Goal: Task Accomplishment & Management: Complete application form

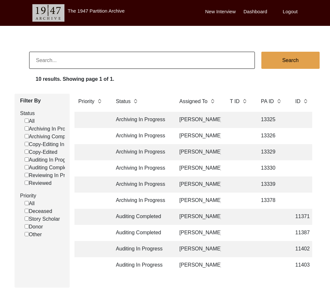
click at [218, 83] on div "10 results. Showing page 1 of 1." at bounding box center [183, 80] width 294 height 10
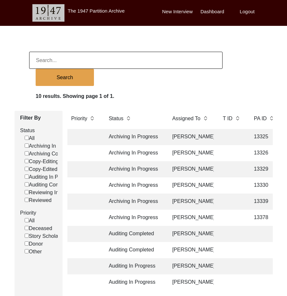
scroll to position [32, 0]
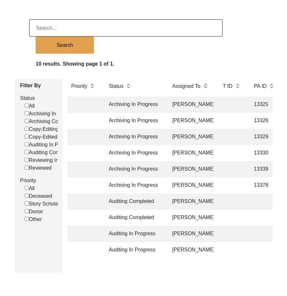
click at [129, 237] on td "Auditing In Progress" at bounding box center [134, 234] width 58 height 16
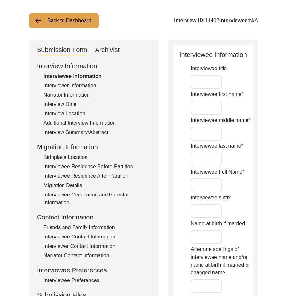
type input "Mr."
type input "[DEMOGRAPHIC_DATA]"
type input "Akram"
type input "Hayat"
type input "[PERSON_NAME]"
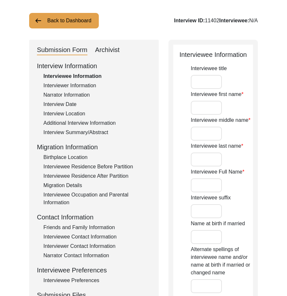
type input "1943"
type input "83"
type input "[DEMOGRAPHIC_DATA]"
type input "Punjabi"
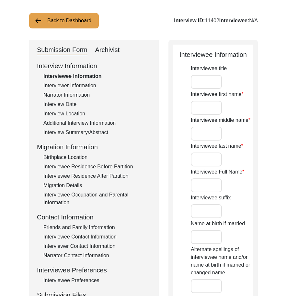
type input "Malwai"
type input "[DEMOGRAPHIC_DATA]"
type input "Rajput (Ghoray Wah)"
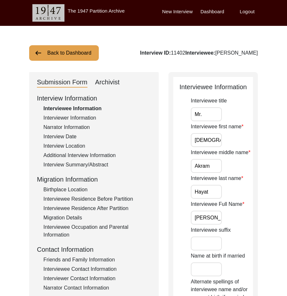
click at [85, 115] on div "Interviewer Information" at bounding box center [96, 118] width 107 height 8
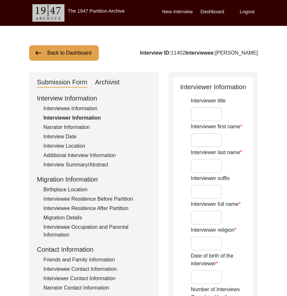
type input "Mr."
type input "[DEMOGRAPHIC_DATA]"
type input "[PERSON_NAME]"
type input "[DEMOGRAPHIC_DATA]"
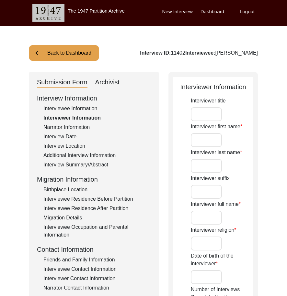
type input "[DATE]"
type input "[GEOGRAPHIC_DATA], [GEOGRAPHIC_DATA], [GEOGRAPHIC_DATA]"
type input "Retired Govt Servant"
type input "Mr."
type input "[DEMOGRAPHIC_DATA]"
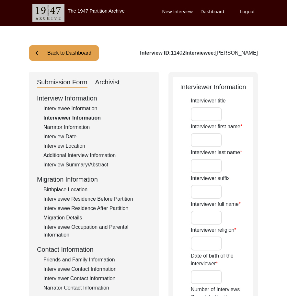
type input "[PERSON_NAME]"
type input "Advanced Oral Historian"
type textarea "A graduate in the subjects of education and [DEMOGRAPHIC_DATA] history."
type input "Punjabi"
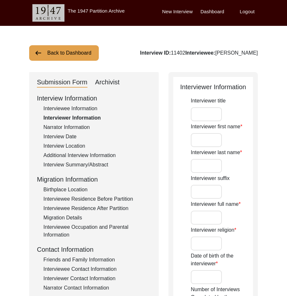
type input "Malwai"
type textarea "N/A"
click at [204, 111] on input "Mr." at bounding box center [205, 114] width 31 height 14
drag, startPoint x: 198, startPoint y: 140, endPoint x: 290, endPoint y: 150, distance: 92.7
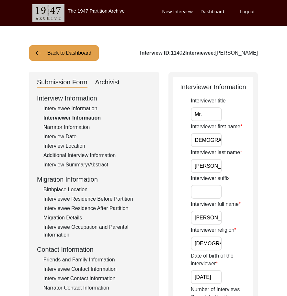
click at [204, 111] on input "Mr." at bounding box center [205, 114] width 31 height 14
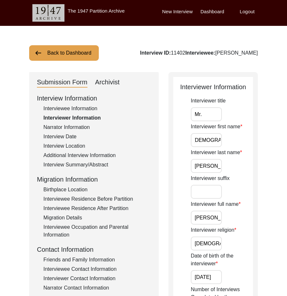
drag, startPoint x: 198, startPoint y: 136, endPoint x: 278, endPoint y: 148, distance: 81.0
click at [215, 166] on input "[PERSON_NAME]" at bounding box center [205, 166] width 31 height 14
drag, startPoint x: 192, startPoint y: 219, endPoint x: 216, endPoint y: 203, distance: 29.0
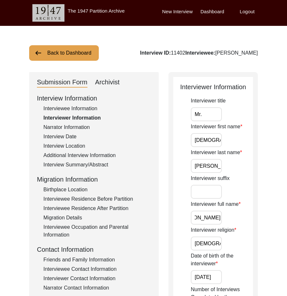
click at [234, 219] on div "Interviewer full name [PERSON_NAME]" at bounding box center [221, 213] width 62 height 24
click at [91, 106] on div "Interviewee Information" at bounding box center [96, 109] width 107 height 8
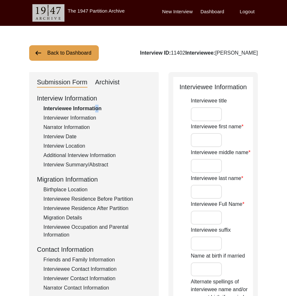
type input "Mr."
type input "[DEMOGRAPHIC_DATA]"
type input "Akram"
type input "Hayat"
type input "[PERSON_NAME]"
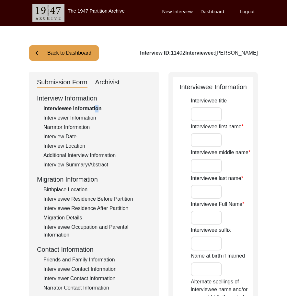
type input "1943"
type input "83"
type input "[DEMOGRAPHIC_DATA]"
type input "Punjabi"
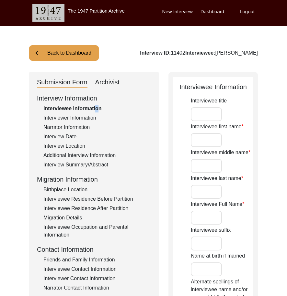
type input "Malwai"
type input "[DEMOGRAPHIC_DATA]"
type input "Rajput (Ghoray Wah)"
drag, startPoint x: 194, startPoint y: 115, endPoint x: 209, endPoint y: 119, distance: 15.1
click at [209, 119] on input "Mr." at bounding box center [205, 114] width 31 height 14
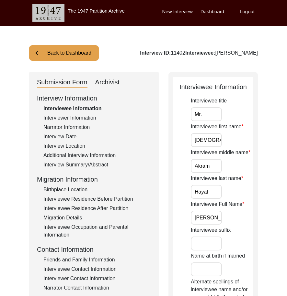
scroll to position [0, 1]
drag, startPoint x: 198, startPoint y: 139, endPoint x: 252, endPoint y: 144, distance: 54.6
click at [252, 144] on div "Interviewee first name [PERSON_NAME]" at bounding box center [221, 135] width 62 height 24
click at [214, 168] on input "Akram" at bounding box center [205, 166] width 31 height 14
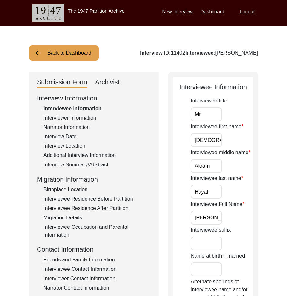
drag, startPoint x: 193, startPoint y: 190, endPoint x: 216, endPoint y: 192, distance: 23.4
click at [216, 192] on input "Hayat" at bounding box center [205, 192] width 31 height 14
drag, startPoint x: 204, startPoint y: 215, endPoint x: 236, endPoint y: 220, distance: 32.4
click at [236, 220] on div "Interviewee Full Name [PERSON_NAME]" at bounding box center [221, 213] width 62 height 24
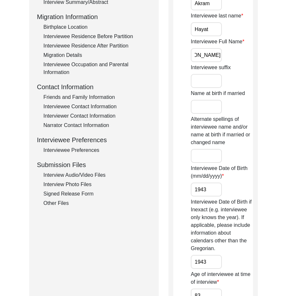
scroll to position [194, 0]
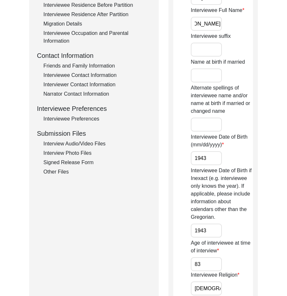
drag, startPoint x: 217, startPoint y: 147, endPoint x: 215, endPoint y: 151, distance: 4.2
click at [216, 148] on label "Interviewee Date of Birth (mm/dd/yyyy)" at bounding box center [221, 141] width 62 height 16
click at [216, 151] on input "1943" at bounding box center [205, 158] width 31 height 14
click at [215, 152] on input "1943" at bounding box center [205, 158] width 31 height 14
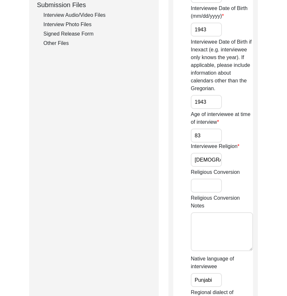
scroll to position [323, 0]
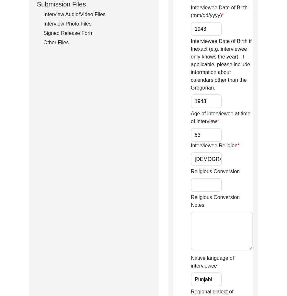
click at [212, 102] on input "1943" at bounding box center [205, 101] width 31 height 14
click at [196, 141] on input "83" at bounding box center [205, 135] width 31 height 14
click at [204, 136] on input "83" at bounding box center [205, 135] width 31 height 14
click at [209, 157] on input "[DEMOGRAPHIC_DATA]" at bounding box center [205, 159] width 31 height 14
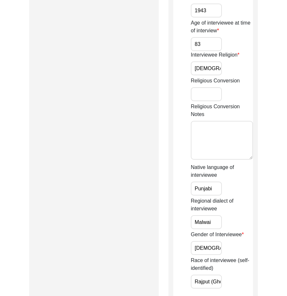
scroll to position [453, 0]
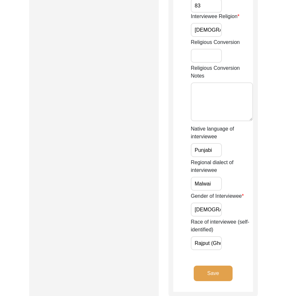
drag, startPoint x: 195, startPoint y: 148, endPoint x: 232, endPoint y: 159, distance: 39.2
click at [234, 156] on div "Native language of interviewee Punjabi" at bounding box center [221, 141] width 62 height 32
click at [212, 181] on input "Malwai" at bounding box center [205, 184] width 31 height 14
click at [204, 205] on input "[DEMOGRAPHIC_DATA]" at bounding box center [205, 210] width 31 height 14
click at [209, 214] on input "[DEMOGRAPHIC_DATA]" at bounding box center [205, 210] width 31 height 14
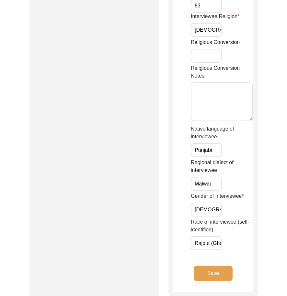
scroll to position [0, 23]
drag, startPoint x: 195, startPoint y: 241, endPoint x: 237, endPoint y: 250, distance: 43.4
click at [237, 250] on div "Race of interviewee (self-identified) [PERSON_NAME] ([PERSON_NAME])" at bounding box center [221, 234] width 62 height 32
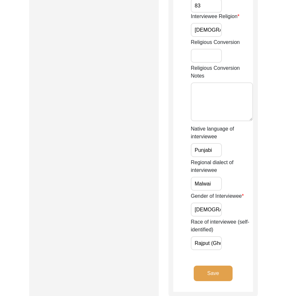
click at [228, 269] on button "Save" at bounding box center [212, 274] width 39 height 16
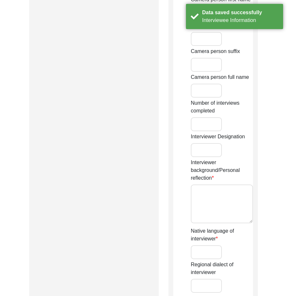
type input "Mr."
type input "[DEMOGRAPHIC_DATA]"
type input "[PERSON_NAME]"
type input "[DEMOGRAPHIC_DATA]"
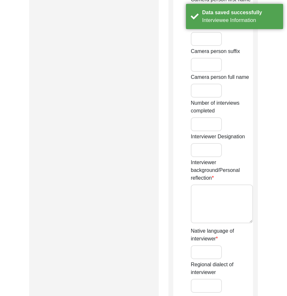
type input "[DATE]"
type input "[GEOGRAPHIC_DATA], [GEOGRAPHIC_DATA], [GEOGRAPHIC_DATA]"
type input "Retired Govt Servant"
type input "Mr."
type input "[DEMOGRAPHIC_DATA]"
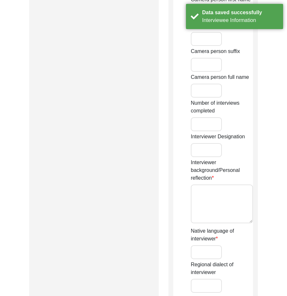
type input "[PERSON_NAME]"
type input "Advanced Oral Historian"
type textarea "A graduate in the subjects of education and [DEMOGRAPHIC_DATA] history."
type input "Punjabi"
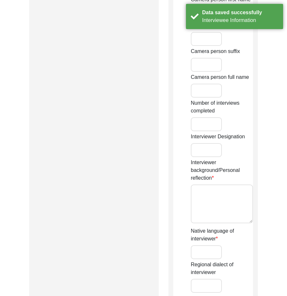
type input "Malwai"
type textarea "N/A"
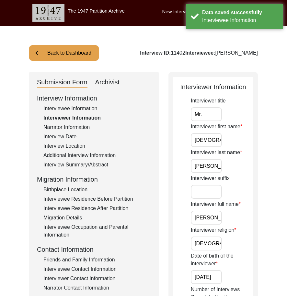
click at [199, 108] on input "Mr." at bounding box center [205, 114] width 31 height 14
click at [204, 119] on input "Mr." at bounding box center [205, 114] width 31 height 14
drag, startPoint x: 196, startPoint y: 145, endPoint x: 264, endPoint y: 163, distance: 70.9
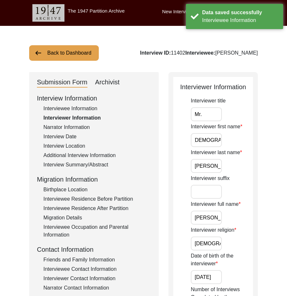
click at [214, 167] on input "[PERSON_NAME]" at bounding box center [205, 166] width 31 height 14
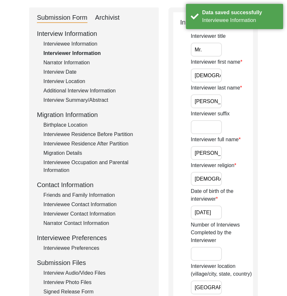
scroll to position [0, 20]
drag, startPoint x: 203, startPoint y: 154, endPoint x: 238, endPoint y: 177, distance: 42.1
click at [211, 176] on input "[DEMOGRAPHIC_DATA]" at bounding box center [205, 179] width 31 height 14
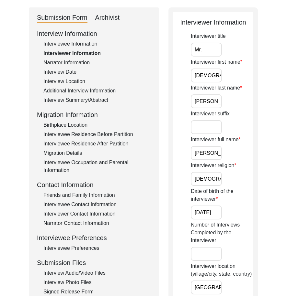
drag, startPoint x: 197, startPoint y: 216, endPoint x: 241, endPoint y: 218, distance: 44.3
click at [241, 218] on div "Date of birth of the interviewer [DATE]" at bounding box center [221, 204] width 62 height 32
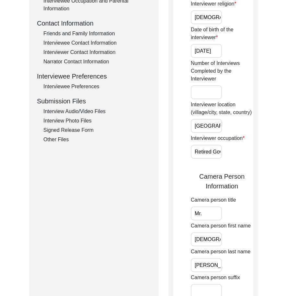
scroll to position [0, 44]
drag, startPoint x: 206, startPoint y: 125, endPoint x: 252, endPoint y: 131, distance: 45.6
click at [257, 126] on div "Interviewer Information Interviewer title Mr. Interviewer first name [PERSON_NA…" at bounding box center [212, 236] width 89 height 781
drag, startPoint x: 203, startPoint y: 147, endPoint x: 245, endPoint y: 149, distance: 41.5
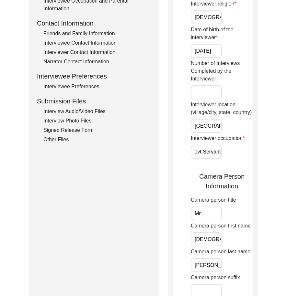
click at [245, 149] on div "Interviewer occupation Retired Govt Servant" at bounding box center [221, 147] width 62 height 24
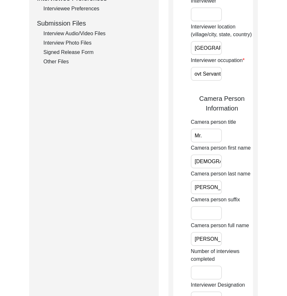
scroll to position [323, 0]
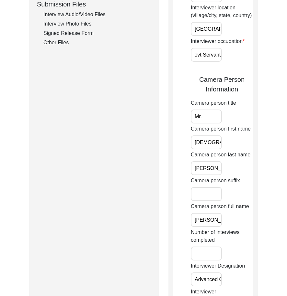
click at [209, 115] on input "Mr." at bounding box center [205, 117] width 31 height 14
drag, startPoint x: 216, startPoint y: 149, endPoint x: 220, endPoint y: 166, distance: 17.3
click at [243, 157] on div "Interviewer title Mr. Interviewer first name [PERSON_NAME] Interviewer last nam…" at bounding box center [221, 129] width 62 height 710
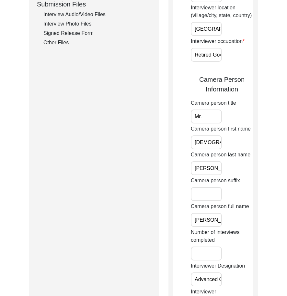
click at [212, 166] on input "[PERSON_NAME]" at bounding box center [205, 168] width 31 height 14
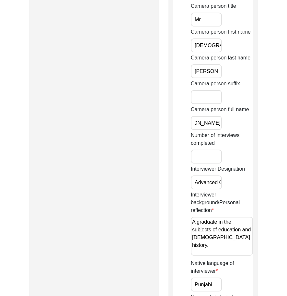
drag, startPoint x: 203, startPoint y: 122, endPoint x: 275, endPoint y: 138, distance: 73.7
click at [275, 137] on div "Back to Dashboard Interview ID: 11402 Interviewee: [PERSON_NAME] Submission For…" at bounding box center [143, 43] width 287 height 876
drag, startPoint x: 207, startPoint y: 182, endPoint x: 254, endPoint y: 189, distance: 47.4
click at [254, 189] on div "Interviewer Information Interviewer title Mr. Interviewer first name [PERSON_NA…" at bounding box center [212, 42] width 89 height 781
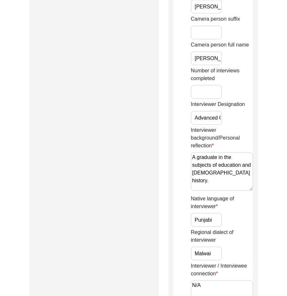
drag, startPoint x: 242, startPoint y: 172, endPoint x: 178, endPoint y: 159, distance: 64.7
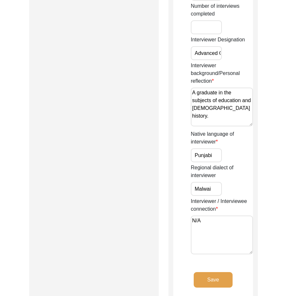
click at [216, 153] on input "Punjabi" at bounding box center [205, 155] width 31 height 14
click at [204, 188] on input "Malwai" at bounding box center [205, 189] width 31 height 14
click at [208, 191] on input "Malwai" at bounding box center [205, 189] width 31 height 14
click at [211, 191] on input "Malwai" at bounding box center [205, 189] width 31 height 14
click at [212, 214] on div "Interviewer / Interviewee connection N/A" at bounding box center [221, 227] width 62 height 59
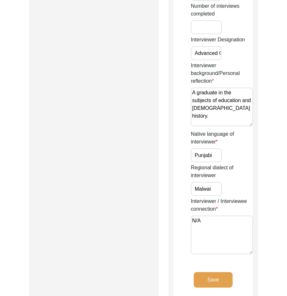
click at [211, 220] on textarea "N/A" at bounding box center [221, 235] width 62 height 39
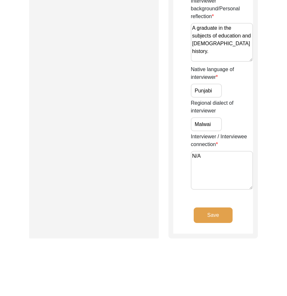
click at [212, 219] on button "Save" at bounding box center [212, 216] width 39 height 16
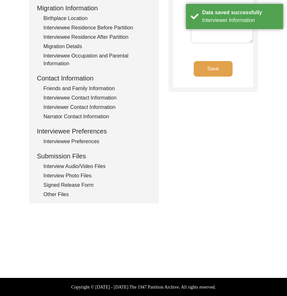
type textarea "N/A"
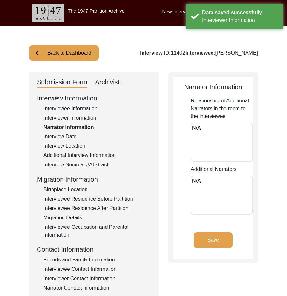
click at [224, 122] on div "Relationship of Additional Narrators in the room to the interviewee N/A" at bounding box center [221, 130] width 62 height 67
drag, startPoint x: 216, startPoint y: 132, endPoint x: 215, endPoint y: 142, distance: 10.4
click at [216, 133] on textarea "N/A" at bounding box center [221, 142] width 62 height 39
click at [204, 181] on textarea "N/A" at bounding box center [221, 195] width 62 height 39
click at [63, 131] on div "Narrator Information" at bounding box center [96, 128] width 107 height 8
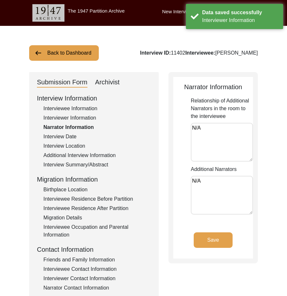
click at [63, 133] on div "Interview Date" at bounding box center [96, 137] width 107 height 8
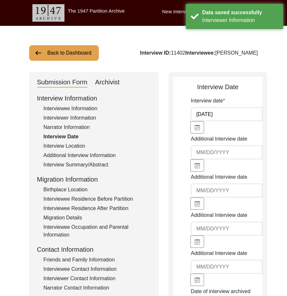
click at [73, 142] on div "Interview Location" at bounding box center [96, 146] width 107 height 8
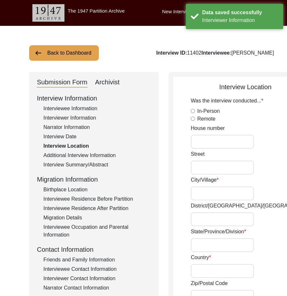
radio input "true"
type input "Chak 694/36 GB"
type input "[PERSON_NAME] / Pirmahal"
type input "[GEOGRAPHIC_DATA]"
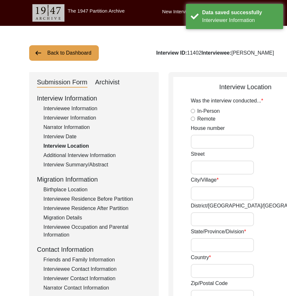
type input "36300"
type input "Chak 694/36 GB/ [GEOGRAPHIC_DATA]"
type input "Chak 694/36 GB, [GEOGRAPHIC_DATA], [GEOGRAPHIC_DATA]"
type input "30.7138"
type input "72.2305"
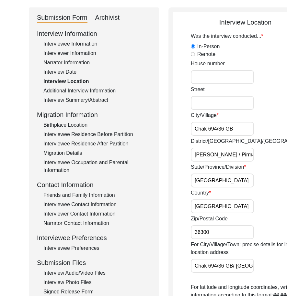
drag, startPoint x: 192, startPoint y: 137, endPoint x: 232, endPoint y: 142, distance: 39.8
click at [232, 136] on div "City/[GEOGRAPHIC_DATA] 694/36 GB" at bounding box center [253, 124] width 126 height 24
drag, startPoint x: 197, startPoint y: 163, endPoint x: 226, endPoint y: 163, distance: 29.1
click at [226, 162] on div "District/[GEOGRAPHIC_DATA]/[PERSON_NAME] Tek [PERSON_NAME] / [GEOGRAPHIC_DATA]" at bounding box center [253, 149] width 126 height 24
click at [251, 162] on div "District/[GEOGRAPHIC_DATA]/[PERSON_NAME] Tek [PERSON_NAME] / [GEOGRAPHIC_DATA]" at bounding box center [253, 149] width 126 height 24
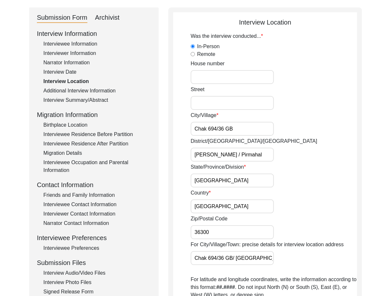
click at [242, 129] on input "Chak 694/36 GB" at bounding box center [231, 129] width 83 height 14
click at [260, 154] on input "[PERSON_NAME] / Pirmahal" at bounding box center [231, 155] width 83 height 14
click at [248, 179] on input "[GEOGRAPHIC_DATA]" at bounding box center [231, 181] width 83 height 14
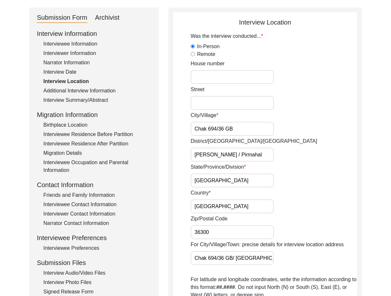
click at [240, 202] on input "[GEOGRAPHIC_DATA]" at bounding box center [231, 207] width 83 height 14
click at [236, 229] on input "36300" at bounding box center [231, 232] width 83 height 14
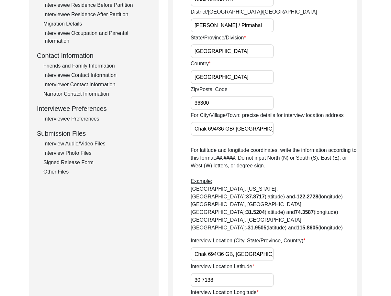
scroll to position [0, 14]
drag, startPoint x: 223, startPoint y: 131, endPoint x: 357, endPoint y: 132, distance: 133.6
click at [329, 132] on div "Interview Location Was the interview conducted... In-Person Remote House [GEOGR…" at bounding box center [264, 119] width 193 height 482
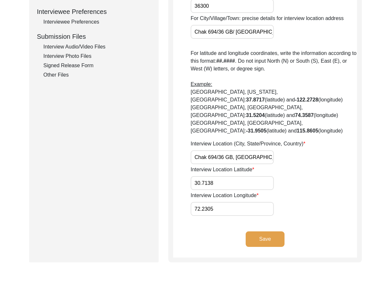
scroll to position [0, 2]
drag, startPoint x: 216, startPoint y: 141, endPoint x: 321, endPoint y: 145, distance: 105.5
click at [321, 145] on div "Interview Location (City, State/Province, Country) Chak 694/36 GB, [GEOGRAPHIC_…" at bounding box center [273, 152] width 166 height 24
click at [251, 175] on div "Was the interview conducted... In-Person Remote House [GEOGRAPHIC_DATA]/Village…" at bounding box center [273, 11] width 166 height 410
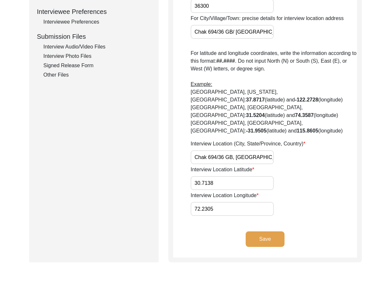
click at [247, 176] on input "30.7138" at bounding box center [231, 183] width 83 height 14
click at [247, 202] on input "72.2305" at bounding box center [231, 209] width 83 height 14
drag, startPoint x: 274, startPoint y: 142, endPoint x: 289, endPoint y: 144, distance: 15.3
click at [289, 144] on div "Interview Location (City, State/Province, Country) Chak 694/36 GB, [GEOGRAPHIC_…" at bounding box center [273, 152] width 166 height 24
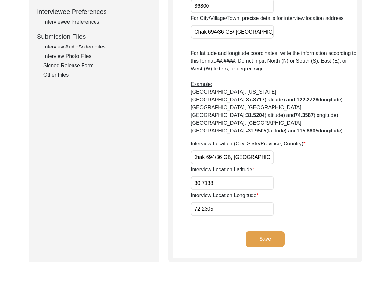
drag, startPoint x: 235, startPoint y: 142, endPoint x: 285, endPoint y: 143, distance: 49.5
click at [285, 143] on div "Interview Location (City, State/Province, Country) Chak 694/36 GB, [GEOGRAPHIC_…" at bounding box center [273, 152] width 166 height 24
click at [260, 232] on button "Save" at bounding box center [264, 240] width 39 height 16
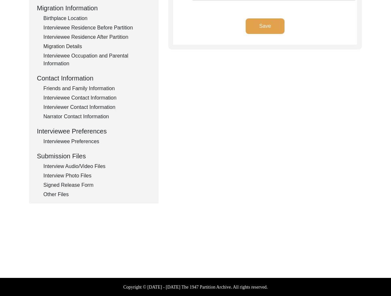
type input "Punjabi"
type textarea "N/A"
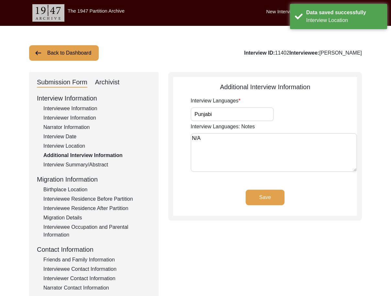
click at [76, 162] on div "Interview Summary/Abstract" at bounding box center [96, 165] width 107 height 8
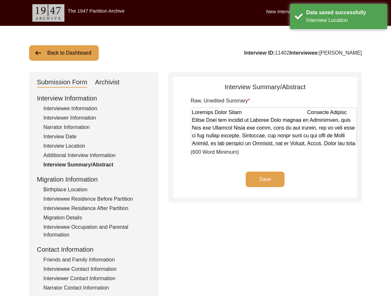
click at [74, 187] on div "Birthplace Location" at bounding box center [96, 190] width 107 height 8
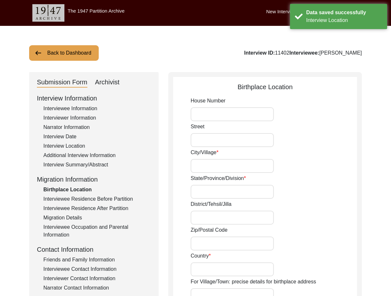
type input "Rawalpindi"
type input "[GEOGRAPHIC_DATA]"
type input "Rawalpindi/ Rawalpindi"
type input "46000"
type input "[GEOGRAPHIC_DATA]"
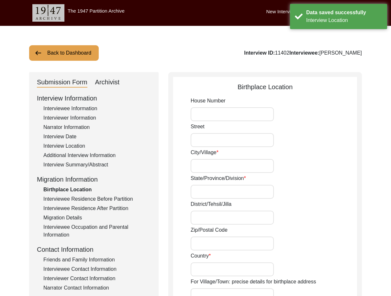
type input "GPO Saddar/ [GEOGRAPHIC_DATA]"
type input "[GEOGRAPHIC_DATA], [GEOGRAPHIC_DATA], [GEOGRAPHIC_DATA]"
type input "33.5651"
type input "73.0169"
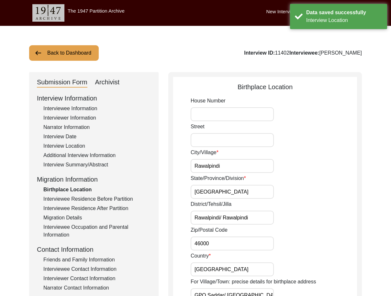
click at [245, 170] on input "Rawalpindi" at bounding box center [231, 166] width 83 height 14
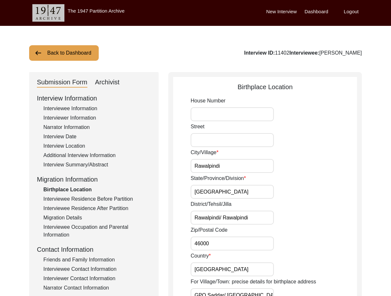
click at [238, 190] on input "[GEOGRAPHIC_DATA]" at bounding box center [231, 192] width 83 height 14
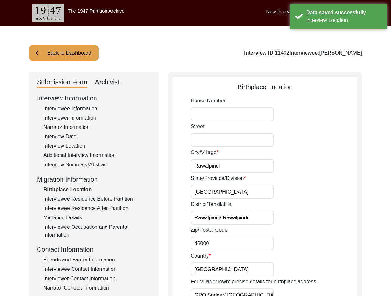
click at [260, 219] on input "Rawalpindi/ Rawalpindi" at bounding box center [231, 218] width 83 height 14
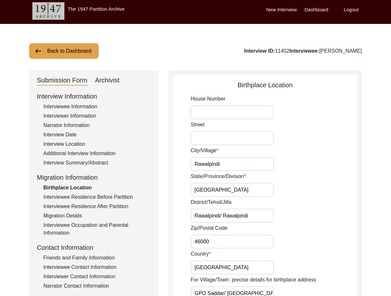
scroll to position [32, 0]
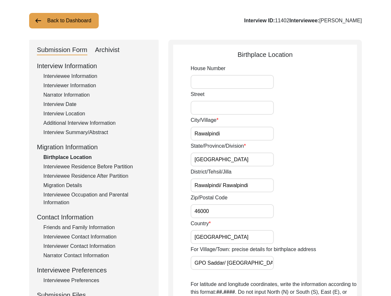
click at [238, 133] on input "Rawalpindi" at bounding box center [231, 134] width 83 height 14
click at [222, 163] on input "[GEOGRAPHIC_DATA]" at bounding box center [231, 160] width 83 height 14
click at [250, 188] on input "Rawalpindi/ Rawalpindi" at bounding box center [231, 186] width 83 height 14
click at [239, 214] on input "46000" at bounding box center [231, 211] width 83 height 14
click at [228, 243] on input "[GEOGRAPHIC_DATA]" at bounding box center [231, 237] width 83 height 14
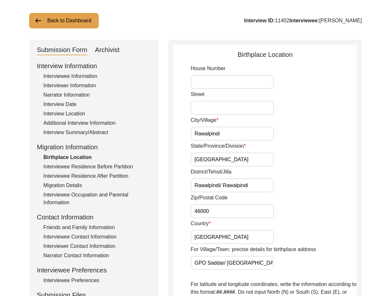
scroll to position [0, 5]
drag, startPoint x: 219, startPoint y: 259, endPoint x: 293, endPoint y: 269, distance: 74.8
click at [293, 269] on div "For Village/Town: precise details for birthplace address [GEOGRAPHIC_DATA]" at bounding box center [273, 258] width 166 height 24
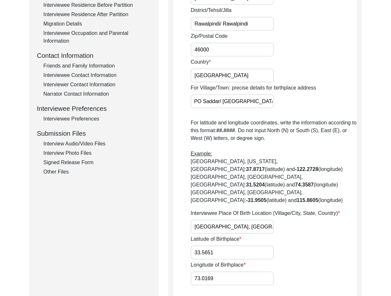
scroll to position [0, 0]
drag, startPoint x: 196, startPoint y: 211, endPoint x: 300, endPoint y: 216, distance: 104.0
click at [300, 216] on div "Interviewee Place Of Birth Location (Village/City, State, Country) [GEOGRAPHIC_…" at bounding box center [273, 222] width 166 height 24
click at [233, 246] on input "33.5651" at bounding box center [231, 253] width 83 height 14
click at [210, 277] on app-birthplace-location "Birthplace Location House [GEOGRAPHIC_DATA]/Village [GEOGRAPHIC_DATA] State/Pro…" at bounding box center [265, 107] width 184 height 439
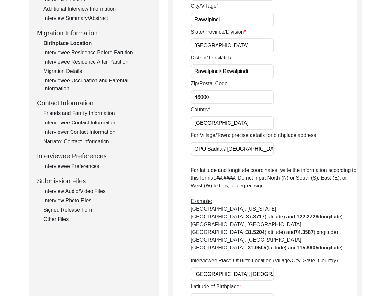
scroll to position [97, 0]
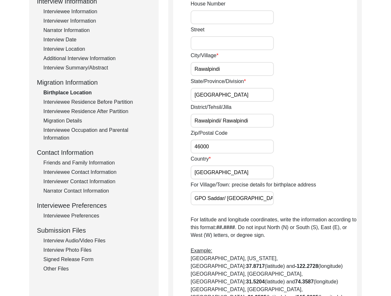
click at [92, 101] on div "Interviewee Residence Before Partition" at bounding box center [96, 102] width 107 height 8
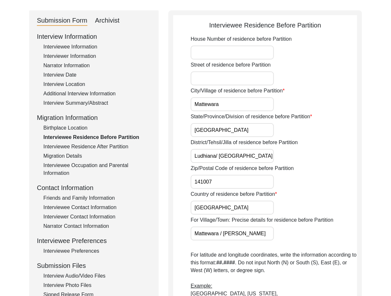
scroll to position [0, 0]
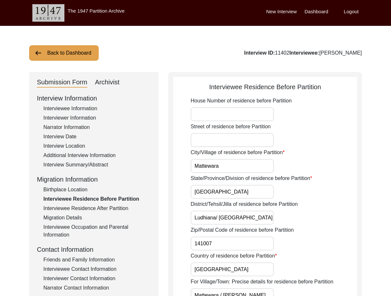
click at [232, 168] on input "Mattewara" at bounding box center [231, 166] width 83 height 14
click at [215, 192] on input "[GEOGRAPHIC_DATA]" at bounding box center [231, 192] width 83 height 14
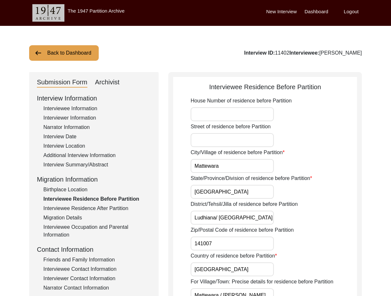
click at [256, 221] on input "Ludhiana/ [GEOGRAPHIC_DATA]" at bounding box center [231, 218] width 83 height 14
click at [244, 241] on input "141007" at bounding box center [231, 244] width 83 height 14
click at [222, 266] on input "[GEOGRAPHIC_DATA]" at bounding box center [231, 270] width 83 height 14
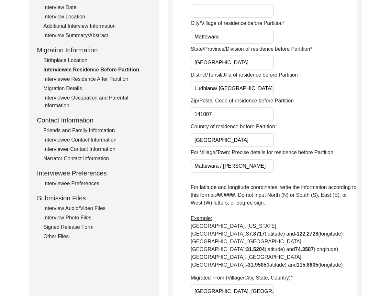
click at [258, 170] on input "Mattewara / [PERSON_NAME]" at bounding box center [231, 166] width 83 height 14
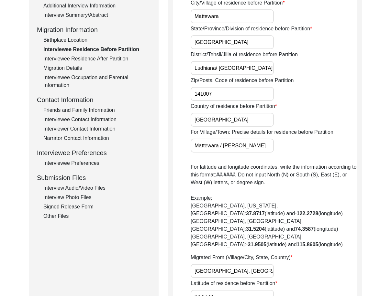
scroll to position [194, 0]
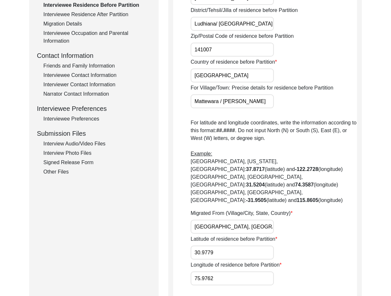
drag, startPoint x: 255, startPoint y: 203, endPoint x: 259, endPoint y: 210, distance: 8.4
click at [256, 210] on div "Migrated From (Village/City, State, Country) [GEOGRAPHIC_DATA], [GEOGRAPHIC_DAT…" at bounding box center [273, 222] width 166 height 24
click at [259, 220] on input "[GEOGRAPHIC_DATA], [GEOGRAPHIC_DATA], [GEOGRAPHIC_DATA]" at bounding box center [231, 227] width 83 height 14
click at [236, 246] on input "30.9779" at bounding box center [231, 253] width 83 height 14
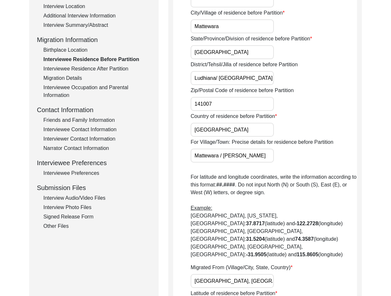
scroll to position [65, 0]
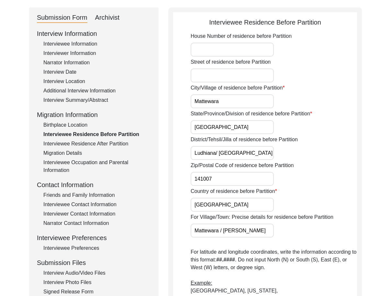
click at [91, 145] on div "Interviewee Residence After Partition" at bounding box center [96, 144] width 107 height 8
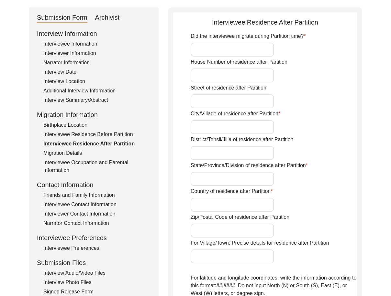
type input "Yes"
type input "Chak 694/36 GB"
type input "[PERSON_NAME] / Pirmahal"
type input "[GEOGRAPHIC_DATA]"
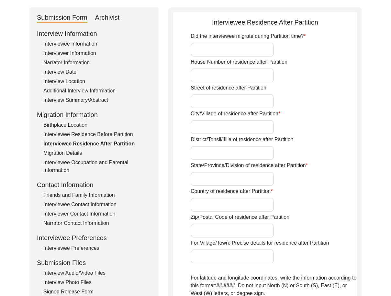
type input "36300"
type input "Chak 694/36 GB/ [GEOGRAPHIC_DATA]"
type input "Chak 694/36 GB, [GEOGRAPHIC_DATA], [GEOGRAPHIC_DATA]"
type input "30.7138"
type input "72.2305"
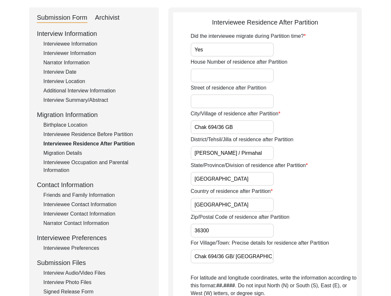
drag, startPoint x: 211, startPoint y: 52, endPoint x: 226, endPoint y: 83, distance: 35.1
click at [212, 52] on input "Yes" at bounding box center [231, 50] width 83 height 14
click at [256, 130] on input "Chak 694/36 GB" at bounding box center [231, 127] width 83 height 14
click at [264, 157] on input "[PERSON_NAME] / Pirmahal" at bounding box center [231, 153] width 83 height 14
click at [254, 178] on input "[GEOGRAPHIC_DATA]" at bounding box center [231, 179] width 83 height 14
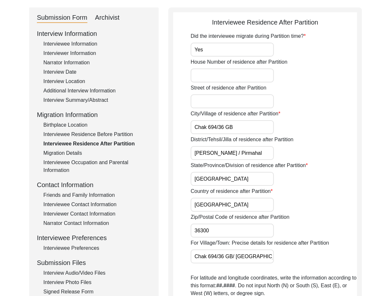
click at [234, 212] on div "Did the interviewee migrate during Partition time? Yes House Number of residenc…" at bounding box center [273, 236] width 166 height 408
click at [222, 213] on div "Did the interviewee migrate during Partition time? Yes House Number of residenc…" at bounding box center [273, 236] width 166 height 408
click at [220, 231] on input "36300" at bounding box center [231, 231] width 83 height 14
drag, startPoint x: 210, startPoint y: 264, endPoint x: 269, endPoint y: 267, distance: 59.0
click at [269, 267] on div "Did the interviewee migrate during Partition time? Yes House Number of residenc…" at bounding box center [273, 236] width 166 height 408
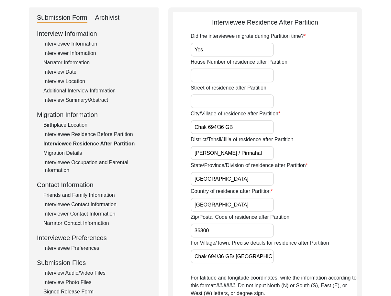
click at [258, 263] on input "Chak 694/36 GB/ [GEOGRAPHIC_DATA]" at bounding box center [231, 257] width 83 height 14
drag, startPoint x: 265, startPoint y: 259, endPoint x: 293, endPoint y: 259, distance: 28.1
click at [293, 259] on div "For Village/Town: Precise details for residence after Partition Chak 694/36 GB/…" at bounding box center [273, 251] width 166 height 24
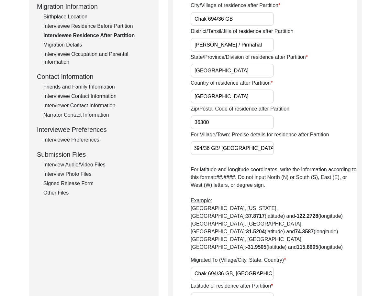
scroll to position [162, 0]
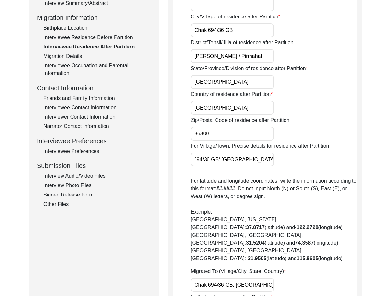
click at [76, 56] on div "Migration Details" at bounding box center [96, 56] width 107 height 8
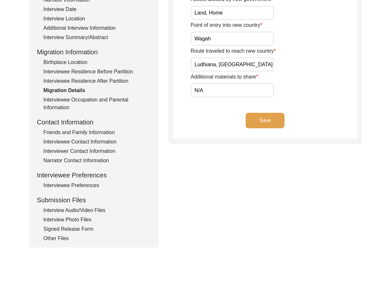
scroll to position [65, 0]
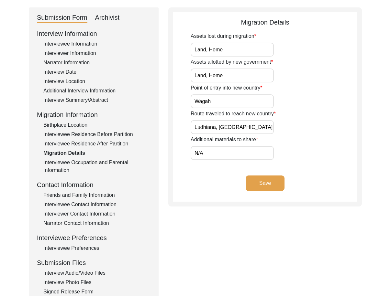
click at [227, 52] on input "Land, Home" at bounding box center [231, 50] width 83 height 14
type input "Land, home"
click at [240, 76] on input "Land, Home" at bounding box center [231, 76] width 83 height 14
type input "Land, home"
click at [235, 100] on input "Wagah" at bounding box center [231, 101] width 83 height 14
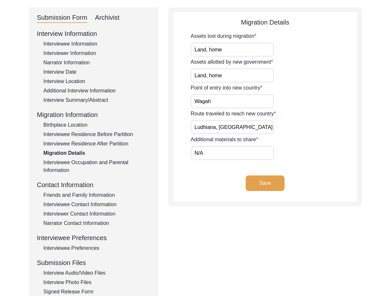
drag, startPoint x: 224, startPoint y: 128, endPoint x: 322, endPoint y: 139, distance: 98.6
click at [329, 131] on div "Route traveled to reach new country [GEOGRAPHIC_DATA], [GEOGRAPHIC_DATA], [GEOG…" at bounding box center [273, 122] width 166 height 24
click at [251, 152] on input "N/A" at bounding box center [231, 153] width 83 height 14
click at [168, 169] on div "Migration Details Assets lost during migration Land, home Assets allotted by ne…" at bounding box center [264, 106] width 193 height 199
click at [262, 196] on div "Save" at bounding box center [265, 189] width 184 height 26
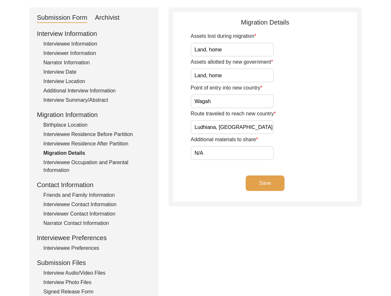
click at [258, 190] on button "Save" at bounding box center [264, 184] width 39 height 16
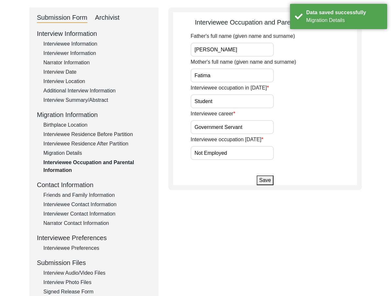
click at [239, 45] on input "[PERSON_NAME]" at bounding box center [231, 50] width 83 height 14
click at [235, 76] on input "Fatima" at bounding box center [231, 76] width 83 height 14
click at [226, 96] on input "Student" at bounding box center [231, 101] width 83 height 14
drag, startPoint x: 200, startPoint y: 117, endPoint x: 215, endPoint y: 121, distance: 15.6
click at [200, 117] on label "Interviewee career" at bounding box center [212, 114] width 45 height 8
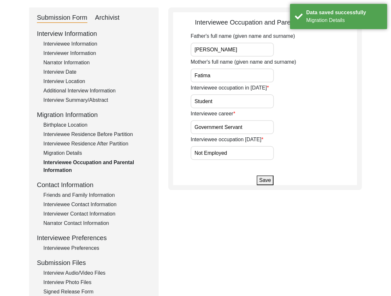
click at [200, 120] on input "Government Servant" at bounding box center [231, 127] width 83 height 14
click at [238, 125] on input "Government Servant" at bounding box center [231, 127] width 83 height 14
click at [253, 135] on div "Father's full name (given name and surname) [PERSON_NAME] Mother's full name (g…" at bounding box center [273, 96] width 166 height 128
click at [251, 131] on input "Government Servant" at bounding box center [231, 127] width 83 height 14
click at [246, 147] on input "Not Employed" at bounding box center [231, 153] width 83 height 14
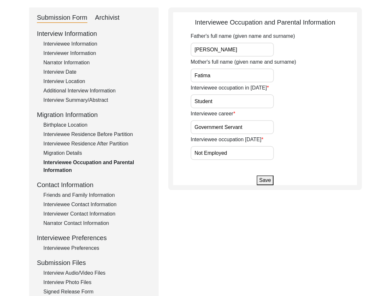
click at [106, 200] on div "Interview Information Interviewee Information Interviewer Information Narrator …" at bounding box center [94, 167] width 114 height 277
click at [105, 197] on div "Friends and Family Information" at bounding box center [96, 195] width 107 height 8
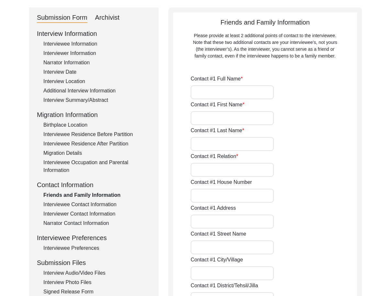
type input "[PERSON_NAME]"
type input "Rahat"
type input "[PERSON_NAME]"
type input "Son"
type input "Chak 694/36 GB"
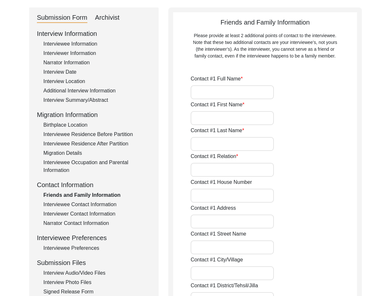
type input "Chak 694/36 GB"
type input "[PERSON_NAME] / Pirmahal"
type input "[GEOGRAPHIC_DATA]"
type input "36300"
type input "[GEOGRAPHIC_DATA]"
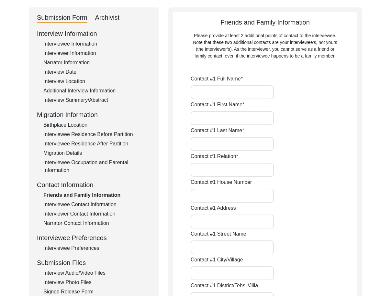
type input "Chak 694/36 GB"
type input "[PHONE_NUMBER]"
type input "N/A"
type input "[PERSON_NAME]"
type input "[DEMOGRAPHIC_DATA]"
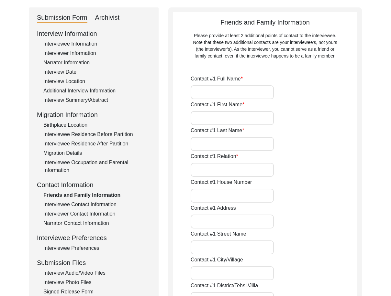
type input "[PERSON_NAME]"
type input "Son"
type input "Chak 694/36 GB"
type input "[PERSON_NAME] / Pirmahal"
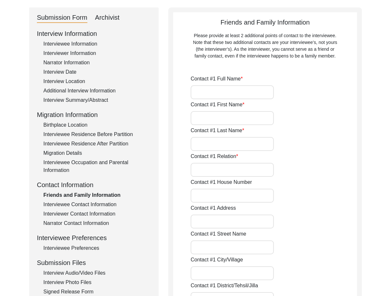
type input "[GEOGRAPHIC_DATA]"
type input "36300"
type input "[GEOGRAPHIC_DATA]"
type input "[PHONE_NUMBER]"
type input "N/A"
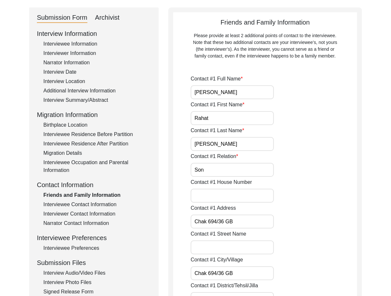
click at [225, 95] on input "[PERSON_NAME]" at bounding box center [231, 92] width 83 height 14
click at [222, 120] on input "Rahat" at bounding box center [231, 118] width 83 height 14
click at [217, 146] on input "[PERSON_NAME]" at bounding box center [231, 144] width 83 height 14
click at [212, 170] on input "Son" at bounding box center [231, 170] width 83 height 14
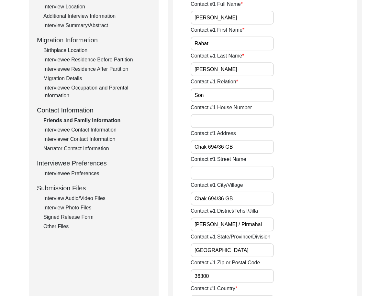
scroll to position [162, 0]
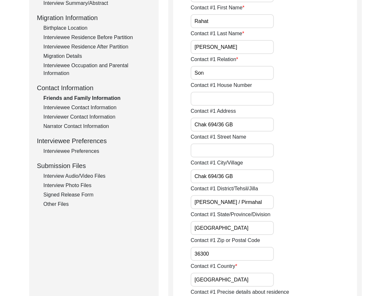
drag, startPoint x: 241, startPoint y: 127, endPoint x: 241, endPoint y: 138, distance: 11.3
click at [242, 127] on input "Chak 694/36 GB" at bounding box center [231, 125] width 83 height 14
click at [242, 173] on input "Chak 694/36 GB" at bounding box center [231, 176] width 83 height 14
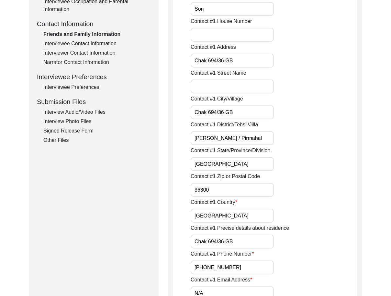
scroll to position [226, 0]
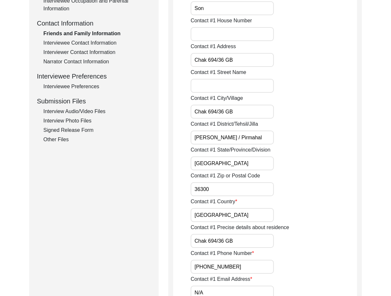
drag, startPoint x: 260, startPoint y: 139, endPoint x: 169, endPoint y: 155, distance: 92.5
click at [222, 167] on input "[GEOGRAPHIC_DATA]" at bounding box center [231, 164] width 83 height 14
click at [219, 187] on input "36300" at bounding box center [231, 189] width 83 height 14
click at [224, 215] on input "[GEOGRAPHIC_DATA]" at bounding box center [231, 215] width 83 height 14
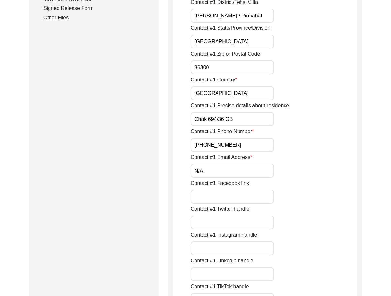
scroll to position [356, 0]
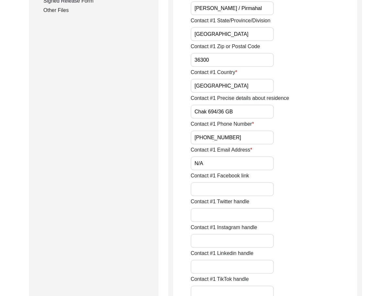
drag, startPoint x: 246, startPoint y: 115, endPoint x: 162, endPoint y: 115, distance: 84.1
drag, startPoint x: 240, startPoint y: 138, endPoint x: 172, endPoint y: 147, distance: 67.9
click at [202, 161] on input "N/A" at bounding box center [231, 164] width 83 height 14
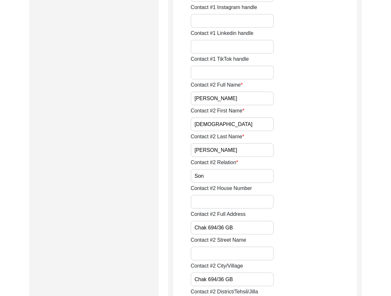
scroll to position [614, 0]
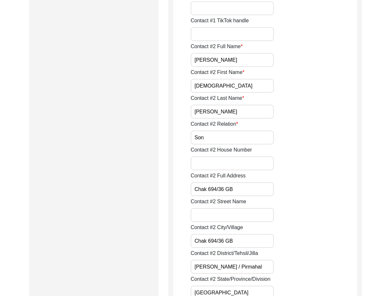
click at [266, 58] on input "[PERSON_NAME]" at bounding box center [231, 60] width 83 height 14
click at [250, 81] on input "[DEMOGRAPHIC_DATA]" at bounding box center [231, 86] width 83 height 14
click at [246, 109] on input "[PERSON_NAME]" at bounding box center [231, 112] width 83 height 14
click at [238, 140] on input "Son" at bounding box center [231, 138] width 83 height 14
click at [248, 187] on input "Chak 694/36 GB" at bounding box center [231, 189] width 83 height 14
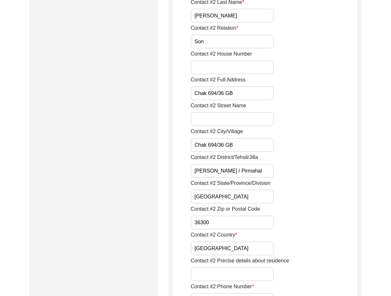
scroll to position [711, 0]
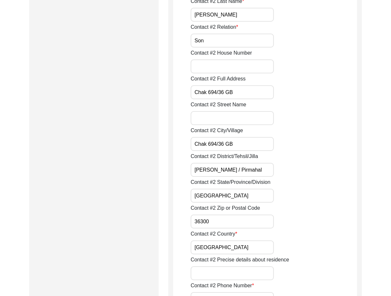
click at [260, 145] on input "Chak 694/36 GB" at bounding box center [231, 144] width 83 height 14
click at [258, 168] on input "[PERSON_NAME] / Pirmahal" at bounding box center [231, 170] width 83 height 14
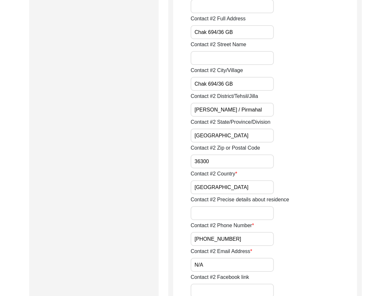
scroll to position [776, 0]
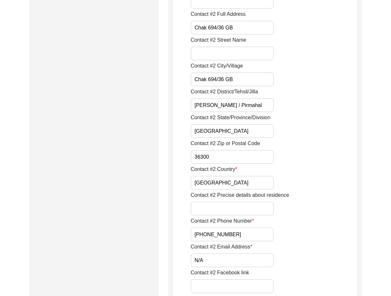
drag, startPoint x: 228, startPoint y: 134, endPoint x: 226, endPoint y: 137, distance: 4.4
click at [228, 134] on input "[GEOGRAPHIC_DATA]" at bounding box center [231, 131] width 83 height 14
click at [214, 155] on input "36300" at bounding box center [231, 157] width 83 height 14
click at [211, 180] on input "[GEOGRAPHIC_DATA]" at bounding box center [231, 183] width 83 height 14
click at [219, 185] on input "[GEOGRAPHIC_DATA]" at bounding box center [231, 183] width 83 height 14
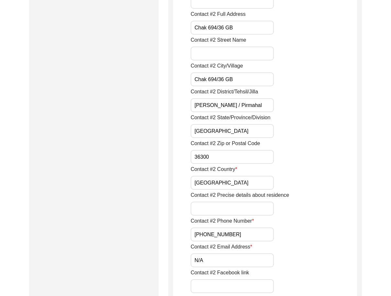
drag, startPoint x: 246, startPoint y: 239, endPoint x: 158, endPoint y: 234, distance: 88.1
click at [204, 256] on input "N/A" at bounding box center [231, 261] width 83 height 14
click at [204, 257] on input "N/A" at bounding box center [231, 261] width 83 height 14
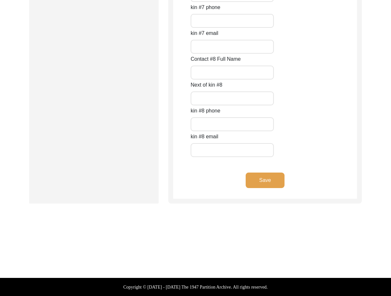
click at [251, 180] on button "Save" at bounding box center [264, 181] width 39 height 16
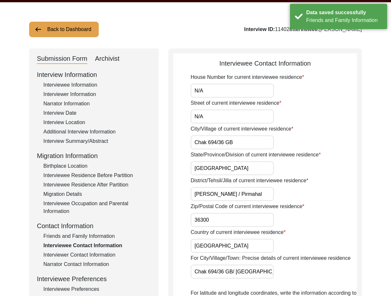
scroll to position [0, 0]
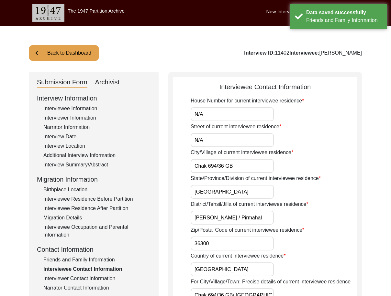
click at [212, 119] on input "N/A" at bounding box center [231, 114] width 83 height 14
click at [212, 136] on input "N/A" at bounding box center [231, 140] width 83 height 14
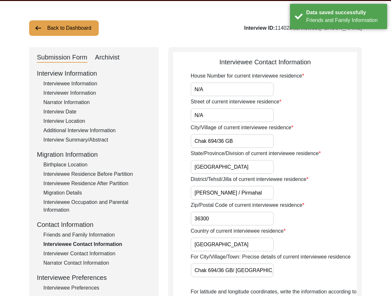
scroll to position [32, 0]
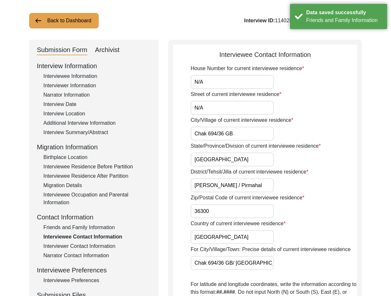
click at [244, 134] on input "Chak 694/36 GB" at bounding box center [231, 134] width 83 height 14
drag, startPoint x: 222, startPoint y: 158, endPoint x: 219, endPoint y: 172, distance: 13.9
click at [221, 158] on input "[GEOGRAPHIC_DATA]" at bounding box center [231, 160] width 83 height 14
drag, startPoint x: 212, startPoint y: 184, endPoint x: 279, endPoint y: 190, distance: 66.9
click at [279, 190] on div "District/Tehsil/Jilla of current interviewee residence [PERSON_NAME] / [GEOGRAP…" at bounding box center [273, 180] width 166 height 24
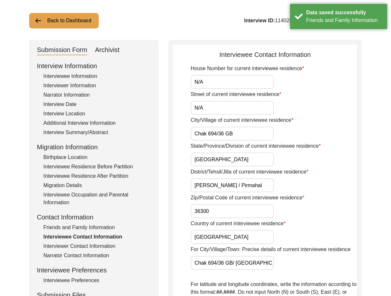
click at [255, 206] on input "36300" at bounding box center [231, 211] width 83 height 14
click at [235, 239] on input "[GEOGRAPHIC_DATA]" at bounding box center [231, 237] width 83 height 14
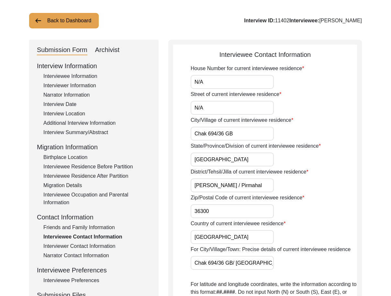
scroll to position [0, 14]
drag, startPoint x: 245, startPoint y: 258, endPoint x: 300, endPoint y: 259, distance: 55.0
click at [300, 259] on div "For City/Village/Town: Precise details of current interviewee residence Chak 69…" at bounding box center [273, 258] width 166 height 24
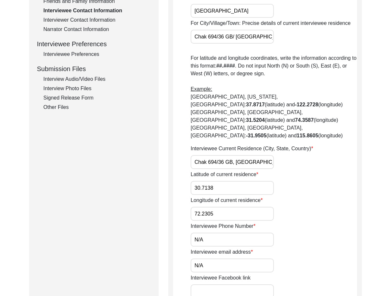
scroll to position [0, 2]
drag, startPoint x: 224, startPoint y: 148, endPoint x: 312, endPoint y: 158, distance: 88.6
click at [312, 158] on div "House Number for current interviewee residence N/A Street of current interviewe…" at bounding box center [273, 146] width 166 height 617
click at [258, 181] on input "30.7138" at bounding box center [231, 188] width 83 height 14
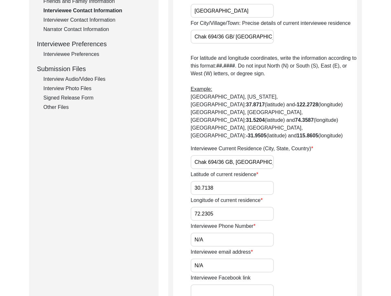
click at [233, 207] on input "72.2305" at bounding box center [231, 214] width 83 height 14
click at [225, 233] on input "N/A" at bounding box center [231, 240] width 83 height 14
click at [220, 259] on input "N/A" at bounding box center [231, 266] width 83 height 14
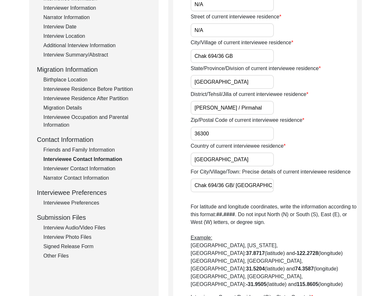
scroll to position [97, 0]
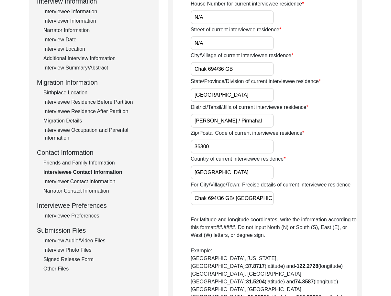
click at [101, 184] on div "Interviewer Contact Information" at bounding box center [96, 182] width 107 height 8
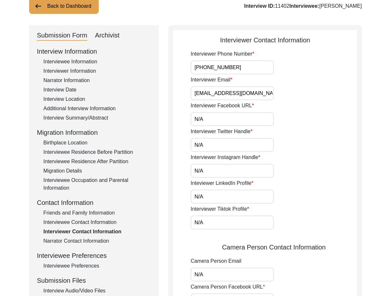
scroll to position [0, 0]
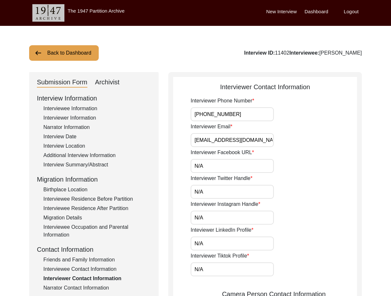
drag, startPoint x: 238, startPoint y: 117, endPoint x: 248, endPoint y: 131, distance: 16.6
click at [238, 117] on input "[PHONE_NUMBER]" at bounding box center [231, 114] width 83 height 14
click at [265, 142] on input "[EMAIL_ADDRESS][DOMAIN_NAME]" at bounding box center [231, 140] width 83 height 14
click at [251, 160] on input "N/A" at bounding box center [231, 166] width 83 height 14
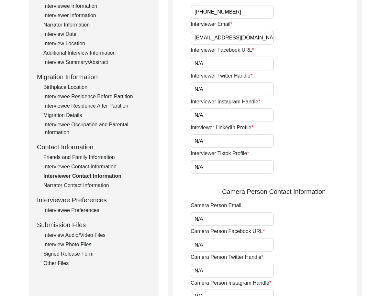
scroll to position [97, 0]
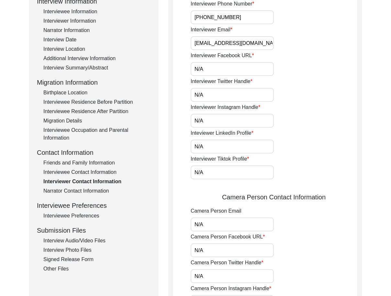
click at [103, 189] on div "Narrator Contact Information" at bounding box center [96, 191] width 107 height 8
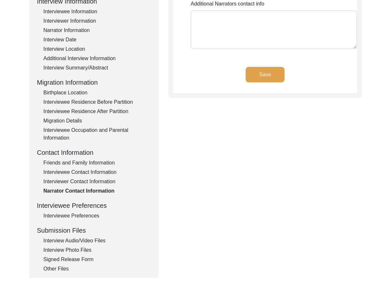
type textarea "N/A"
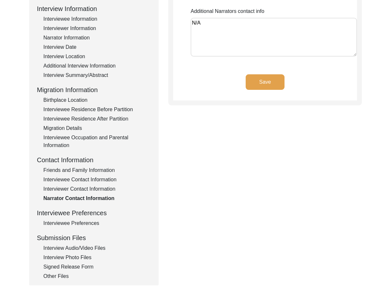
scroll to position [129, 0]
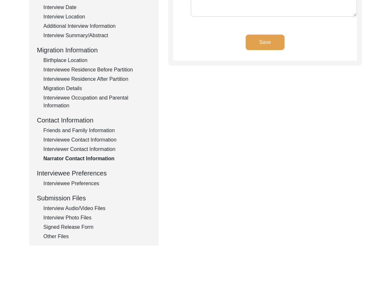
click at [98, 182] on div "Interviewee Preferences" at bounding box center [96, 184] width 107 height 8
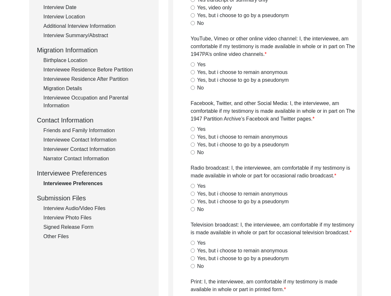
radio input "true"
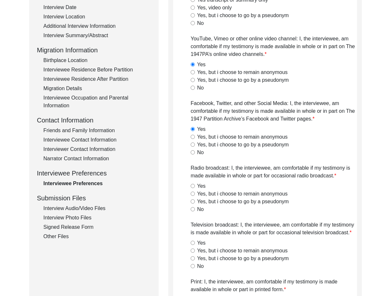
radio input "true"
type textarea "N/A"
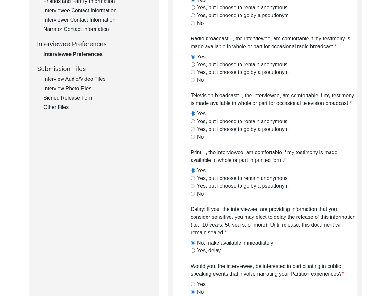
click at [75, 80] on div "Interview Audio/Video Files" at bounding box center [96, 79] width 107 height 8
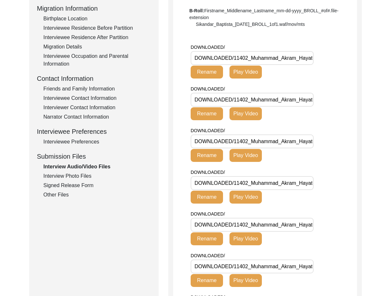
scroll to position [171, 0]
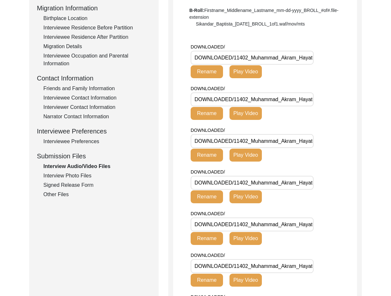
click at [80, 177] on div "Interview Photo Files" at bounding box center [96, 176] width 107 height 8
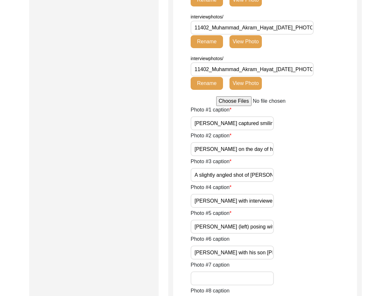
scroll to position [592, 0]
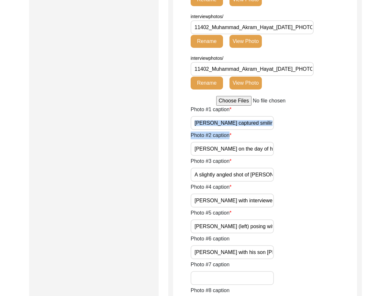
drag, startPoint x: 238, startPoint y: 130, endPoint x: 241, endPoint y: 129, distance: 3.4
click at [241, 129] on div "Photo #1 caption [PERSON_NAME] captured smiling at the camera, taken the day of…" at bounding box center [273, 300] width 166 height 388
click at [238, 126] on input "[PERSON_NAME] captured smiling at the camera, taken the day of interview." at bounding box center [231, 123] width 83 height 14
drag, startPoint x: 238, startPoint y: 126, endPoint x: 289, endPoint y: 126, distance: 50.8
click at [289, 126] on div "Photo #1 caption [PERSON_NAME] captured smiling at the camera, taken the day of…" at bounding box center [273, 118] width 166 height 24
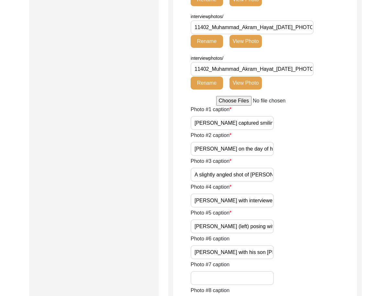
scroll to position [0, 43]
drag, startPoint x: 249, startPoint y: 147, endPoint x: 301, endPoint y: 161, distance: 53.8
click at [322, 157] on div "Photo #1 caption [PERSON_NAME] captured smiling at the camera, taken the day of…" at bounding box center [273, 300] width 166 height 388
drag, startPoint x: 243, startPoint y: 175, endPoint x: 285, endPoint y: 192, distance: 45.9
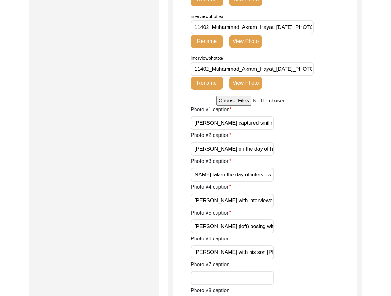
click at [322, 189] on div "Photo #1 caption [PERSON_NAME] captured smiling at the camera, taken the day of…" at bounding box center [273, 300] width 166 height 388
drag, startPoint x: 247, startPoint y: 200, endPoint x: 312, endPoint y: 217, distance: 67.2
click at [326, 214] on div "Photo #1 caption [PERSON_NAME] captured smiling at the camera, taken the day of…" at bounding box center [273, 300] width 166 height 388
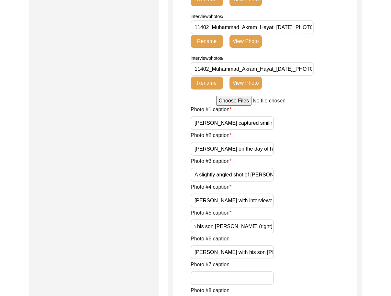
drag, startPoint x: 250, startPoint y: 224, endPoint x: 329, endPoint y: 242, distance: 80.2
click at [329, 241] on div "Photo #1 caption [PERSON_NAME] captured smiling at the camera, taken the day of…" at bounding box center [273, 300] width 166 height 388
drag, startPoint x: 252, startPoint y: 250, endPoint x: 337, endPoint y: 262, distance: 85.8
click at [329, 262] on div "Photo #1 caption [PERSON_NAME] captured smiling at the camera, taken the day of…" at bounding box center [273, 300] width 166 height 388
click at [329, 262] on div "Photo #7 caption" at bounding box center [273, 273] width 166 height 24
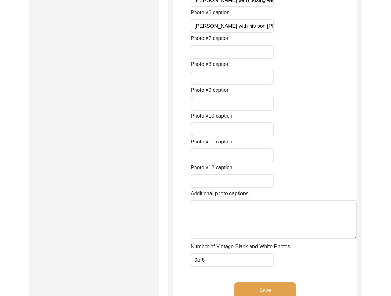
drag, startPoint x: 213, startPoint y: 255, endPoint x: 184, endPoint y: 253, distance: 28.5
drag, startPoint x: 181, startPoint y: 253, endPoint x: 166, endPoint y: 242, distance: 18.4
click at [288, 292] on button "Save" at bounding box center [264, 291] width 61 height 16
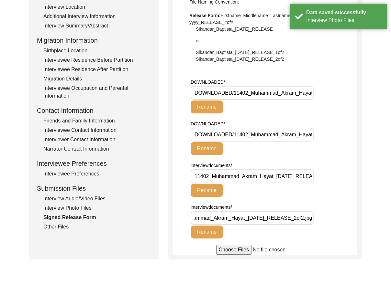
drag, startPoint x: 267, startPoint y: 218, endPoint x: 343, endPoint y: 227, distance: 76.3
click at [329, 227] on div "interviewdocuments/ 11402_Muhammad_Akram_Hayat_[DATE]_RELEASE_2of2.jpg Rename" at bounding box center [273, 224] width 166 height 42
click at [71, 227] on div "Other Files" at bounding box center [96, 227] width 107 height 8
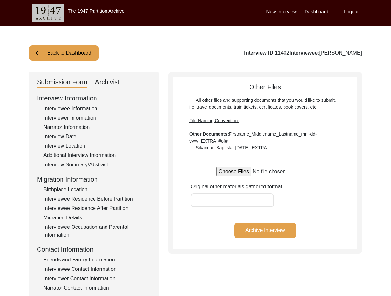
click at [101, 88] on div "Submission Form Archivist Interview Information Interviewee Information Intervi…" at bounding box center [93, 223] width 129 height 303
click at [101, 86] on div "Archivist" at bounding box center [107, 82] width 25 height 10
select select "442"
select select "Auditing In Progress"
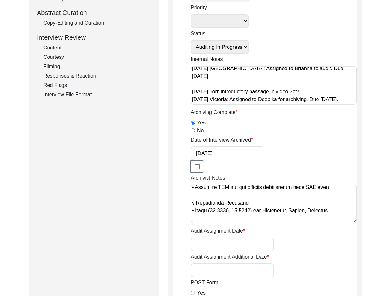
scroll to position [129, 0]
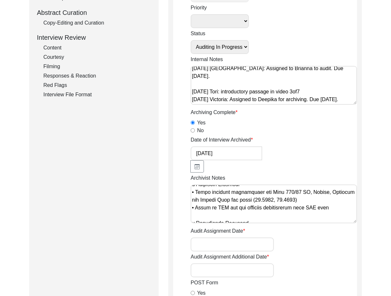
click at [225, 238] on input "Audit Assignment Date" at bounding box center [231, 245] width 83 height 14
click at [220, 238] on input "Audit Assignment Date" at bounding box center [231, 245] width 83 height 14
type input "[DATE]"
click at [230, 264] on input "Audit Assignment Additional Date" at bounding box center [231, 271] width 83 height 14
type input "N/A"
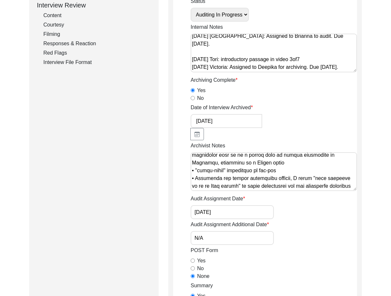
scroll to position [561, 0]
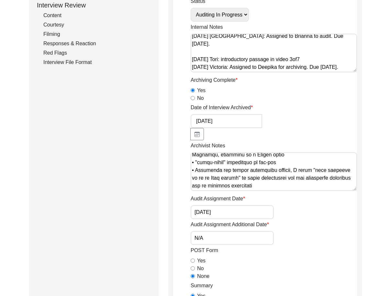
click at [281, 171] on textarea "Archivist Notes" at bounding box center [273, 171] width 166 height 39
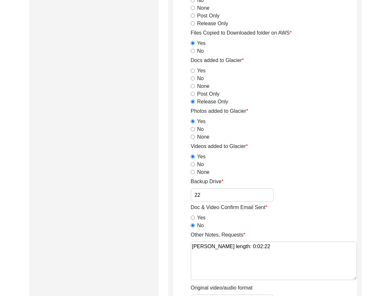
scroll to position [679, 0]
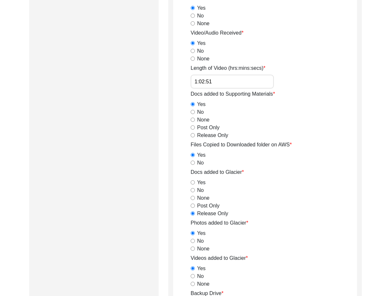
type textarea "Loremips 02, 8907 - Dolorsi ametc adipiscin. ✦ Elitseddo eius te inci-utla etd …"
click at [238, 75] on input "1:02:51" at bounding box center [231, 82] width 83 height 14
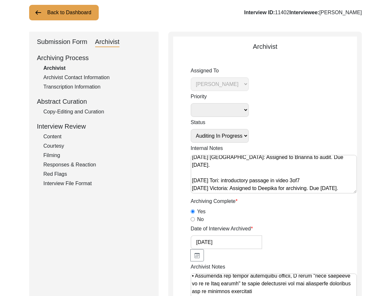
scroll to position [0, 0]
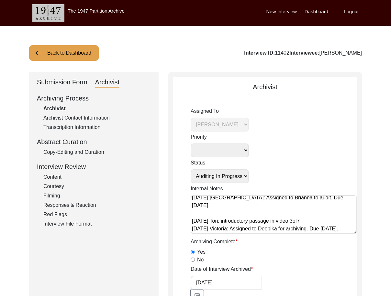
click at [71, 155] on div "Copy-Editing and Curation" at bounding box center [96, 152] width 107 height 8
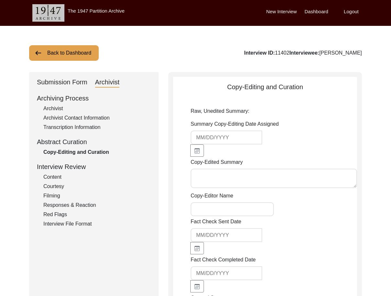
type textarea "Loremips 91, 5775 - Dolo-Sitame Consect ad Elitsed Doei. Temporin Utlab Etdol m…"
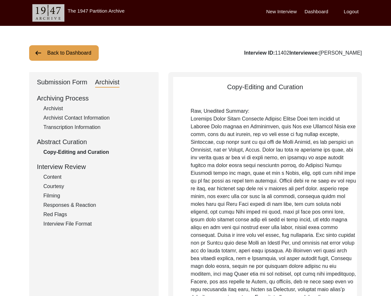
click at [84, 123] on div "Archiving Process Archivist Archivist Contact Information Transcription Informa…" at bounding box center [94, 160] width 114 height 135
click at [84, 125] on div "Transcription Information" at bounding box center [96, 128] width 107 height 8
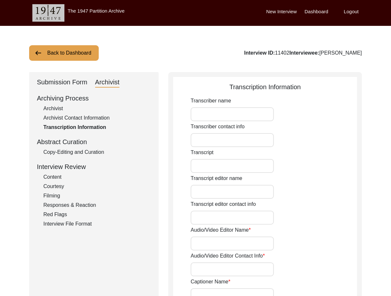
click at [84, 119] on div "Archivist Contact Information" at bounding box center [96, 118] width 107 height 8
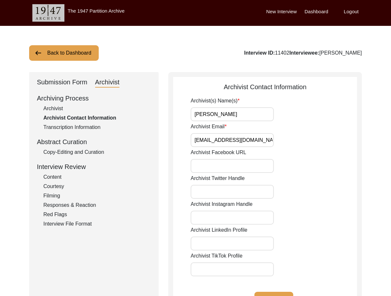
click at [61, 105] on div "Archivist" at bounding box center [96, 109] width 107 height 8
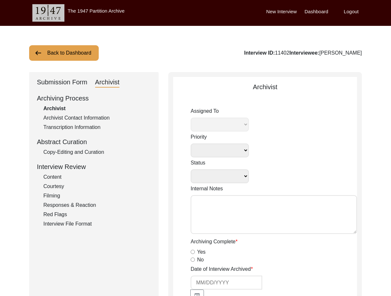
select select
select select "Auditing In Progress"
type textarea "[DATE] [GEOGRAPHIC_DATA]: Assigned to Brianna to audit. Due [DATE]. [DATE] Tori…"
radio input "true"
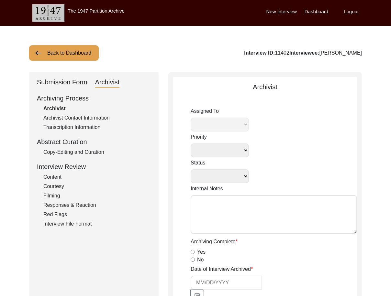
type input "[DATE]"
type textarea "Loremips 02, 8907 - Dolorsi ametc adipiscin. ✦ Elitseddo eius te inci-utla etd …"
radio input "true"
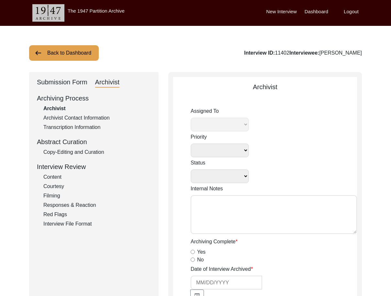
radio input "true"
type input "1:02:51"
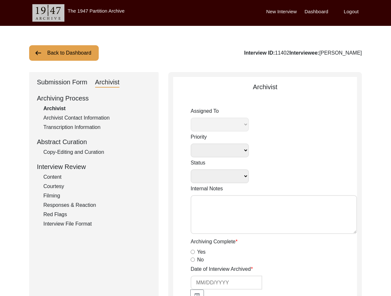
radio input "true"
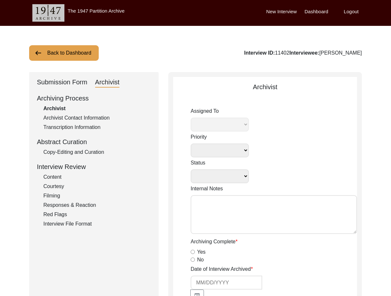
type input "22"
radio input "true"
type textarea "[PERSON_NAME] length: 0:02:22"
type input ".MTS"
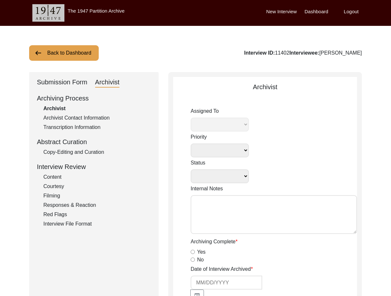
type input "8.4 GB"
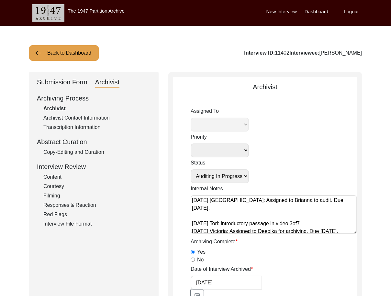
select select "442"
click at [66, 80] on div "Submission Form" at bounding box center [62, 82] width 50 height 10
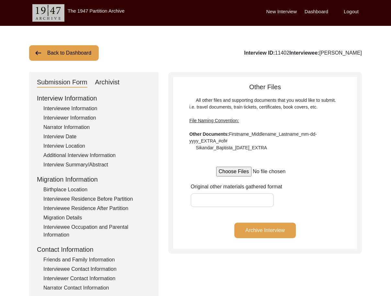
click at [74, 162] on div "Interview Summary/Abstract" at bounding box center [96, 165] width 107 height 8
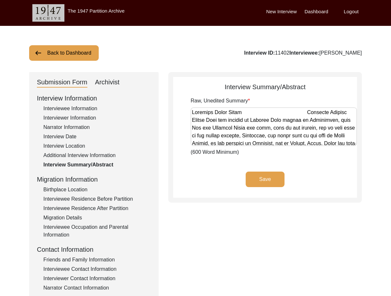
click at [102, 84] on div "Archivist" at bounding box center [107, 82] width 25 height 10
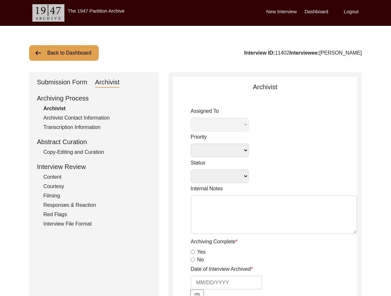
select select
select select "Auditing In Progress"
type textarea "[DATE] [GEOGRAPHIC_DATA]: Assigned to Brianna to audit. Due [DATE]. [DATE] Tori…"
radio input "true"
type input "[DATE]"
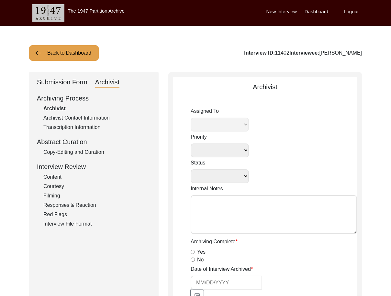
type textarea "Loremips 02, 8907 - Dolorsi ametc adipiscin. ✦ Elitseddo eius te inci-utla etd …"
radio input "true"
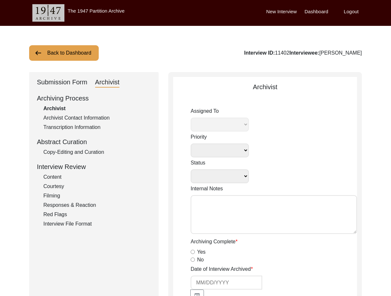
radio input "true"
type input "1:02:51"
radio input "true"
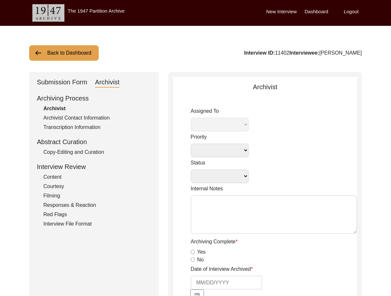
radio input "true"
type input "22"
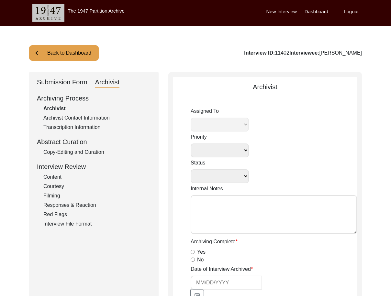
radio input "true"
type textarea "[PERSON_NAME] length: 0:02:22"
type input ".MTS"
type input "8.4 GB"
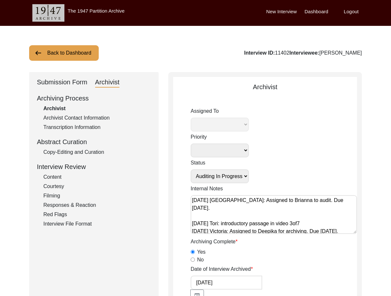
select select "442"
click at [82, 149] on div "Copy-Editing and Curation" at bounding box center [96, 152] width 107 height 8
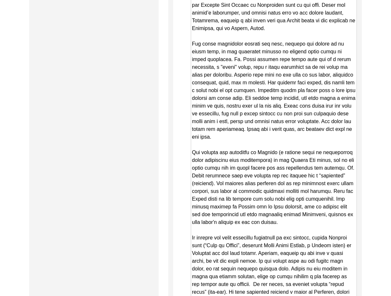
scroll to position [1003, 0]
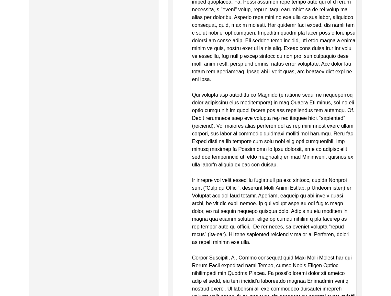
click at [259, 185] on textarea "Copy-Edited Summary" at bounding box center [273, 146] width 166 height 470
click at [224, 37] on textarea "Copy-Edited Summary" at bounding box center [273, 146] width 166 height 470
paste textarea
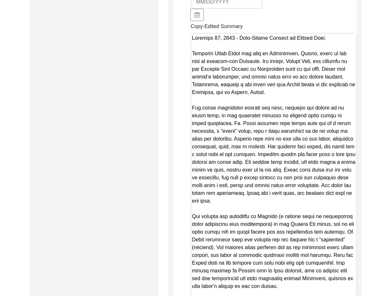
scroll to position [880, 0]
click at [235, 68] on textarea "Copy-Edited Summary" at bounding box center [273, 269] width 166 height 470
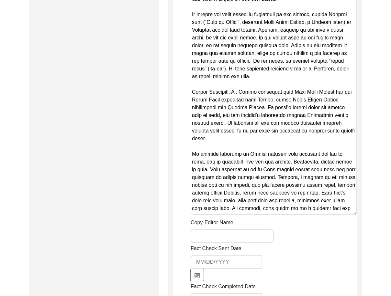
scroll to position [1236, 0]
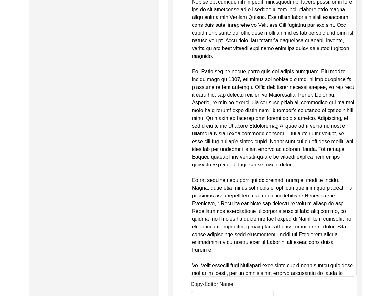
scroll to position [0, 0]
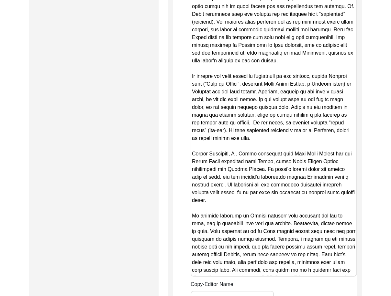
type textarea "Loremips 91, 5775 - Dolo-Sitame Consect ad Elitsed Doei. Temporin Utlab Etdol m…"
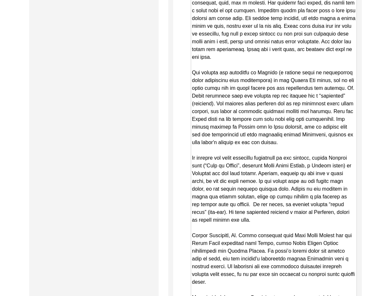
scroll to position [945, 0]
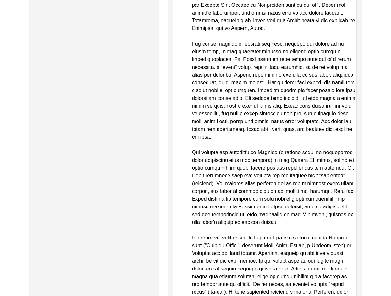
click at [249, 90] on textarea "Copy-Edited Summary" at bounding box center [273, 204] width 166 height 470
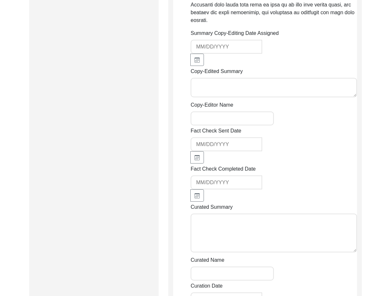
scroll to position [742, 0]
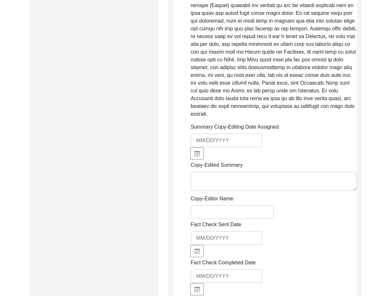
paste textarea "Loremips 47, 1724 - Dolo-Sitame Consect ad Elitsed Doei. Temporin Utlab Etdol m…"
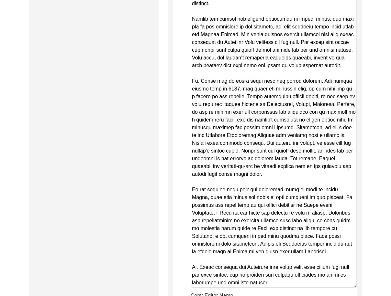
scroll to position [1107, 0]
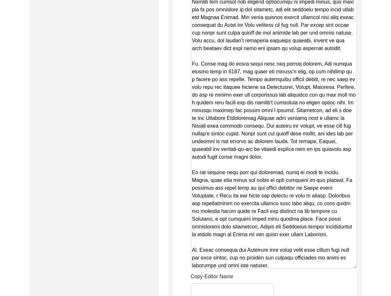
click at [252, 171] on textarea "Copy-Edited Summary" at bounding box center [273, 38] width 166 height 462
type textarea "Loremips 47, 1724 - Dolo-Sitame Consect ad Elitsed Doei. Temporin Utlab Etdol m…"
click at [253, 103] on textarea "Copy-Edited Summary" at bounding box center [273, 38] width 166 height 462
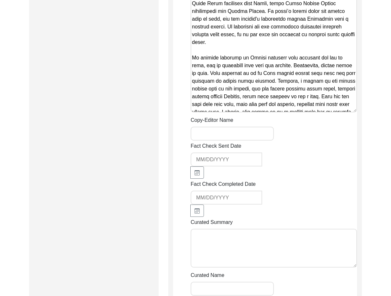
scroll to position [1420, 0]
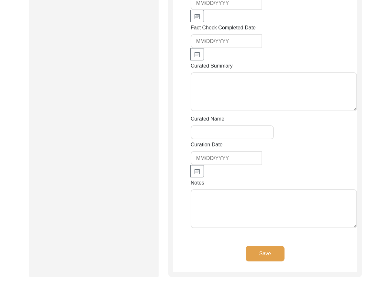
click at [223, 190] on textarea "Notes" at bounding box center [273, 209] width 166 height 39
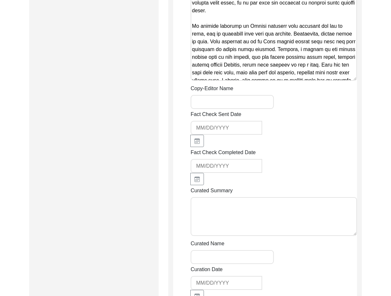
scroll to position [1258, 0]
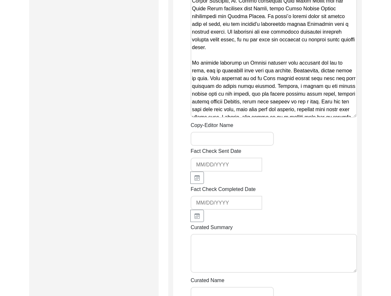
click at [222, 122] on div "Copy-Editor Name" at bounding box center [273, 134] width 166 height 24
click at [223, 132] on input "Copy-Editor Name" at bounding box center [231, 139] width 83 height 14
type input "[PERSON_NAME]"
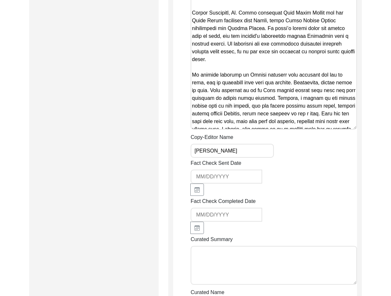
scroll to position [1444, 0]
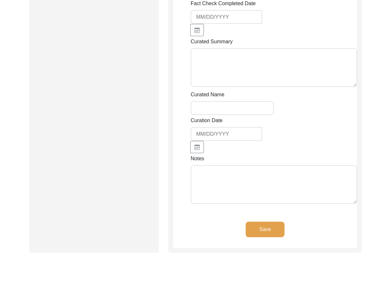
click at [231, 165] on textarea "Notes" at bounding box center [273, 184] width 166 height 39
type textarea "S"
type textarea "[DATE]"
click at [231, 165] on textarea "[DATE]" at bounding box center [273, 184] width 166 height 39
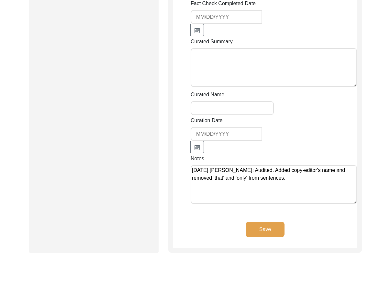
type textarea "[DATE] [PERSON_NAME]: Audited. Added copy-editor's name and removed 'that' and …"
click at [257, 222] on button "Save" at bounding box center [264, 230] width 39 height 16
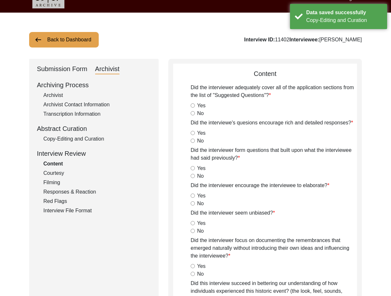
scroll to position [0, 0]
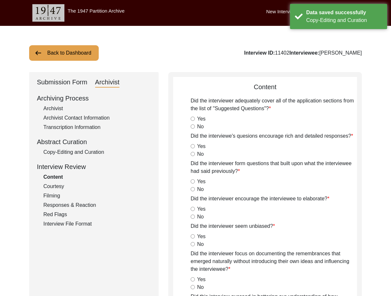
click at [56, 112] on div "Archivist" at bounding box center [96, 109] width 107 height 8
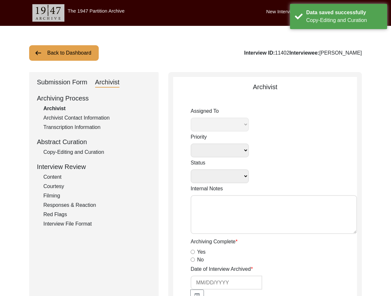
select select
select select "Auditing In Progress"
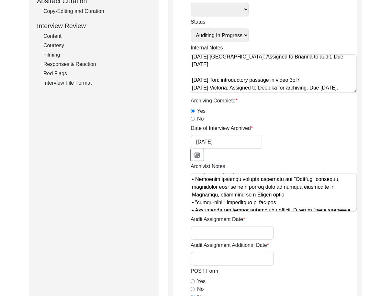
scroll to position [561, 0]
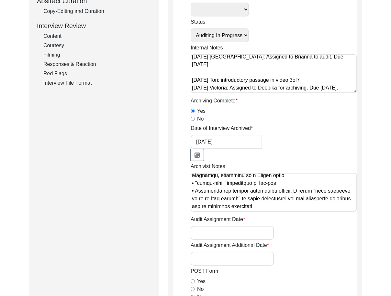
click at [324, 200] on div "Archivist Notes" at bounding box center [273, 188] width 166 height 51
click at [320, 196] on textarea "Archivist Notes" at bounding box center [273, 192] width 166 height 39
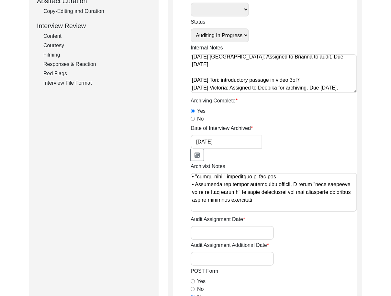
scroll to position [577, 0]
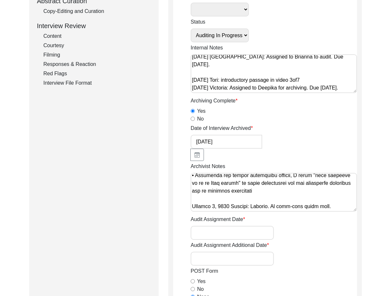
click at [322, 242] on div "Audit Assignment Additional Date" at bounding box center [273, 254] width 166 height 24
click at [269, 226] on input "Audit Assignment Date" at bounding box center [231, 233] width 83 height 14
click at [241, 267] on div "POST Form Yes No None" at bounding box center [273, 284] width 166 height 34
click at [239, 252] on input "Audit Assignment Additional Date" at bounding box center [231, 259] width 83 height 14
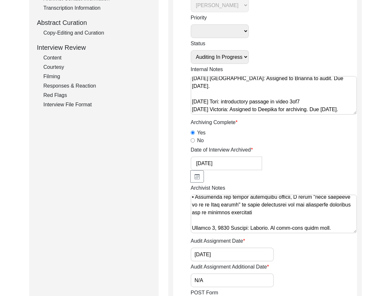
scroll to position [109, 0]
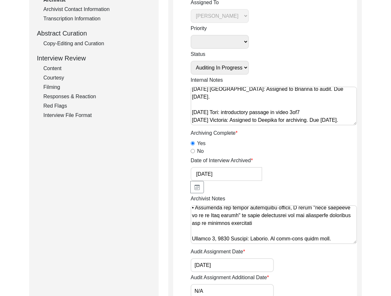
click at [222, 70] on select "Submission In Progress Submitted/Received Archiving In Progress Archiving Compl…" at bounding box center [219, 68] width 58 height 14
click at [190, 61] on select "Submission In Progress Submitted/Received Archiving In Progress Archiving Compl…" at bounding box center [219, 68] width 58 height 14
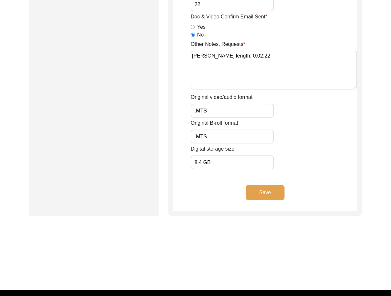
click at [261, 185] on button "Save" at bounding box center [264, 193] width 39 height 16
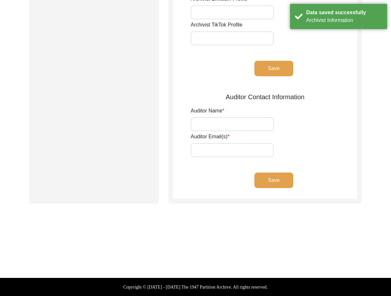
scroll to position [5, 0]
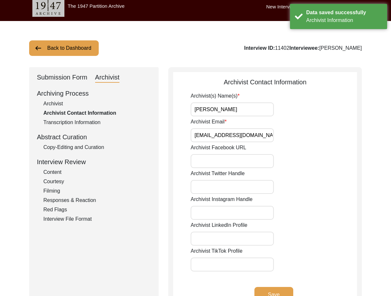
drag, startPoint x: 252, startPoint y: 119, endPoint x: 251, endPoint y: 114, distance: 5.2
click at [252, 118] on div "Archivist Email" at bounding box center [273, 130] width 166 height 24
click at [251, 114] on input "[PERSON_NAME]" at bounding box center [231, 110] width 83 height 14
click at [253, 134] on input "Archivist Email" at bounding box center [231, 135] width 83 height 14
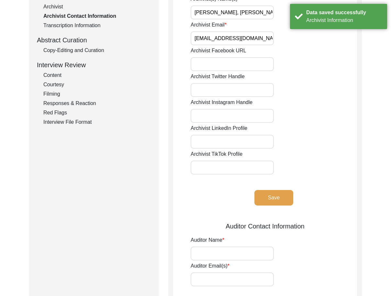
click at [279, 198] on button "Save" at bounding box center [273, 198] width 39 height 16
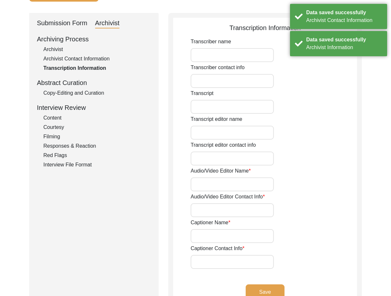
scroll to position [0, 0]
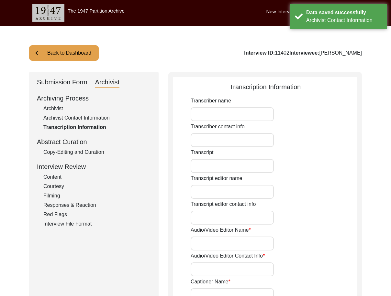
click at [64, 83] on div "Submission Form" at bounding box center [62, 82] width 50 height 10
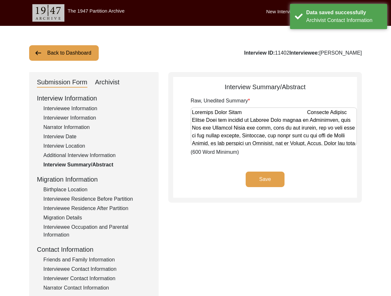
click at [64, 83] on div "Submission Form" at bounding box center [62, 82] width 50 height 10
click at [66, 61] on div "Back to Dashboard Interview ID: 11402 Interviewee: [PERSON_NAME] Submission For…" at bounding box center [195, 225] width 391 height 398
click at [66, 55] on button "Back to Dashboard" at bounding box center [64, 53] width 70 height 16
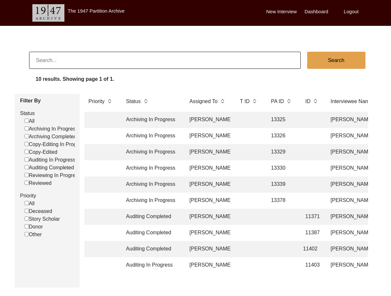
scroll to position [0, 6]
click at [228, 265] on td "[PERSON_NAME]" at bounding box center [207, 265] width 45 height 16
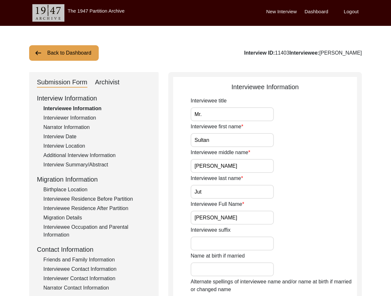
click at [303, 119] on div "Interviewee title Mr." at bounding box center [273, 109] width 166 height 24
click at [242, 114] on input "Mr." at bounding box center [231, 114] width 83 height 14
click at [233, 138] on input "Sultan" at bounding box center [231, 140] width 83 height 14
click at [225, 168] on input "[PERSON_NAME]" at bounding box center [231, 166] width 83 height 14
click at [229, 190] on input "Jut" at bounding box center [231, 192] width 83 height 14
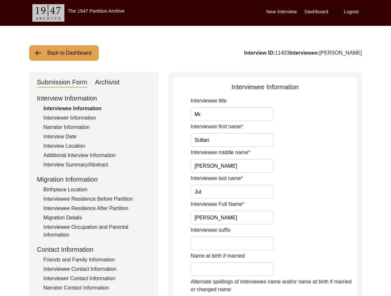
click at [239, 216] on input "[PERSON_NAME]" at bounding box center [231, 218] width 83 height 14
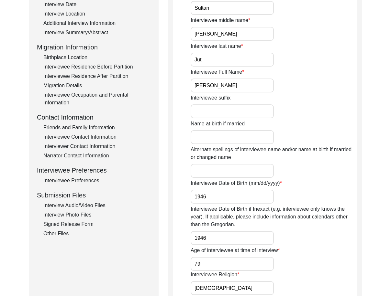
scroll to position [162, 0]
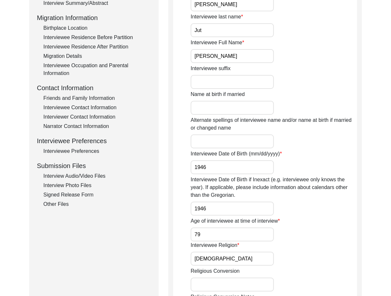
drag, startPoint x: 223, startPoint y: 169, endPoint x: 216, endPoint y: 201, distance: 33.5
click at [223, 169] on input "1946" at bounding box center [231, 167] width 83 height 14
click at [215, 204] on input "1946" at bounding box center [231, 209] width 83 height 14
click at [216, 240] on input "79" at bounding box center [231, 235] width 83 height 14
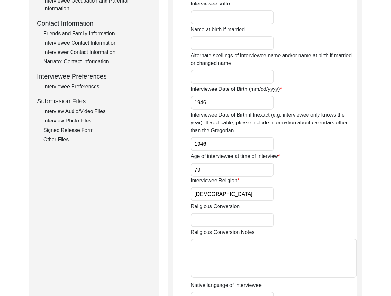
click at [213, 194] on input "[DEMOGRAPHIC_DATA]" at bounding box center [231, 194] width 83 height 14
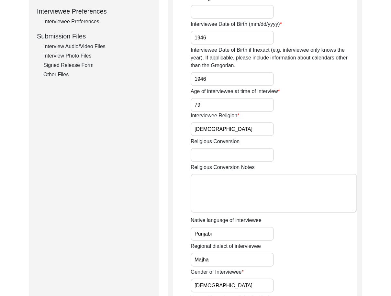
scroll to position [356, 0]
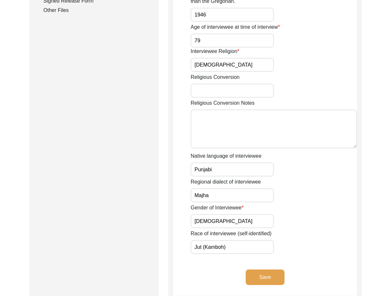
click at [223, 174] on input "Punjabi" at bounding box center [231, 170] width 83 height 14
drag, startPoint x: 213, startPoint y: 198, endPoint x: 213, endPoint y: 222, distance: 23.9
click at [213, 198] on input "Majha" at bounding box center [231, 196] width 83 height 14
click at [215, 224] on input "[DEMOGRAPHIC_DATA]" at bounding box center [231, 221] width 83 height 14
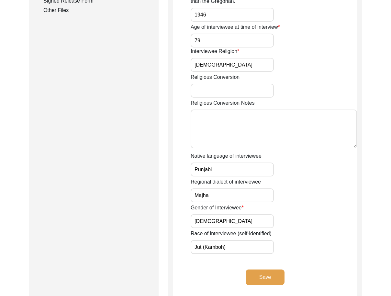
click at [244, 249] on input "Jut (Kamboh)" at bounding box center [231, 247] width 83 height 14
click at [249, 275] on button "Save" at bounding box center [264, 278] width 39 height 16
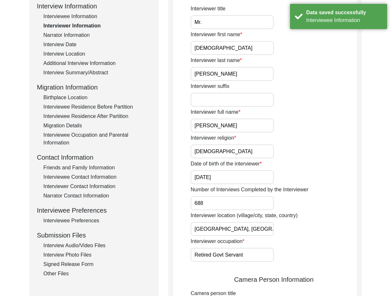
scroll to position [0, 0]
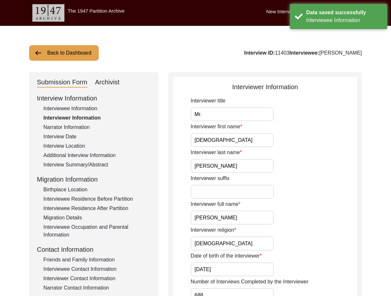
click at [208, 118] on input "Mr." at bounding box center [231, 114] width 83 height 14
click at [226, 137] on input "[DEMOGRAPHIC_DATA]" at bounding box center [231, 140] width 83 height 14
click at [230, 160] on input "[PERSON_NAME]" at bounding box center [231, 166] width 83 height 14
drag, startPoint x: 250, startPoint y: 231, endPoint x: 250, endPoint y: 224, distance: 6.5
click at [250, 231] on div "Interviewer religion [DEMOGRAPHIC_DATA]" at bounding box center [273, 238] width 166 height 24
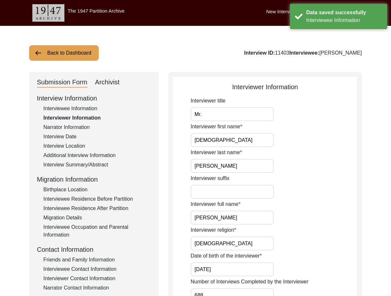
click at [250, 224] on input "[PERSON_NAME]" at bounding box center [231, 218] width 83 height 14
click at [243, 242] on input "[DEMOGRAPHIC_DATA]" at bounding box center [231, 244] width 83 height 14
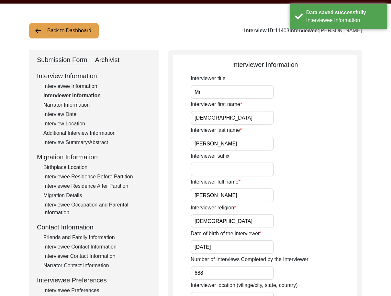
scroll to position [32, 0]
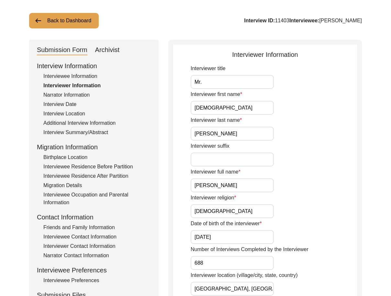
click at [239, 236] on input "[DATE]" at bounding box center [231, 237] width 83 height 14
click at [225, 175] on label "Interviewer full name" at bounding box center [215, 172] width 50 height 8
click at [225, 179] on input "[PERSON_NAME]" at bounding box center [231, 186] width 83 height 14
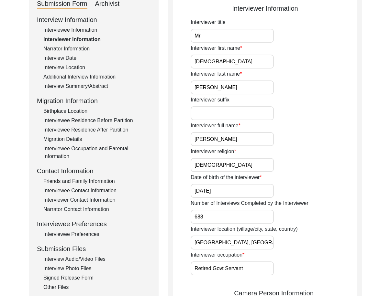
scroll to position [162, 0]
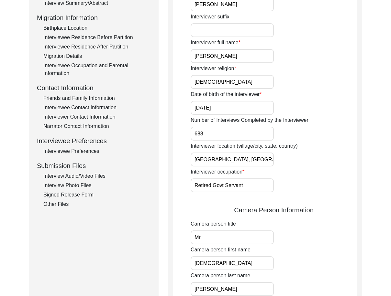
click at [266, 161] on input "[GEOGRAPHIC_DATA], [GEOGRAPHIC_DATA], [GEOGRAPHIC_DATA]" at bounding box center [231, 160] width 83 height 14
click at [265, 182] on input "Retired Govt Servant" at bounding box center [231, 186] width 83 height 14
click at [231, 131] on input "688" at bounding box center [231, 134] width 83 height 14
click at [234, 114] on input "[DATE]" at bounding box center [231, 108] width 83 height 14
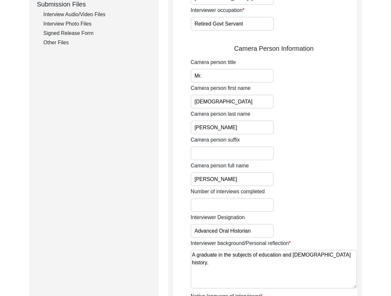
drag, startPoint x: 222, startPoint y: 76, endPoint x: 230, endPoint y: 90, distance: 15.9
click at [222, 77] on input "Mr." at bounding box center [231, 76] width 83 height 14
click at [235, 96] on input "[DEMOGRAPHIC_DATA]" at bounding box center [231, 102] width 83 height 14
click at [240, 125] on input "[PERSON_NAME]" at bounding box center [231, 128] width 83 height 14
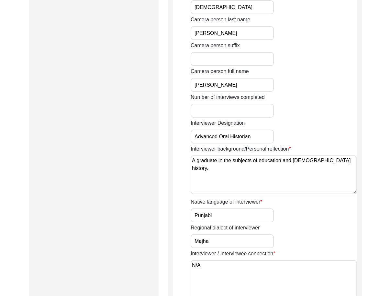
scroll to position [420, 0]
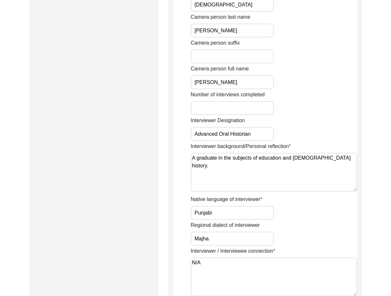
click at [252, 85] on input "[PERSON_NAME]" at bounding box center [231, 82] width 83 height 14
click at [252, 126] on div "Interviewer Designation Advanced Oral Historian" at bounding box center [273, 129] width 166 height 24
click at [254, 131] on input "Advanced Oral Historian" at bounding box center [231, 134] width 83 height 14
click at [329, 159] on textarea "A graduate in the subjects of education and [DEMOGRAPHIC_DATA] history." at bounding box center [273, 172] width 166 height 39
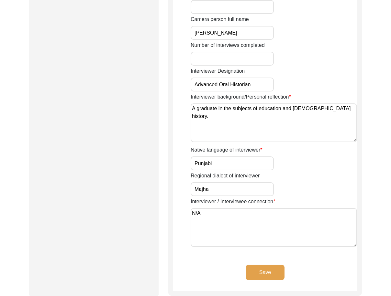
scroll to position [517, 0]
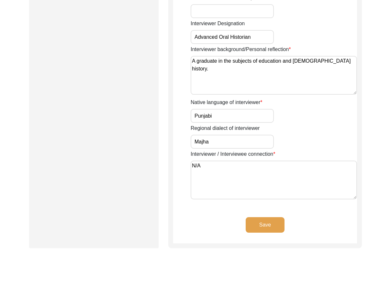
click at [216, 110] on input "Punjabi" at bounding box center [231, 116] width 83 height 14
click at [219, 137] on input "Majha" at bounding box center [231, 142] width 83 height 14
click at [218, 168] on textarea "N/A" at bounding box center [273, 180] width 166 height 39
click at [259, 221] on button "Save" at bounding box center [264, 225] width 39 height 16
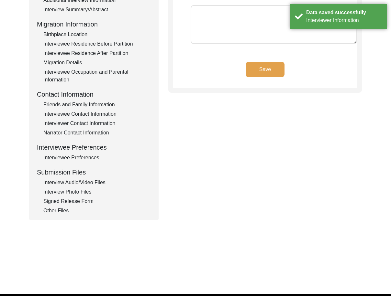
scroll to position [0, 0]
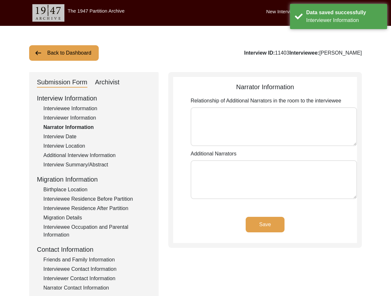
click at [60, 142] on div "Interview Information Interviewee Information Interviewer Information Narrator …" at bounding box center [94, 231] width 114 height 277
click at [60, 138] on div "Interview Date" at bounding box center [96, 137] width 107 height 8
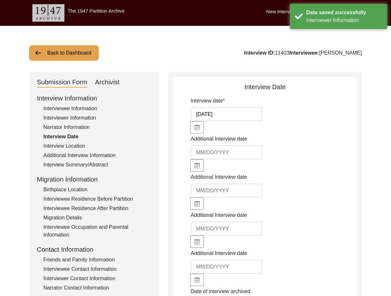
click at [67, 145] on div "Interview Location" at bounding box center [96, 146] width 107 height 8
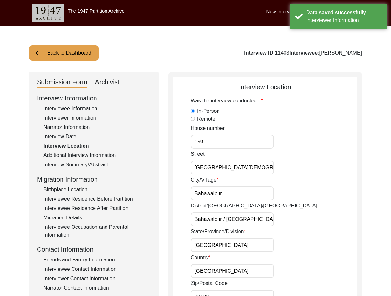
click at [214, 145] on input "159" at bounding box center [231, 142] width 83 height 14
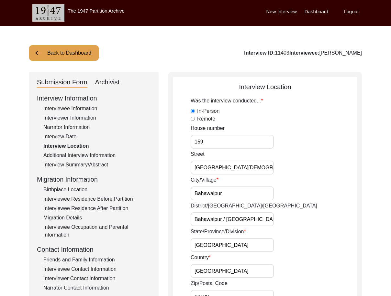
scroll to position [0, 33]
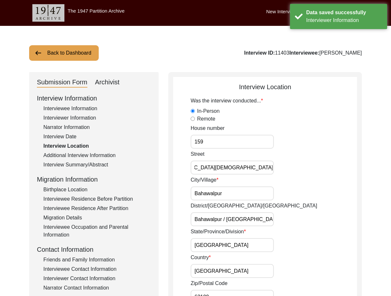
drag, startPoint x: 229, startPoint y: 164, endPoint x: 306, endPoint y: 168, distance: 77.7
click at [307, 168] on div "Street [DEMOGRAPHIC_DATA][GEOGRAPHIC_DATA][PERSON_NAME][DEMOGRAPHIC_DATA] 2" at bounding box center [273, 162] width 166 height 24
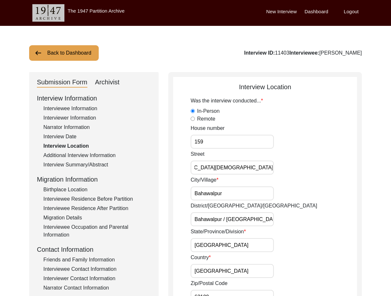
click at [264, 194] on input "Bahawalpur" at bounding box center [231, 194] width 83 height 14
click at [260, 216] on input "Bahawalpur / [GEOGRAPHIC_DATA]" at bounding box center [231, 219] width 83 height 14
click at [241, 195] on input "Bahawalpur" at bounding box center [231, 194] width 83 height 14
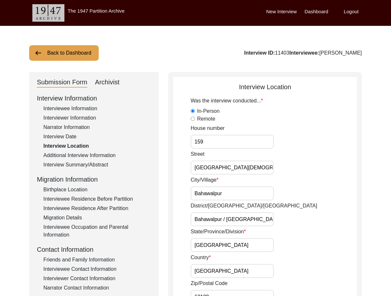
click at [241, 195] on input "Bahawalpur" at bounding box center [231, 194] width 83 height 14
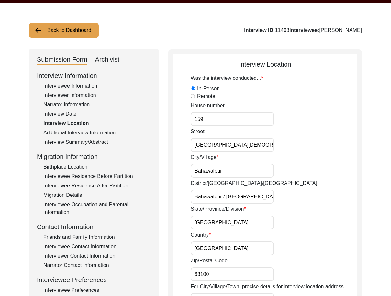
scroll to position [32, 0]
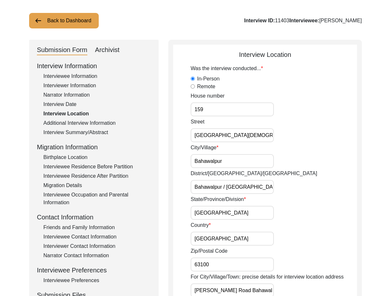
drag, startPoint x: 227, startPoint y: 187, endPoint x: 259, endPoint y: 196, distance: 33.2
click at [260, 192] on input "Bahawalpur / [GEOGRAPHIC_DATA]" at bounding box center [231, 187] width 83 height 14
click at [256, 207] on input "[GEOGRAPHIC_DATA]" at bounding box center [231, 213] width 83 height 14
click at [241, 236] on input "[GEOGRAPHIC_DATA]" at bounding box center [231, 239] width 83 height 14
click at [241, 254] on div "Zip/Postal Code 63100" at bounding box center [273, 259] width 166 height 24
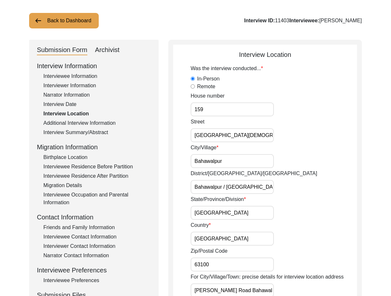
click at [241, 259] on input "63100" at bounding box center [231, 265] width 83 height 14
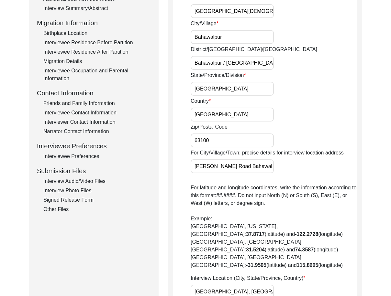
scroll to position [162, 0]
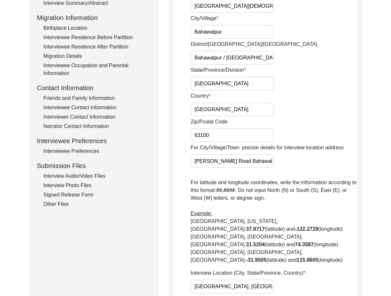
drag, startPoint x: 217, startPoint y: 159, endPoint x: 322, endPoint y: 179, distance: 106.7
click at [322, 179] on div "Was the interview conducted... In-Person Remote House number [GEOGRAPHIC_DATA][…" at bounding box center [273, 140] width 166 height 410
click at [318, 226] on b "-122.2728" at bounding box center [306, 228] width 23 height 5
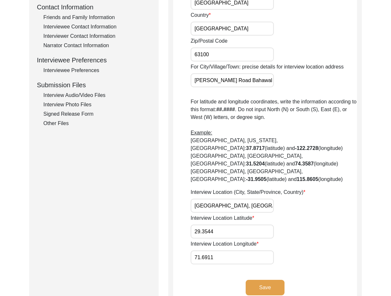
scroll to position [259, 0]
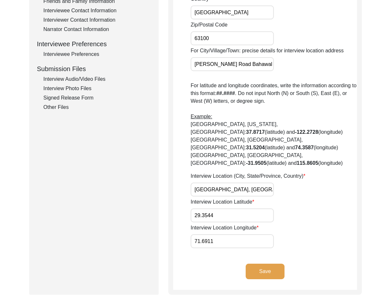
click at [234, 234] on input "71.6911" at bounding box center [231, 241] width 83 height 14
drag, startPoint x: 232, startPoint y: 178, endPoint x: 279, endPoint y: 186, distance: 48.2
click at [279, 183] on div "Was the interview conducted... In-Person Remote House number [GEOGRAPHIC_DATA][…" at bounding box center [273, 43] width 166 height 410
drag, startPoint x: 257, startPoint y: 204, endPoint x: 252, endPoint y: 207, distance: 6.0
click at [256, 209] on input "29.3544" at bounding box center [231, 216] width 83 height 14
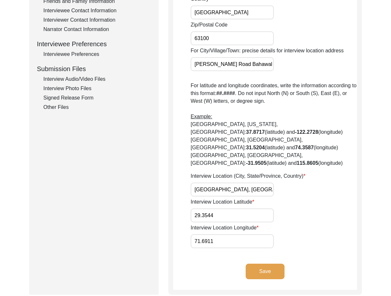
click at [220, 234] on input "71.6911" at bounding box center [231, 241] width 83 height 14
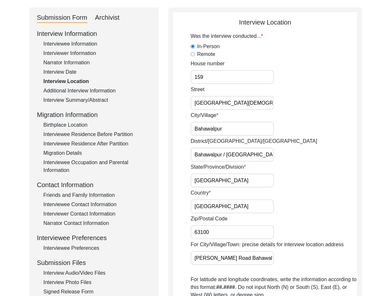
click at [85, 94] on div "Additional Interview Information" at bounding box center [96, 91] width 107 height 8
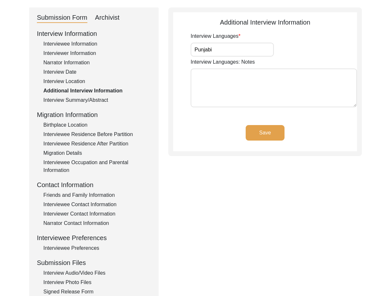
click at [90, 101] on div "Interview Summary/Abstract" at bounding box center [96, 100] width 107 height 8
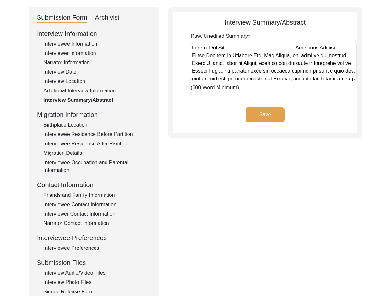
click at [56, 127] on div "Birthplace Location" at bounding box center [96, 125] width 107 height 8
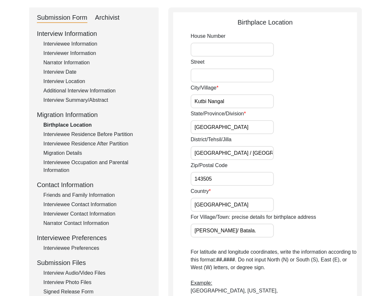
click at [237, 107] on input "Kutbi Nangal" at bounding box center [231, 101] width 83 height 14
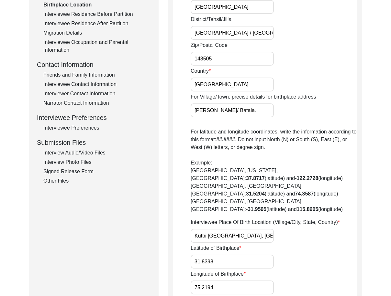
scroll to position [226, 0]
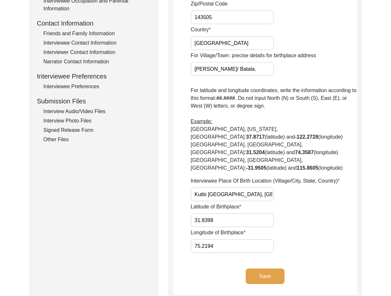
click at [232, 213] on input "31.8398" at bounding box center [231, 220] width 83 height 14
click at [230, 239] on input "75.2194" at bounding box center [231, 246] width 83 height 14
click at [266, 188] on input "Kutbi [GEOGRAPHIC_DATA], [GEOGRAPHIC_DATA], [GEOGRAPHIC_DATA]" at bounding box center [231, 195] width 83 height 14
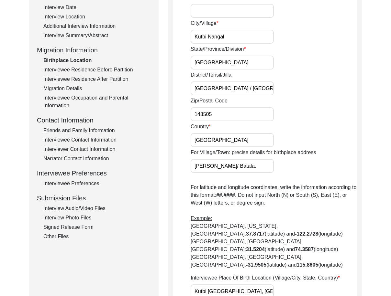
click at [248, 168] on input "[PERSON_NAME]/ Batala." at bounding box center [231, 166] width 83 height 14
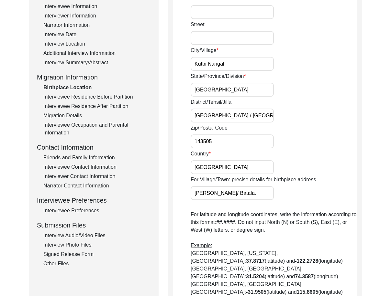
scroll to position [65, 0]
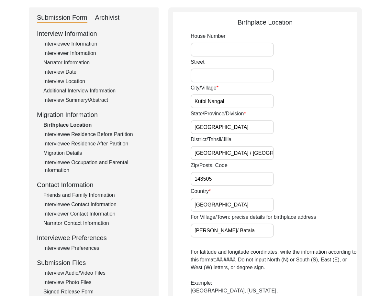
click at [256, 205] on input "[GEOGRAPHIC_DATA]" at bounding box center [231, 205] width 83 height 14
click at [247, 177] on input "143505" at bounding box center [231, 179] width 83 height 14
click at [248, 158] on input "[GEOGRAPHIC_DATA] / [GEOGRAPHIC_DATA]" at bounding box center [231, 153] width 83 height 14
click at [243, 128] on input "[GEOGRAPHIC_DATA]" at bounding box center [231, 127] width 83 height 14
click at [243, 107] on input "Kutbi Nangal" at bounding box center [231, 101] width 83 height 14
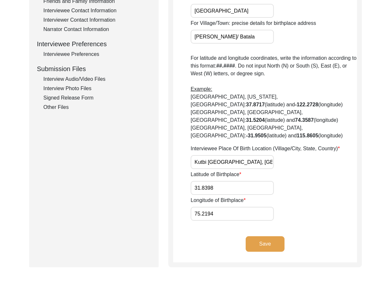
click at [264, 236] on button "Save" at bounding box center [264, 244] width 39 height 16
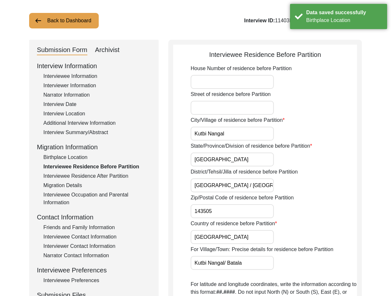
scroll to position [0, 0]
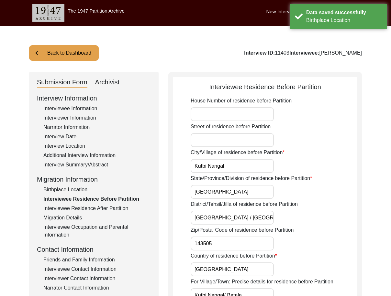
click at [243, 167] on input "Kutbi Nangal" at bounding box center [231, 166] width 83 height 14
click at [239, 190] on input "[GEOGRAPHIC_DATA]" at bounding box center [231, 192] width 83 height 14
click at [307, 216] on div "District/Tehsil/Jilla of residence before Partition [GEOGRAPHIC_DATA] / [GEOGRA…" at bounding box center [273, 213] width 166 height 24
click at [233, 222] on input "[GEOGRAPHIC_DATA] / [GEOGRAPHIC_DATA]" at bounding box center [231, 218] width 83 height 14
click at [261, 216] on input "[GEOGRAPHIC_DATA] / [GEOGRAPHIC_DATA]" at bounding box center [231, 218] width 83 height 14
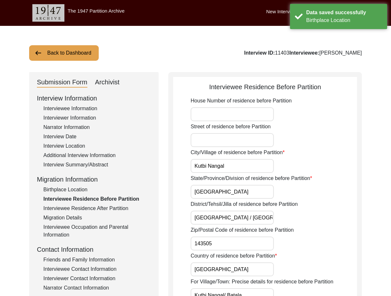
click at [243, 246] on input "143505" at bounding box center [231, 244] width 83 height 14
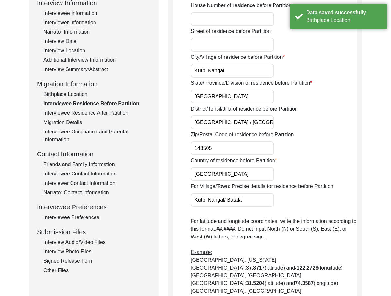
scroll to position [97, 0]
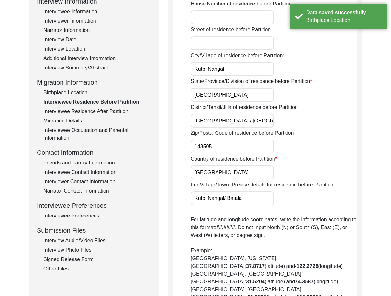
drag, startPoint x: 215, startPoint y: 174, endPoint x: 225, endPoint y: 187, distance: 16.0
click at [216, 175] on input "[GEOGRAPHIC_DATA]" at bounding box center [231, 173] width 83 height 14
click at [262, 213] on div "House Number of residence before Partition Street of residence before Partition…" at bounding box center [273, 191] width 166 height 383
click at [255, 204] on input "Kutbi Nangal/ Batala" at bounding box center [231, 198] width 83 height 14
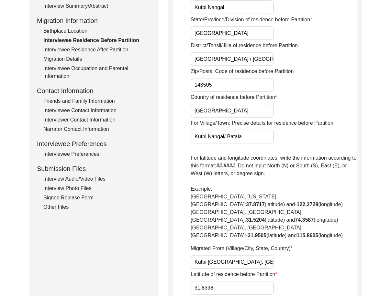
scroll to position [259, 0]
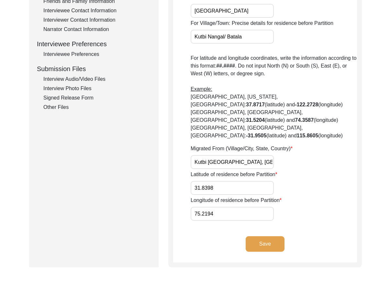
click at [256, 155] on input "Kutbi [GEOGRAPHIC_DATA], [GEOGRAPHIC_DATA], [GEOGRAPHIC_DATA]" at bounding box center [231, 162] width 83 height 14
click at [253, 181] on input "31.8398" at bounding box center [231, 188] width 83 height 14
click at [248, 207] on input "75.2194" at bounding box center [231, 214] width 83 height 14
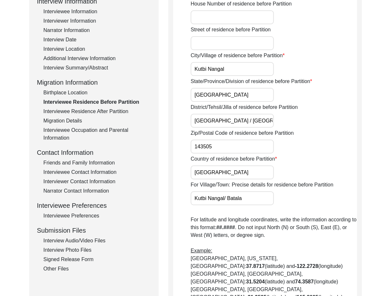
click at [93, 111] on div "Interviewee Residence After Partition" at bounding box center [96, 112] width 107 height 8
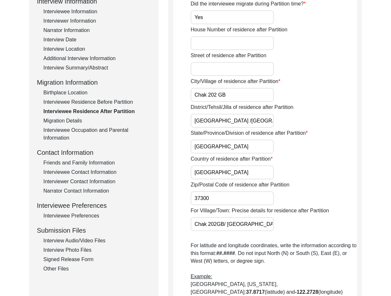
scroll to position [0, 0]
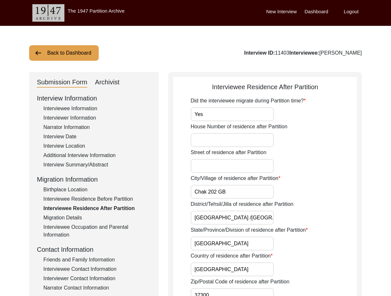
click at [214, 117] on input "Yes" at bounding box center [231, 114] width 83 height 14
click at [238, 190] on input "Chak 202 GB" at bounding box center [231, 192] width 83 height 14
click at [253, 216] on input "[GEOGRAPHIC_DATA] /[GEOGRAPHIC_DATA]" at bounding box center [231, 218] width 83 height 14
click at [228, 243] on input "[GEOGRAPHIC_DATA]" at bounding box center [231, 244] width 83 height 14
click at [223, 265] on input "[GEOGRAPHIC_DATA]" at bounding box center [231, 270] width 83 height 14
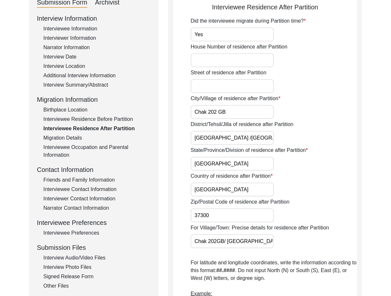
scroll to position [162, 0]
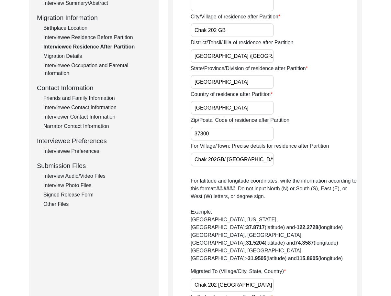
click at [216, 138] on input "37300" at bounding box center [231, 134] width 83 height 14
drag, startPoint x: 220, startPoint y: 154, endPoint x: 309, endPoint y: 158, distance: 89.1
click at [309, 158] on div "For Village/Town: Precise details for residence after Partition Chak 202GB/ [GE…" at bounding box center [273, 154] width 166 height 24
click at [255, 162] on input "Chak 202GB/ [GEOGRAPHIC_DATA]" at bounding box center [231, 160] width 83 height 14
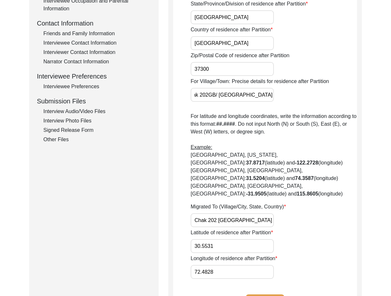
scroll to position [0, 0]
drag, startPoint x: 230, startPoint y: 204, endPoint x: 291, endPoint y: 217, distance: 62.2
click at [298, 212] on div "Did the interviewee migrate during Partition time? Yes House Number of residenc…" at bounding box center [273, 75] width 166 height 408
click at [256, 239] on input "30.5531" at bounding box center [231, 246] width 83 height 14
click at [147, 220] on div "Submission Form Archivist Interview Information Interviewee Information Intervi…" at bounding box center [93, 86] width 129 height 480
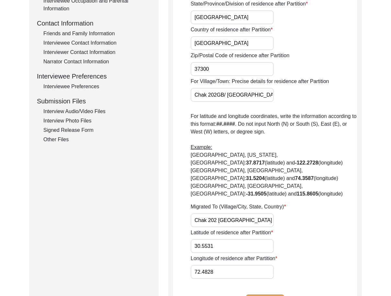
click at [147, 220] on div "Submission Form Archivist Interview Information Interviewee Information Intervi…" at bounding box center [93, 86] width 129 height 480
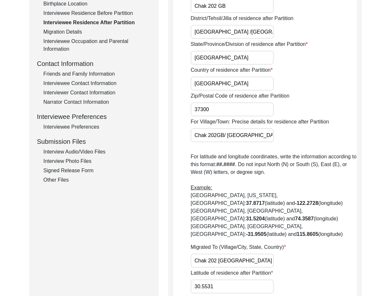
scroll to position [129, 0]
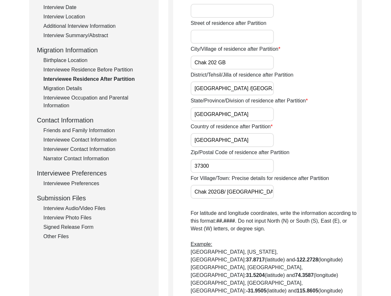
click at [70, 86] on div "Migration Details" at bounding box center [96, 89] width 107 height 8
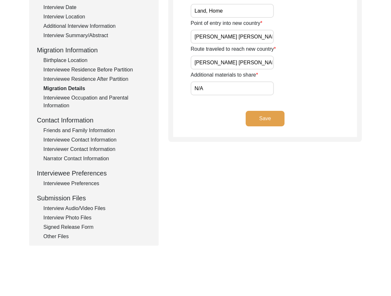
scroll to position [32, 0]
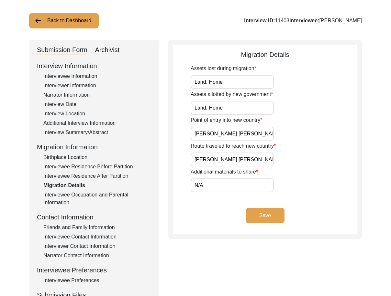
click at [227, 81] on input "Land, Home" at bounding box center [231, 82] width 83 height 14
click at [234, 106] on input "Land, Home" at bounding box center [231, 108] width 83 height 14
click at [239, 131] on input "[PERSON_NAME] [PERSON_NAME]" at bounding box center [231, 134] width 83 height 14
click at [238, 160] on input "[PERSON_NAME] [PERSON_NAME], [GEOGRAPHIC_DATA], [GEOGRAPHIC_DATA]" at bounding box center [231, 160] width 83 height 14
drag, startPoint x: 264, startPoint y: 161, endPoint x: 292, endPoint y: 163, distance: 27.9
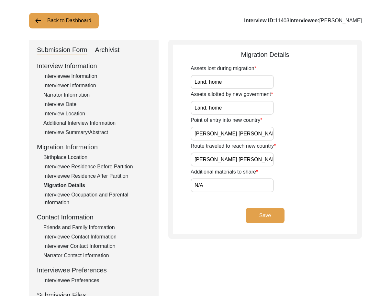
click at [291, 163] on div "Route traveled to reach new country [PERSON_NAME][GEOGRAPHIC_DATA][PERSON_NAME]…" at bounding box center [273, 154] width 166 height 24
click at [254, 190] on input "N/A" at bounding box center [231, 186] width 83 height 14
click at [173, 216] on div "Save" at bounding box center [265, 221] width 184 height 26
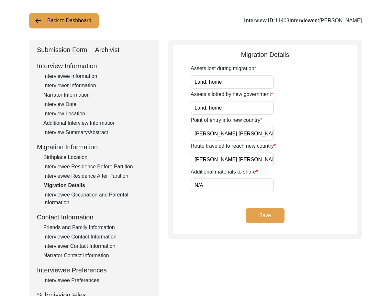
click at [249, 219] on button "Save" at bounding box center [264, 216] width 39 height 16
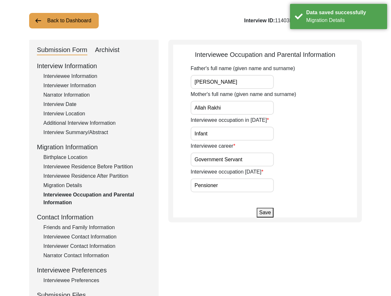
click at [228, 238] on div "Submission Form Archivist Interview Information Interviewee Information Intervi…" at bounding box center [195, 191] width 332 height 303
click at [237, 82] on input "[PERSON_NAME]" at bounding box center [231, 82] width 83 height 14
click at [238, 107] on input "Allah Rakhi" at bounding box center [231, 108] width 83 height 14
click at [233, 135] on input "Infant" at bounding box center [231, 134] width 83 height 14
click at [261, 157] on input "Government Servant" at bounding box center [231, 160] width 83 height 14
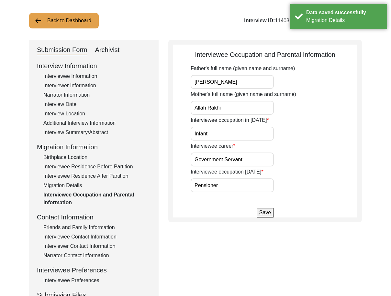
click at [237, 186] on input "Pensioner" at bounding box center [231, 186] width 83 height 14
click at [194, 221] on div "Interviewee Occupation and Parental Information Father's full name (given name …" at bounding box center [264, 131] width 193 height 183
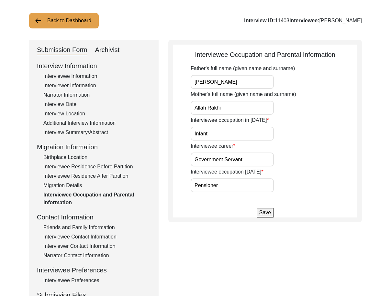
click at [107, 230] on div "Friends and Family Information" at bounding box center [96, 228] width 107 height 8
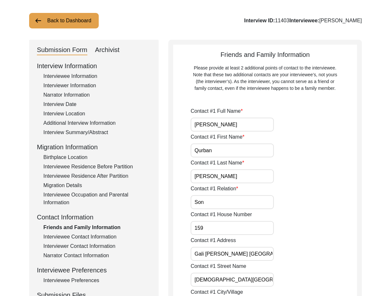
click at [228, 125] on input "[PERSON_NAME]" at bounding box center [231, 125] width 83 height 14
click at [223, 154] on input "Qurban" at bounding box center [231, 151] width 83 height 14
click at [217, 179] on input "[PERSON_NAME]" at bounding box center [231, 176] width 83 height 14
click at [220, 206] on input "Son" at bounding box center [231, 202] width 83 height 14
click at [220, 226] on input "159" at bounding box center [231, 228] width 83 height 14
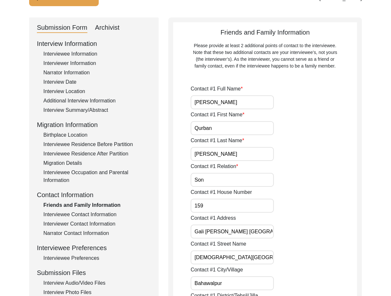
scroll to position [162, 0]
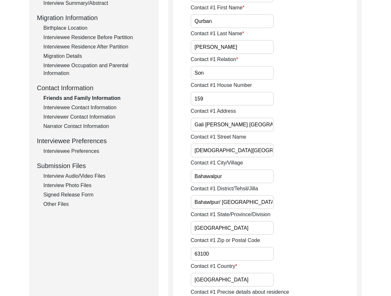
drag, startPoint x: 213, startPoint y: 126, endPoint x: 167, endPoint y: 130, distance: 46.5
click at [195, 125] on input "Gali [PERSON_NAME] [GEOGRAPHIC_DATA][DEMOGRAPHIC_DATA]" at bounding box center [231, 125] width 83 height 14
click at [257, 148] on input "[DEMOGRAPHIC_DATA][GEOGRAPHIC_DATA] No2" at bounding box center [231, 151] width 83 height 14
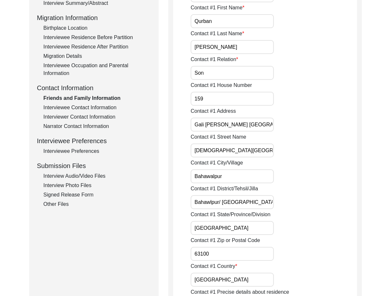
click at [240, 180] on input "Bahawalpur" at bounding box center [231, 176] width 83 height 14
click at [261, 198] on input "Bahawlpur/ [GEOGRAPHIC_DATA]" at bounding box center [231, 202] width 83 height 14
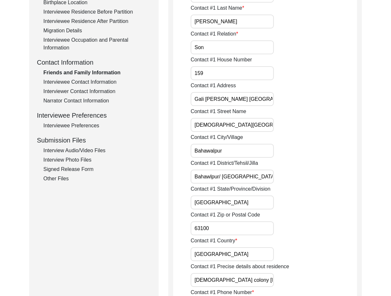
scroll to position [226, 0]
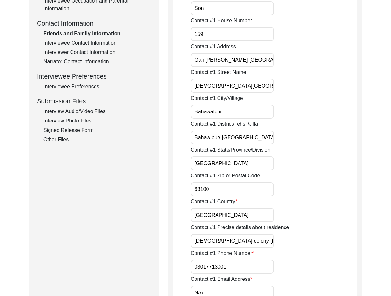
click at [225, 172] on label "Contact #1 Zip or Postal Code" at bounding box center [224, 176] width 69 height 8
click at [225, 182] on input "63100" at bounding box center [231, 189] width 83 height 14
drag, startPoint x: 220, startPoint y: 164, endPoint x: 220, endPoint y: 169, distance: 5.2
click at [220, 165] on input "[GEOGRAPHIC_DATA]" at bounding box center [231, 164] width 83 height 14
click at [221, 184] on input "63100" at bounding box center [231, 189] width 83 height 14
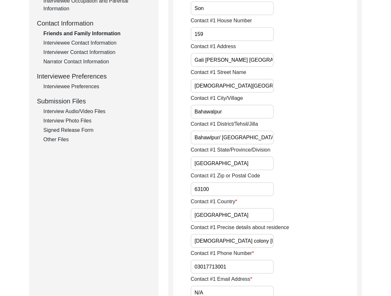
click at [230, 212] on input "[GEOGRAPHIC_DATA]" at bounding box center [231, 215] width 83 height 14
click at [238, 238] on input "[DEMOGRAPHIC_DATA] colony [PERSON_NAME][GEOGRAPHIC_DATA]" at bounding box center [231, 241] width 83 height 14
drag, startPoint x: 248, startPoint y: 240, endPoint x: 305, endPoint y: 243, distance: 57.0
click at [305, 243] on div "Contact #1 Precise details about residence [GEOGRAPHIC_DATA] [PERSON_NAME][GEOG…" at bounding box center [273, 236] width 166 height 24
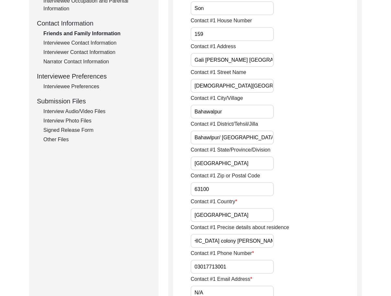
scroll to position [0, 0]
click at [249, 260] on div "Contact #1 Phone Number [PHONE_NUMBER]" at bounding box center [273, 262] width 166 height 24
click at [195, 267] on input "03017713001" at bounding box center [231, 267] width 83 height 14
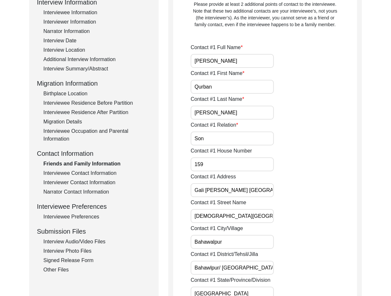
scroll to position [65, 0]
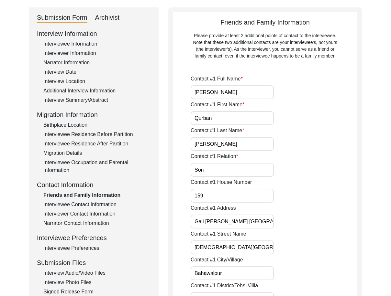
click at [74, 44] on div "Interviewee Information" at bounding box center [96, 44] width 107 height 8
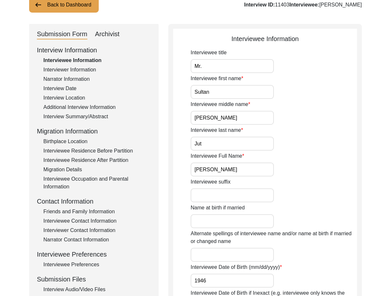
scroll to position [32, 0]
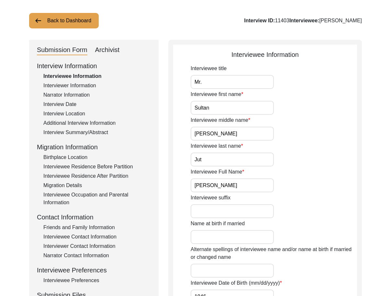
click at [75, 84] on div "Interviewer Information" at bounding box center [96, 86] width 107 height 8
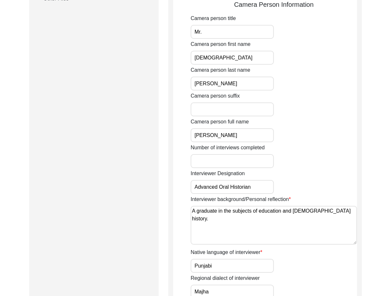
scroll to position [162, 0]
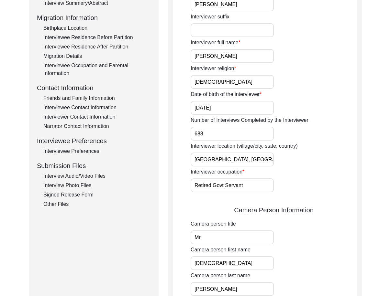
click at [79, 152] on div "Interviewee Preferences" at bounding box center [96, 151] width 107 height 8
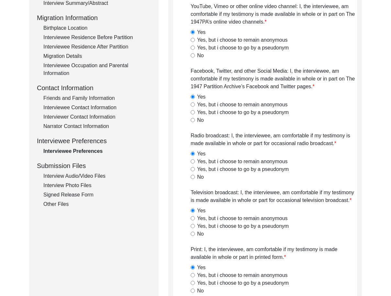
click at [75, 132] on div "Interview Information Interviewee Information Interviewer Information Narrator …" at bounding box center [94, 70] width 114 height 277
click at [73, 100] on div "Friends and Family Information" at bounding box center [96, 98] width 107 height 8
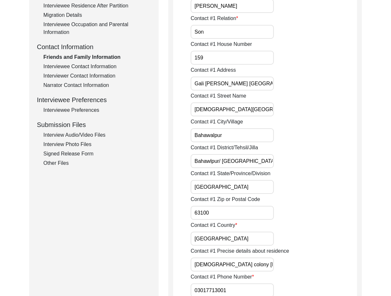
scroll to position [97, 0]
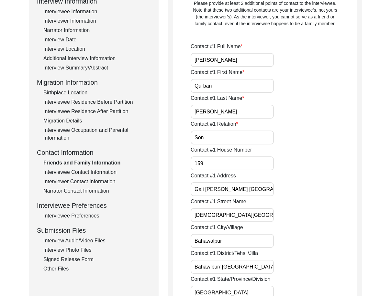
drag, startPoint x: 217, startPoint y: 88, endPoint x: 176, endPoint y: 84, distance: 41.2
drag, startPoint x: 226, startPoint y: 62, endPoint x: 189, endPoint y: 78, distance: 40.0
drag, startPoint x: 214, startPoint y: 106, endPoint x: 174, endPoint y: 114, distance: 41.2
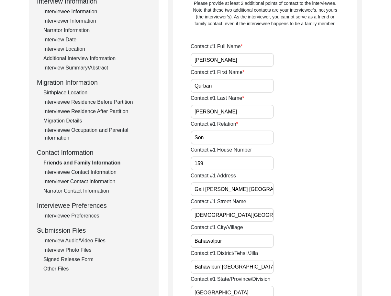
drag, startPoint x: 221, startPoint y: 138, endPoint x: 175, endPoint y: 143, distance: 46.2
drag, startPoint x: 214, startPoint y: 160, endPoint x: 176, endPoint y: 162, distance: 37.6
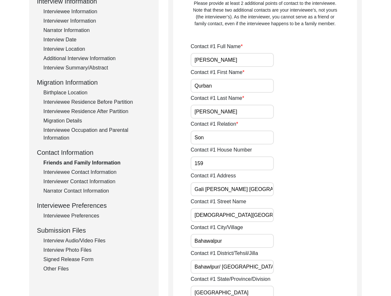
click at [197, 190] on input "Gali [PERSON_NAME] [GEOGRAPHIC_DATA][DEMOGRAPHIC_DATA]" at bounding box center [231, 189] width 83 height 14
drag, startPoint x: 265, startPoint y: 190, endPoint x: 153, endPoint y: 188, distance: 112.2
drag, startPoint x: 256, startPoint y: 216, endPoint x: 168, endPoint y: 211, distance: 87.8
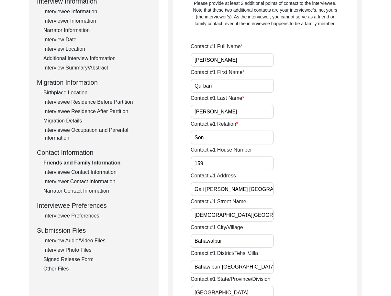
click at [237, 240] on input "Bahawalpur" at bounding box center [231, 241] width 83 height 14
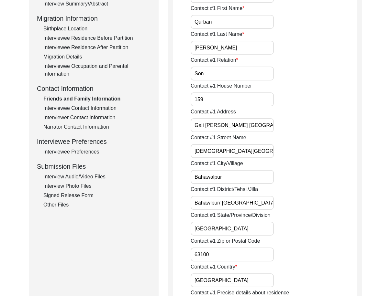
scroll to position [162, 0]
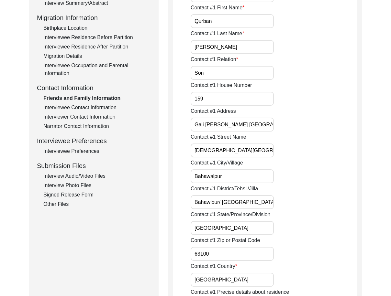
click at [259, 207] on input "Bahawlpur/ [GEOGRAPHIC_DATA]" at bounding box center [231, 202] width 83 height 14
click at [253, 225] on input "[GEOGRAPHIC_DATA]" at bounding box center [231, 228] width 83 height 14
click at [243, 254] on input "63100" at bounding box center [231, 254] width 83 height 14
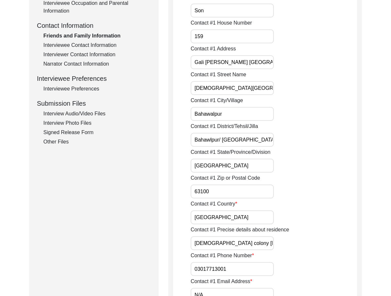
scroll to position [226, 0]
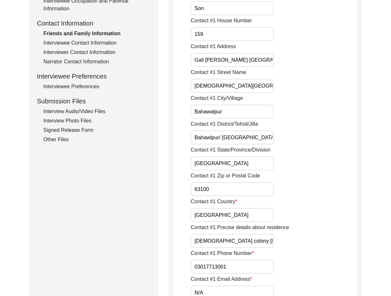
click at [228, 202] on label "Contact #1 Country" at bounding box center [213, 202] width 47 height 8
click at [228, 208] on input "[GEOGRAPHIC_DATA]" at bounding box center [231, 215] width 83 height 14
click at [230, 213] on input "[GEOGRAPHIC_DATA]" at bounding box center [231, 215] width 83 height 14
drag, startPoint x: 211, startPoint y: 242, endPoint x: 320, endPoint y: 242, distance: 109.0
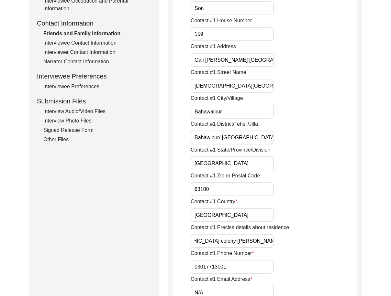
click at [320, 242] on div "Contact #1 Precise details about residence [GEOGRAPHIC_DATA] [PERSON_NAME][GEOG…" at bounding box center [273, 236] width 166 height 24
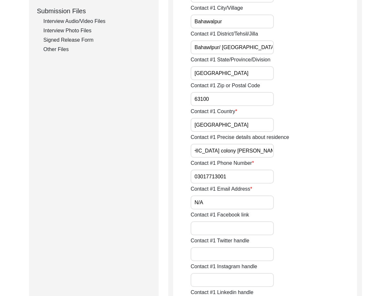
scroll to position [323, 0]
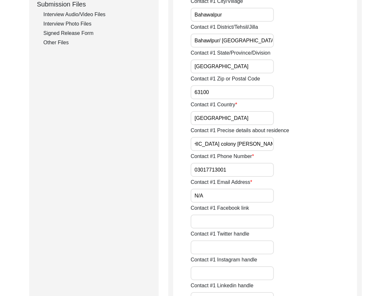
click at [193, 170] on input "03017713001" at bounding box center [231, 170] width 83 height 14
drag, startPoint x: 194, startPoint y: 170, endPoint x: 205, endPoint y: 171, distance: 11.4
click at [205, 171] on input "[PHONE_NUMBER]" at bounding box center [231, 170] width 83 height 14
click at [218, 197] on input "N/A" at bounding box center [231, 196] width 83 height 14
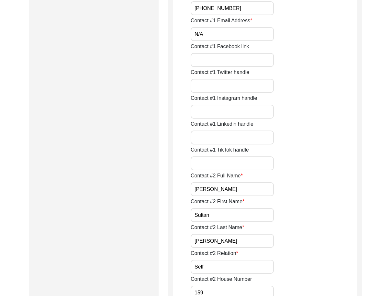
scroll to position [550, 0]
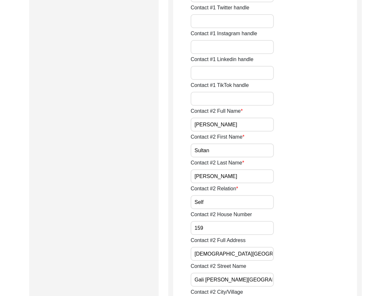
drag, startPoint x: 231, startPoint y: 122, endPoint x: 183, endPoint y: 119, distance: 48.6
drag, startPoint x: 207, startPoint y: 147, endPoint x: 174, endPoint y: 149, distance: 33.4
drag, startPoint x: 215, startPoint y: 172, endPoint x: 170, endPoint y: 174, distance: 44.3
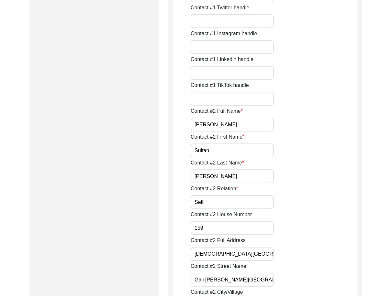
drag, startPoint x: 219, startPoint y: 199, endPoint x: 175, endPoint y: 201, distance: 44.0
drag, startPoint x: 205, startPoint y: 224, endPoint x: 158, endPoint y: 224, distance: 46.2
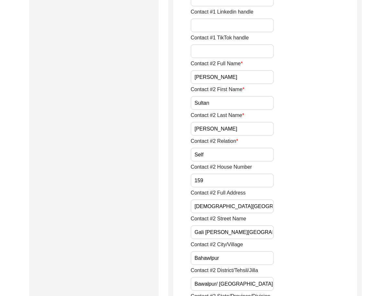
scroll to position [647, 0]
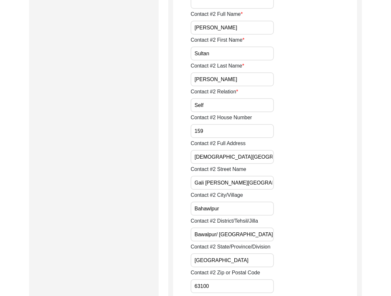
drag, startPoint x: 243, startPoint y: 153, endPoint x: 147, endPoint y: 153, distance: 95.4
click at [257, 185] on input "Gali [PERSON_NAME][GEOGRAPHIC_DATA][DEMOGRAPHIC_DATA]" at bounding box center [231, 183] width 83 height 14
drag, startPoint x: 239, startPoint y: 211, endPoint x: 179, endPoint y: 202, distance: 60.4
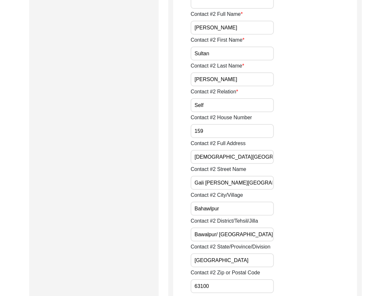
drag, startPoint x: 265, startPoint y: 183, endPoint x: 171, endPoint y: 178, distance: 94.6
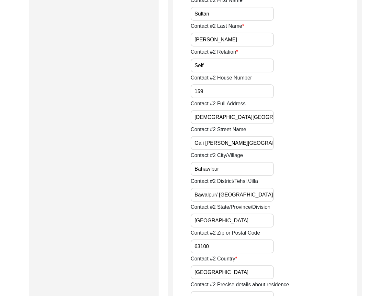
scroll to position [744, 0]
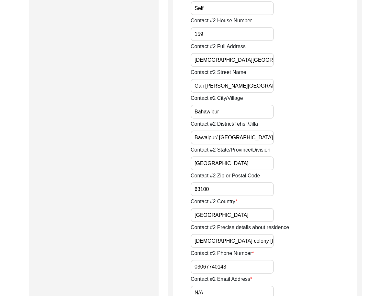
drag, startPoint x: 209, startPoint y: 112, endPoint x: 155, endPoint y: 114, distance: 54.4
drag, startPoint x: 220, startPoint y: 138, endPoint x: 184, endPoint y: 137, distance: 35.3
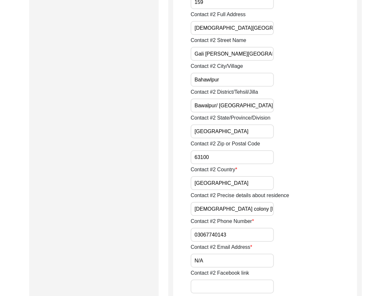
scroll to position [776, 0]
drag, startPoint x: 223, startPoint y: 130, endPoint x: 166, endPoint y: 130, distance: 57.2
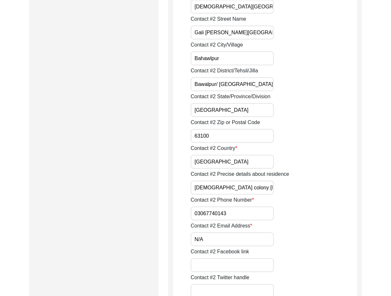
scroll to position [808, 0]
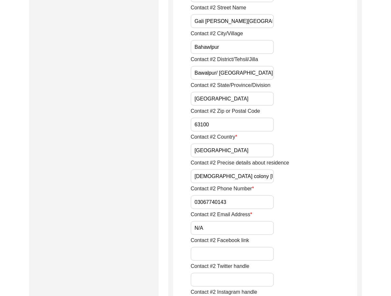
drag, startPoint x: 200, startPoint y: 127, endPoint x: 170, endPoint y: 127, distance: 29.4
drag, startPoint x: 215, startPoint y: 151, endPoint x: 191, endPoint y: 149, distance: 24.6
click at [191, 149] on input "[GEOGRAPHIC_DATA]" at bounding box center [231, 151] width 83 height 14
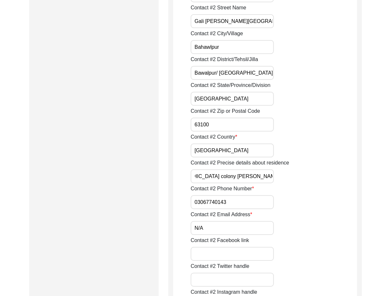
drag, startPoint x: 193, startPoint y: 173, endPoint x: 317, endPoint y: 175, distance: 123.9
click at [317, 175] on div "Contact #2 Precise details about residence [DEMOGRAPHIC_DATA][GEOGRAPHIC_DATA] …" at bounding box center [273, 171] width 166 height 24
click at [249, 203] on input "03067740143" at bounding box center [231, 202] width 83 height 14
click at [195, 203] on input "03067740143" at bounding box center [231, 202] width 83 height 14
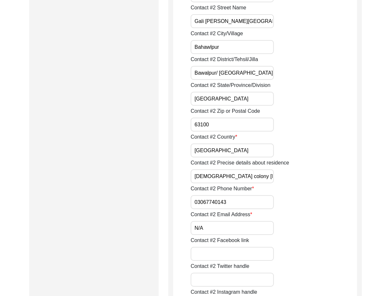
paste input "+92"
drag, startPoint x: 189, startPoint y: 203, endPoint x: 275, endPoint y: 205, distance: 86.1
click at [259, 206] on input "[PHONE_NUMBER]" at bounding box center [231, 202] width 83 height 14
click at [253, 219] on div "Contact #2 Email Address N/A" at bounding box center [273, 223] width 166 height 24
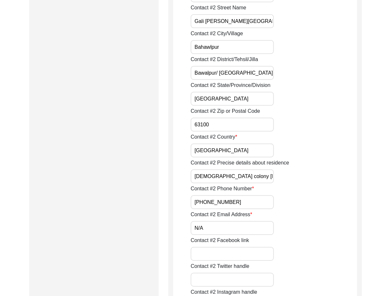
click at [253, 223] on input "N/A" at bounding box center [231, 228] width 83 height 14
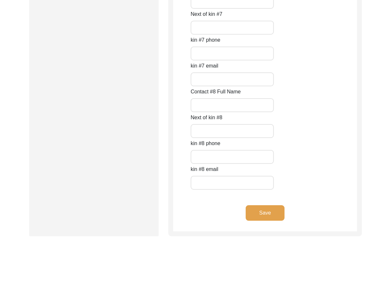
click at [286, 214] on div "Save" at bounding box center [265, 218] width 184 height 26
click at [282, 213] on button "Save" at bounding box center [264, 213] width 39 height 16
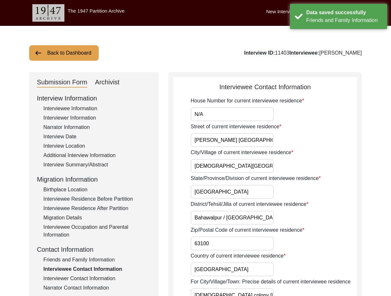
click at [226, 120] on input "N/A" at bounding box center [231, 114] width 83 height 14
drag, startPoint x: 198, startPoint y: 108, endPoint x: 205, endPoint y: 114, distance: 9.4
click at [198, 108] on input "N/A" at bounding box center [231, 114] width 83 height 14
click at [230, 112] on input "N/A" at bounding box center [231, 114] width 83 height 14
click at [200, 138] on input "[PERSON_NAME] [GEOGRAPHIC_DATA][DEMOGRAPHIC_DATA]" at bounding box center [231, 140] width 83 height 14
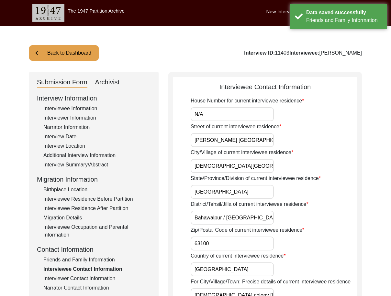
drag, startPoint x: 199, startPoint y: 139, endPoint x: 279, endPoint y: 144, distance: 80.0
click at [279, 143] on div "Street of current interviewee residence [PERSON_NAME][GEOGRAPHIC_DATA][DEMOGRAP…" at bounding box center [273, 135] width 166 height 24
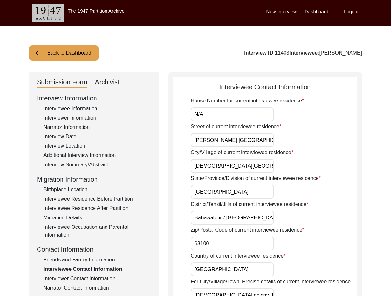
click at [275, 162] on div "City/Village of current interviewee residence [DEMOGRAPHIC_DATA][GEOGRAPHIC_DAT…" at bounding box center [273, 161] width 166 height 24
click at [271, 166] on input "[DEMOGRAPHIC_DATA][GEOGRAPHIC_DATA] No 2" at bounding box center [231, 166] width 83 height 14
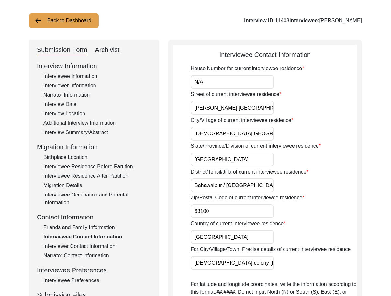
click at [230, 157] on input "[GEOGRAPHIC_DATA]" at bounding box center [231, 160] width 83 height 14
drag, startPoint x: 258, startPoint y: 181, endPoint x: 171, endPoint y: 178, distance: 87.1
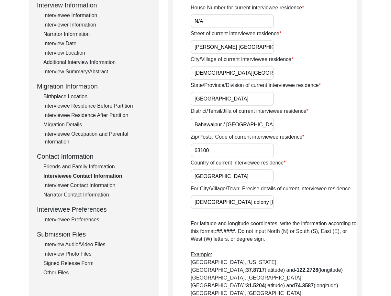
scroll to position [129, 0]
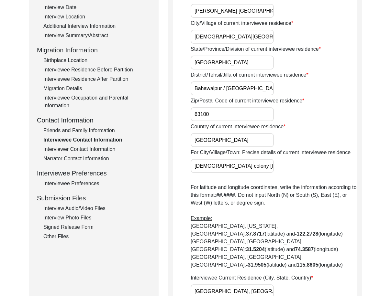
click at [214, 116] on input "63100" at bounding box center [231, 114] width 83 height 14
click at [222, 135] on input "[GEOGRAPHIC_DATA]" at bounding box center [231, 140] width 83 height 14
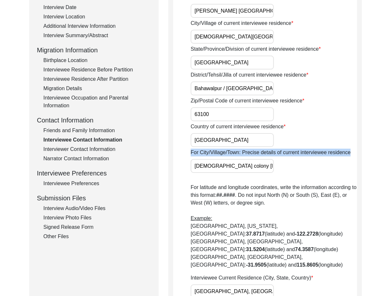
scroll to position [0, 33]
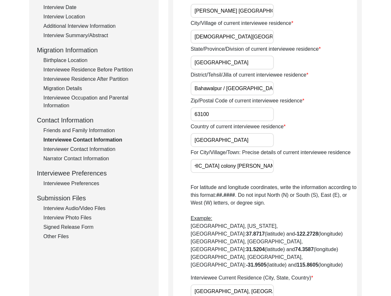
drag, startPoint x: 221, startPoint y: 159, endPoint x: 283, endPoint y: 168, distance: 63.0
click at [283, 168] on div "For City/Village/Town: Precise details of current interviewee residence [DEMOGR…" at bounding box center [273, 161] width 166 height 24
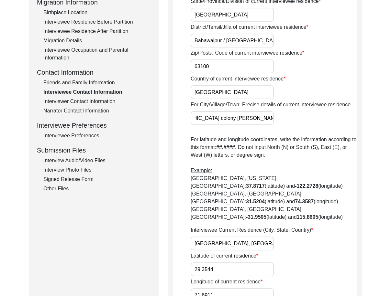
scroll to position [259, 0]
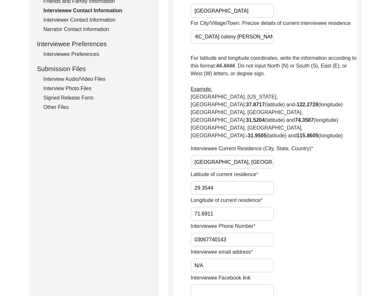
drag, startPoint x: 191, startPoint y: 148, endPoint x: 255, endPoint y: 167, distance: 66.8
click at [287, 150] on div "Interviewee Current Residence (City, State, Country) [GEOGRAPHIC_DATA], [GEOGRA…" at bounding box center [273, 157] width 166 height 24
click at [242, 181] on input "29.3544" at bounding box center [231, 188] width 83 height 14
click at [235, 207] on input "71.6911" at bounding box center [231, 214] width 83 height 14
click at [243, 233] on input "03067740143" at bounding box center [231, 240] width 83 height 14
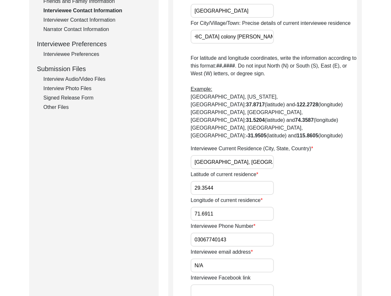
click at [192, 233] on input "03067740143" at bounding box center [231, 240] width 83 height 14
paste input "+92"
drag, startPoint x: 247, startPoint y: 222, endPoint x: 160, endPoint y: 223, distance: 87.3
click at [160, 223] on div "Submission Form Archivist Interview Information Interviewee Information Intervi…" at bounding box center [195, 157] width 332 height 688
click at [210, 259] on input "N/A" at bounding box center [231, 266] width 83 height 14
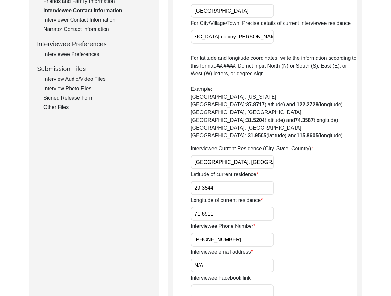
click at [187, 233] on app-contact-information "Interviewee Contact Information House Number for current interviewee residence …" at bounding box center [265, 159] width 184 height 673
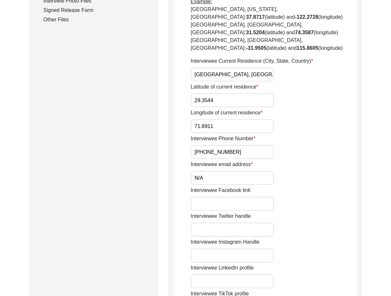
scroll to position [356, 0]
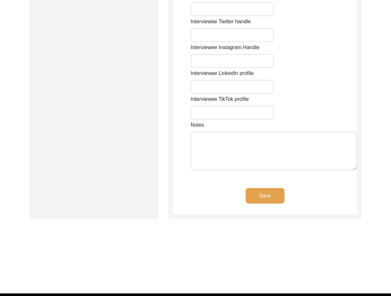
click at [255, 188] on button "Save" at bounding box center [264, 196] width 39 height 16
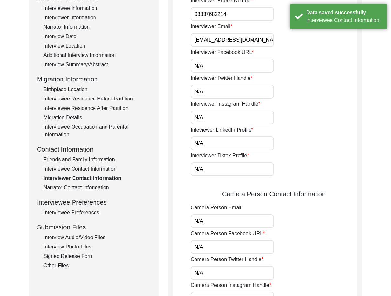
scroll to position [0, 0]
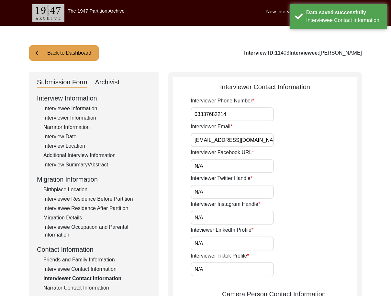
click at [192, 113] on input "03337682214" at bounding box center [231, 114] width 83 height 14
paste input "+92"
drag, startPoint x: 218, startPoint y: 113, endPoint x: 280, endPoint y: 120, distance: 62.5
click at [261, 116] on input "[PHONE_NUMBER]" at bounding box center [231, 114] width 83 height 14
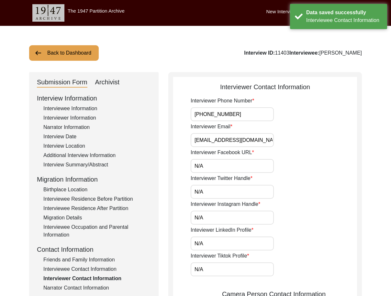
click at [207, 117] on input "[PHONE_NUMBER]" at bounding box center [231, 114] width 83 height 14
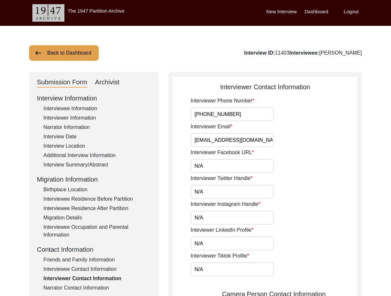
drag, startPoint x: 233, startPoint y: 112, endPoint x: 164, endPoint y: 113, distance: 69.5
click at [164, 113] on div "Submission Form Archivist Interview Information Interviewee Information Intervi…" at bounding box center [195, 301] width 332 height 458
drag, startPoint x: 222, startPoint y: 139, endPoint x: 290, endPoint y: 153, distance: 69.3
click at [290, 153] on div "Interviewer Phone Number [PHONE_NUMBER] Interviewer Email [EMAIL_ADDRESS][DOMAI…" at bounding box center [273, 290] width 166 height 387
click at [250, 165] on input "N/A" at bounding box center [231, 166] width 83 height 14
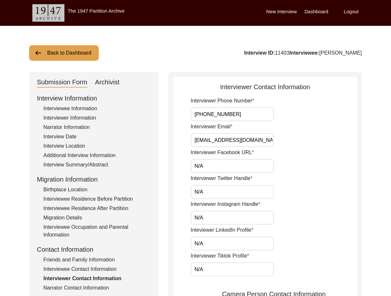
click at [196, 141] on input "[EMAIL_ADDRESS][DOMAIN_NAME]" at bounding box center [231, 140] width 83 height 14
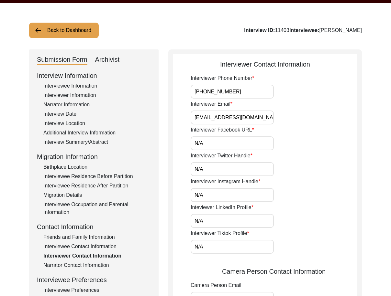
scroll to position [32, 0]
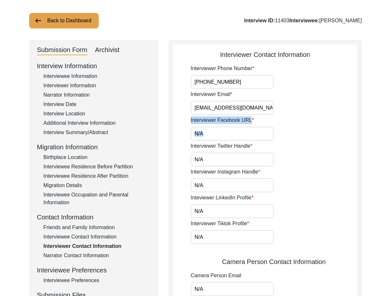
drag, startPoint x: 207, startPoint y: 141, endPoint x: 182, endPoint y: 137, distance: 24.7
click at [182, 137] on app-interviewer-contact-information "Interviewer Contact Information Interviewer Phone Number [PHONE_NUMBER] Intervi…" at bounding box center [265, 271] width 184 height 443
drag, startPoint x: 182, startPoint y: 138, endPoint x: 207, endPoint y: 152, distance: 28.1
click at [183, 138] on app-interviewer-contact-information "Interviewer Contact Information Interviewer Phone Number [PHONE_NUMBER] Intervi…" at bounding box center [265, 271] width 184 height 443
drag, startPoint x: 214, startPoint y: 155, endPoint x: 183, endPoint y: 155, distance: 30.4
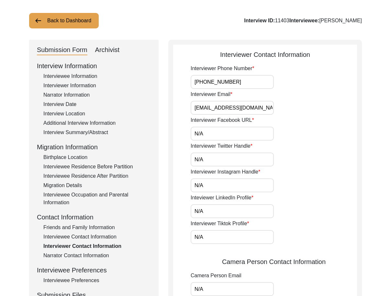
click at [183, 155] on app-interviewer-contact-information "Interviewer Contact Information Interviewer Phone Number [PHONE_NUMBER] Intervi…" at bounding box center [265, 271] width 184 height 443
drag, startPoint x: 210, startPoint y: 181, endPoint x: 170, endPoint y: 179, distance: 40.2
click at [168, 178] on div "Submission Form Archivist Interview Information Interviewee Information Intervi…" at bounding box center [195, 269] width 332 height 458
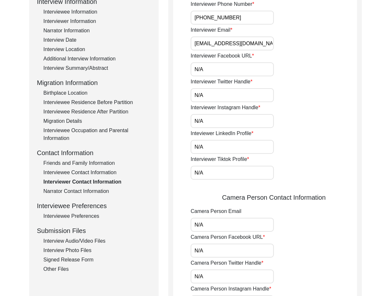
scroll to position [97, 0]
drag, startPoint x: 201, startPoint y: 145, endPoint x: 169, endPoint y: 145, distance: 32.7
click at [171, 145] on div "Interviewer Contact Information Interviewer Phone Number [PHONE_NUMBER] Intervi…" at bounding box center [264, 204] width 193 height 458
drag, startPoint x: 206, startPoint y: 171, endPoint x: 172, endPoint y: 166, distance: 33.9
click at [176, 167] on app-interviewer-contact-information "Interviewer Contact Information Interviewer Phone Number [PHONE_NUMBER] Intervi…" at bounding box center [265, 206] width 184 height 443
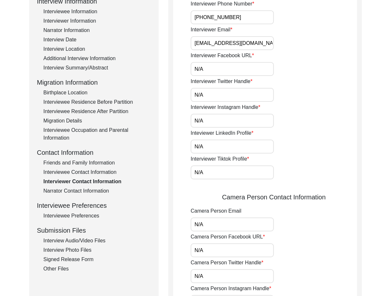
scroll to position [259, 0]
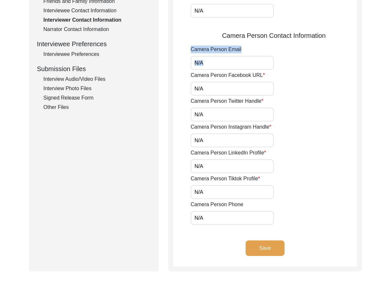
drag, startPoint x: 210, startPoint y: 70, endPoint x: 173, endPoint y: 70, distance: 36.9
click at [173, 70] on app-interviewer-contact-information "Interviewer Contact Information Interviewer Phone Number [PHONE_NUMBER] Intervi…" at bounding box center [265, 44] width 184 height 443
drag, startPoint x: 200, startPoint y: 90, endPoint x: 204, endPoint y: 90, distance: 3.6
click at [200, 90] on input "N/A" at bounding box center [231, 89] width 83 height 14
drag, startPoint x: 206, startPoint y: 90, endPoint x: 206, endPoint y: 96, distance: 6.2
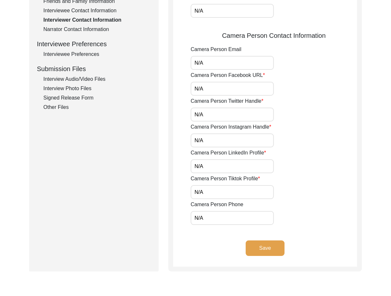
click at [206, 90] on input "N/A" at bounding box center [231, 89] width 83 height 14
click at [206, 114] on input "N/A" at bounding box center [231, 115] width 83 height 14
drag, startPoint x: 206, startPoint y: 138, endPoint x: 206, endPoint y: 147, distance: 9.4
click at [206, 138] on input "N/A" at bounding box center [231, 141] width 83 height 14
click at [207, 164] on input "N/A" at bounding box center [231, 166] width 83 height 14
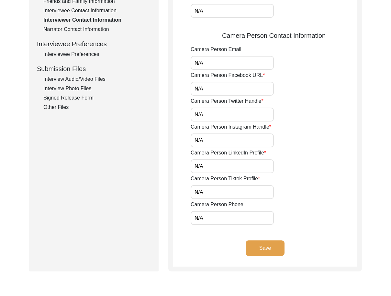
click at [207, 187] on input "N/A" at bounding box center [231, 192] width 83 height 14
click at [205, 223] on input "N/A" at bounding box center [231, 218] width 83 height 14
click at [191, 213] on input "N/A" at bounding box center [231, 218] width 83 height 14
click at [191, 190] on input "N/A" at bounding box center [231, 192] width 83 height 14
click at [178, 221] on app-interviewer-contact-information "Interviewer Contact Information Interviewer Phone Number [PHONE_NUMBER] Intervi…" at bounding box center [265, 44] width 184 height 443
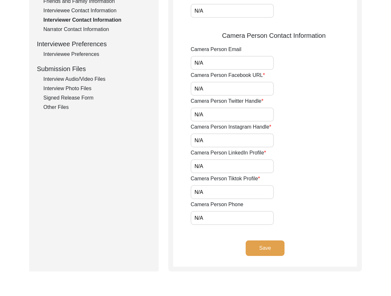
click at [251, 250] on button "Save" at bounding box center [264, 249] width 39 height 16
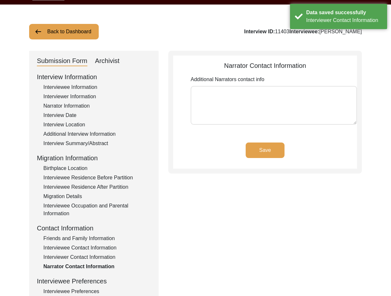
scroll to position [65, 0]
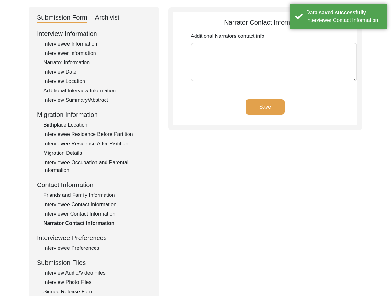
click at [65, 248] on div "Interviewee Preferences" at bounding box center [96, 248] width 107 height 8
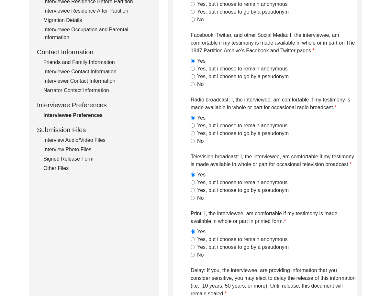
scroll to position [162, 0]
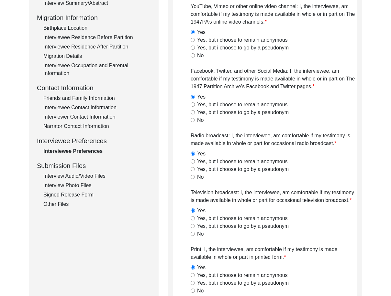
click at [78, 177] on div "Interview Audio/Video Files" at bounding box center [96, 176] width 107 height 8
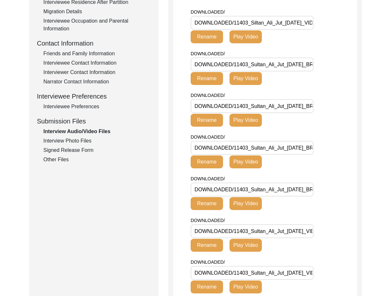
scroll to position [121, 0]
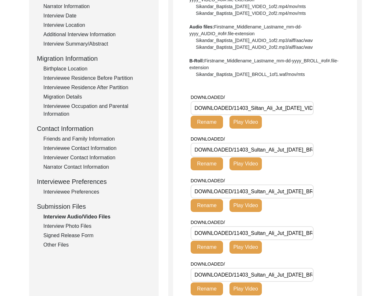
click at [80, 228] on div "Interview Photo Files" at bounding box center [96, 226] width 107 height 8
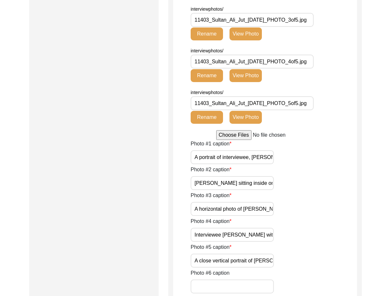
scroll to position [477, 0]
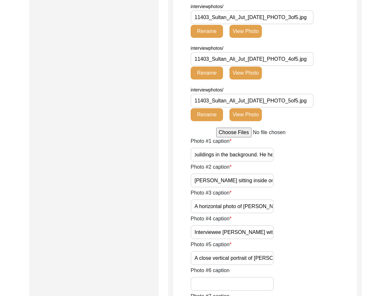
drag, startPoint x: 200, startPoint y: 156, endPoint x: 288, endPoint y: 157, distance: 87.6
click at [288, 157] on div "Photo #1 caption A portrait of interviewee, [PERSON_NAME], who is sitting outsi…" at bounding box center [273, 149] width 166 height 24
click at [259, 166] on div "Photo #2 caption [PERSON_NAME] sitting inside on a cot, sitting in front of the…" at bounding box center [273, 175] width 166 height 24
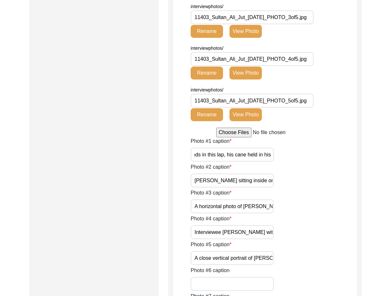
drag, startPoint x: 227, startPoint y: 157, endPoint x: 268, endPoint y: 166, distance: 42.2
click at [224, 183] on input "[PERSON_NAME] sitting inside on a cot, sitting in front of the camera." at bounding box center [231, 181] width 83 height 14
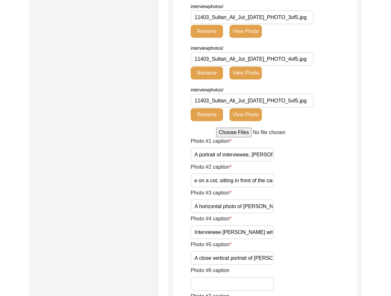
drag, startPoint x: 231, startPoint y: 183, endPoint x: 280, endPoint y: 184, distance: 49.5
click at [280, 184] on div "Photo #2 caption [PERSON_NAME] sitting inside on a cot, sitting in front of the…" at bounding box center [273, 175] width 166 height 24
drag, startPoint x: 208, startPoint y: 208, endPoint x: 277, endPoint y: 208, distance: 68.9
click at [277, 208] on div "Photo #3 caption A horizontal photo of [PERSON_NAME] sitting on the cot during …" at bounding box center [273, 201] width 166 height 24
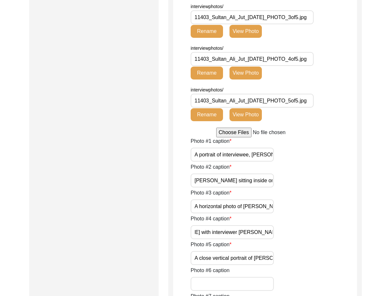
scroll to position [0, 65]
drag, startPoint x: 221, startPoint y: 233, endPoint x: 296, endPoint y: 234, distance: 75.4
click at [298, 232] on div "Photo #4 caption Interviewee [PERSON_NAME] with interviewer [PERSON_NAME]." at bounding box center [273, 227] width 166 height 24
drag, startPoint x: 232, startPoint y: 257, endPoint x: 286, endPoint y: 257, distance: 54.0
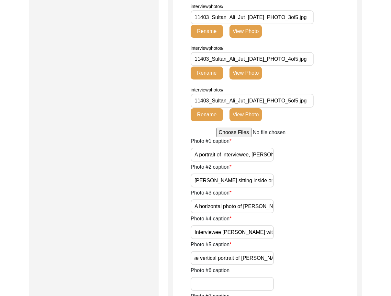
click at [286, 257] on div "Photo #5 caption A close vertical portrait of [PERSON_NAME]." at bounding box center [273, 253] width 166 height 24
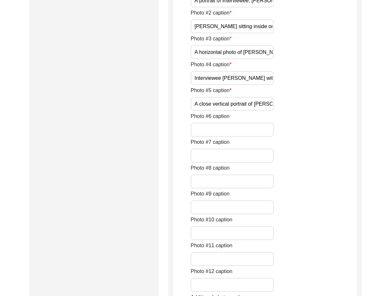
scroll to position [845, 0]
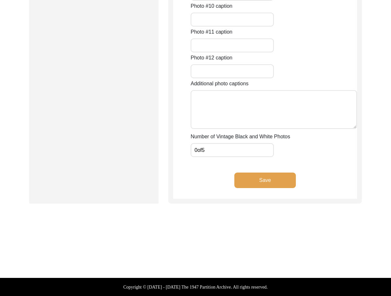
drag, startPoint x: 224, startPoint y: 149, endPoint x: 180, endPoint y: 149, distance: 43.7
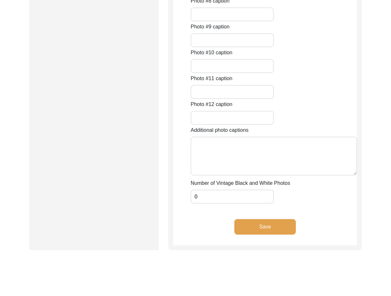
scroll to position [748, 0]
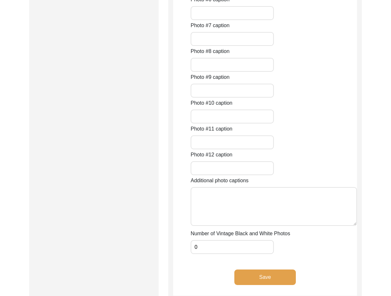
click at [269, 274] on button "Save" at bounding box center [264, 278] width 61 height 16
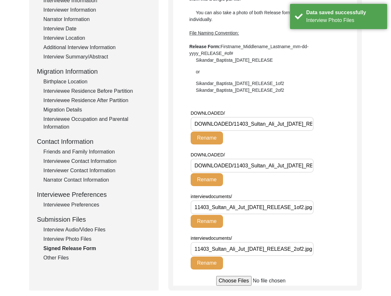
scroll to position [162, 0]
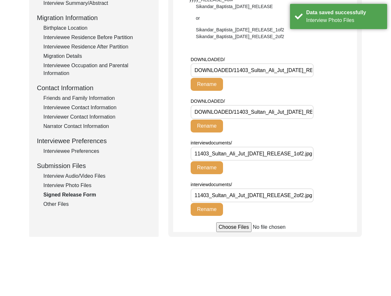
click at [69, 203] on div "Other Files" at bounding box center [96, 205] width 107 height 8
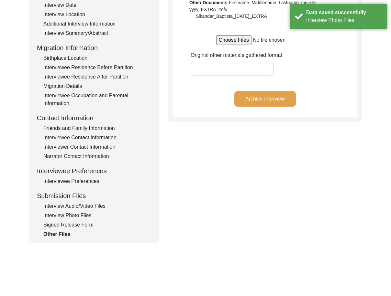
scroll to position [32, 0]
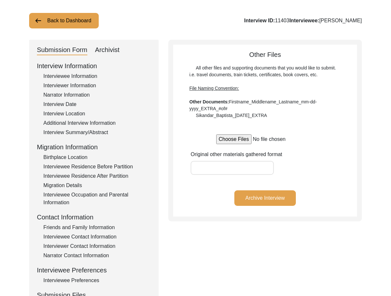
click at [85, 224] on div "Friends and Family Information" at bounding box center [96, 228] width 107 height 8
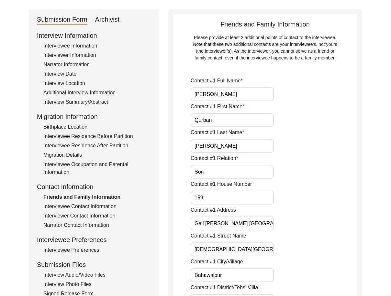
scroll to position [0, 0]
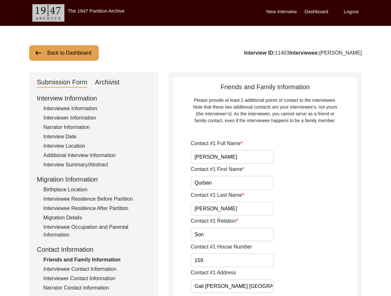
click at [123, 80] on div "Submission Form Archivist" at bounding box center [94, 82] width 114 height 10
click at [115, 82] on div "Archivist" at bounding box center [107, 82] width 25 height 10
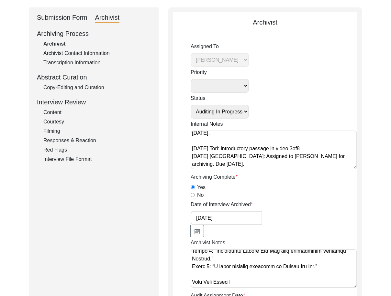
scroll to position [600, 0]
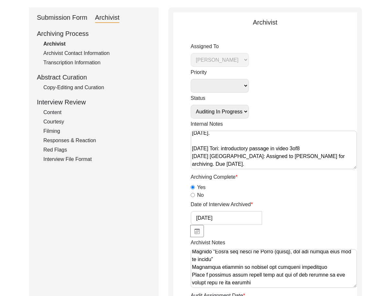
click at [280, 269] on textarea "Archivist Notes" at bounding box center [273, 268] width 166 height 39
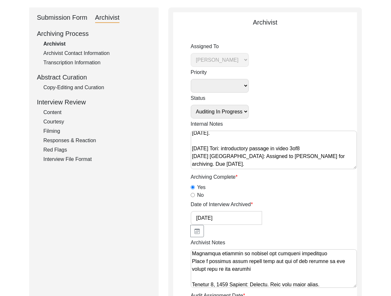
scroll to position [616, 0]
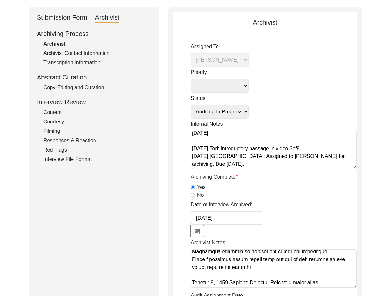
click at [240, 256] on textarea "Archivist Notes" at bounding box center [273, 268] width 166 height 39
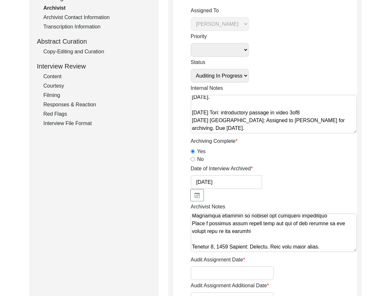
scroll to position [129, 0]
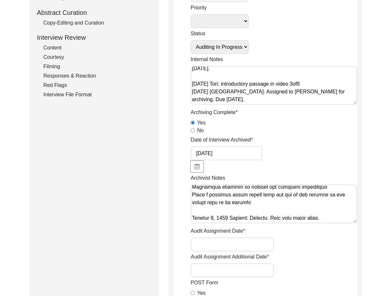
click at [329, 210] on textarea "Archivist Notes" at bounding box center [273, 204] width 166 height 39
paste textarea "Phone Numbers: Added country code +92"
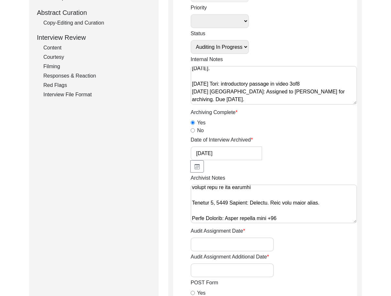
scroll to position [631, 0]
click at [311, 198] on textarea "Archivist Notes" at bounding box center [273, 204] width 166 height 39
click at [311, 205] on textarea "Archivist Notes" at bounding box center [273, 204] width 166 height 39
click at [193, 205] on textarea "Archivist Notes" at bounding box center [273, 204] width 166 height 39
drag, startPoint x: 192, startPoint y: 207, endPoint x: 267, endPoint y: 190, distance: 76.4
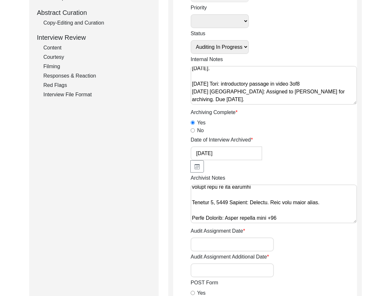
click at [267, 190] on textarea "Archivist Notes" at bounding box center [273, 204] width 166 height 39
click at [279, 201] on textarea "Archivist Notes" at bounding box center [273, 204] width 166 height 39
click at [296, 207] on textarea "Archivist Notes" at bounding box center [273, 204] width 166 height 39
drag, startPoint x: 232, startPoint y: 205, endPoint x: 271, endPoint y: 189, distance: 42.9
click at [271, 189] on textarea "Archivist Notes" at bounding box center [273, 204] width 166 height 39
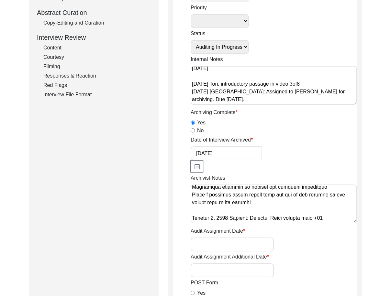
scroll to position [616, 0]
click at [329, 204] on textarea "Archivist Notes" at bounding box center [273, 204] width 166 height 39
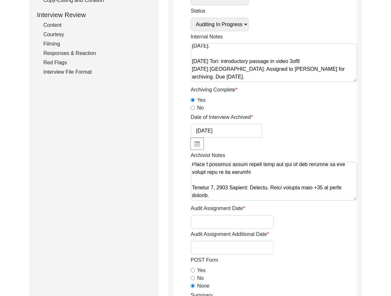
scroll to position [162, 0]
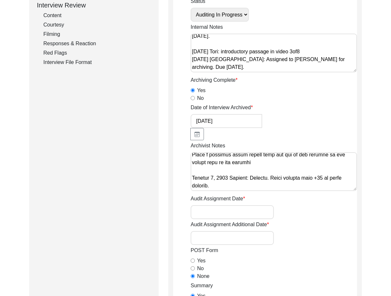
click at [211, 205] on input "Audit Assignment Date" at bounding box center [231, 212] width 83 height 14
click at [225, 231] on input "Audit Assignment Additional Date" at bounding box center [231, 238] width 83 height 14
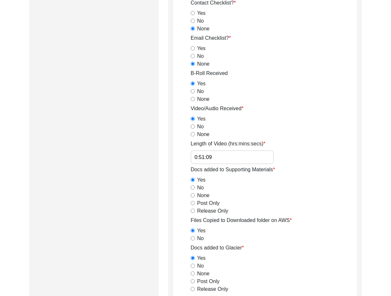
scroll to position [614, 0]
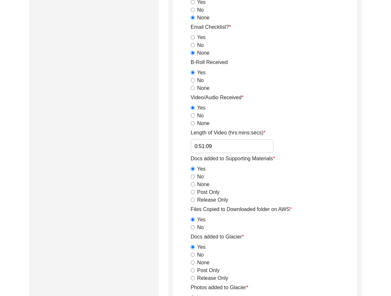
click at [230, 139] on input "0:51:09" at bounding box center [231, 146] width 83 height 14
click at [146, 178] on div "Submission Form Archivist Archiving Process Archivist Archivist Contact Informa…" at bounding box center [93, 21] width 129 height 1126
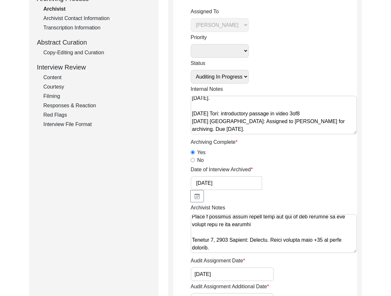
scroll to position [12, 0]
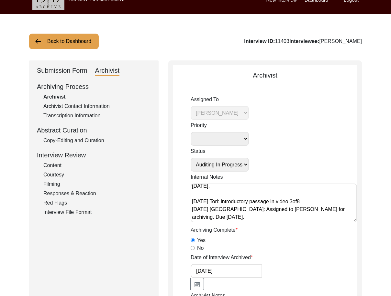
click at [223, 162] on select "Submission In Progress Submitted/Received Archiving In Progress Archiving Compl…" at bounding box center [219, 165] width 58 height 14
click at [190, 158] on select "Submission In Progress Submitted/Received Archiving In Progress Archiving Compl…" at bounding box center [219, 165] width 58 height 14
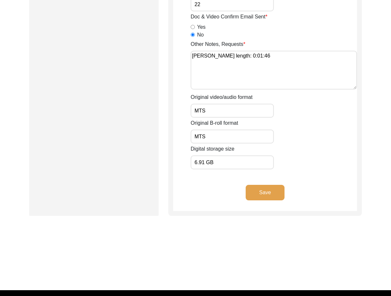
click at [274, 185] on button "Save" at bounding box center [264, 193] width 39 height 16
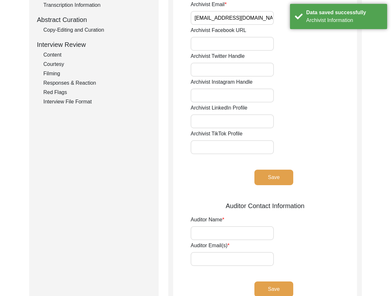
scroll to position [5, 0]
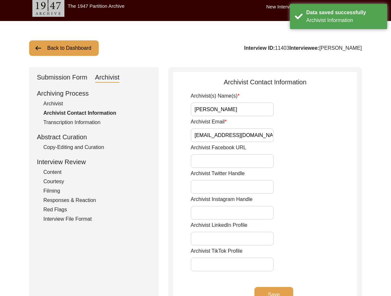
click at [244, 114] on input "[PERSON_NAME]" at bounding box center [231, 110] width 83 height 14
click at [258, 134] on input "Archivist Email" at bounding box center [231, 135] width 83 height 14
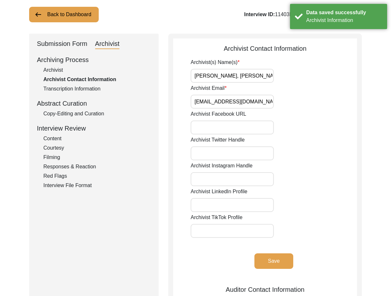
scroll to position [70, 0]
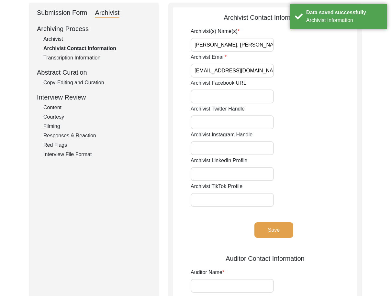
click at [267, 219] on div "Archivist(s) Name(s) [PERSON_NAME], [PERSON_NAME] (Auditor) Archivist Email Arc…" at bounding box center [273, 137] width 166 height 221
click at [268, 222] on div "Archivist(s) Name(s) [PERSON_NAME], [PERSON_NAME] (Auditor) Archivist Email Arc…" at bounding box center [273, 137] width 166 height 221
click at [258, 235] on button "Save" at bounding box center [273, 230] width 39 height 16
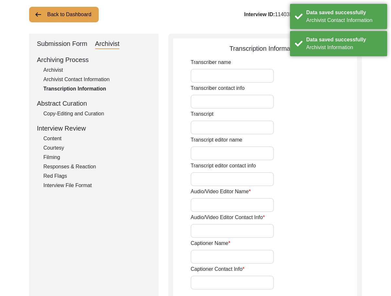
scroll to position [0, 0]
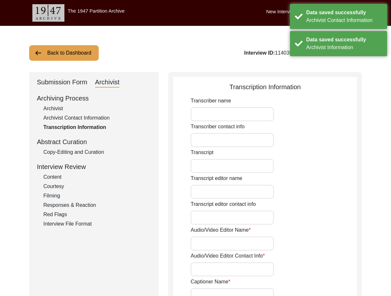
click at [91, 155] on div "Copy-Editing and Curation" at bounding box center [96, 152] width 107 height 8
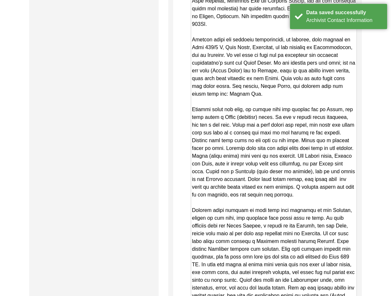
scroll to position [1003, 0]
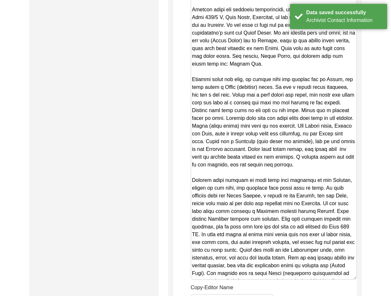
click at [260, 116] on textarea "Copy-Edited Summary" at bounding box center [273, 80] width 166 height 400
click at [198, 148] on textarea "Copy-Edited Summary" at bounding box center [273, 80] width 166 height 400
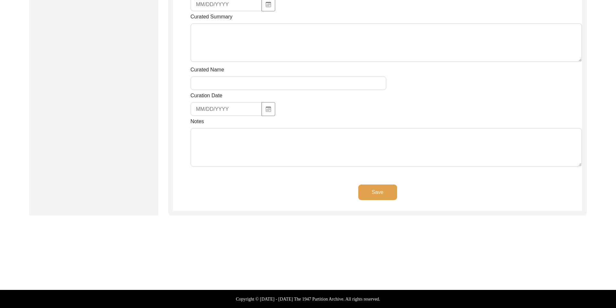
scroll to position [819, 0]
click at [265, 161] on textarea "Notes" at bounding box center [386, 147] width 392 height 39
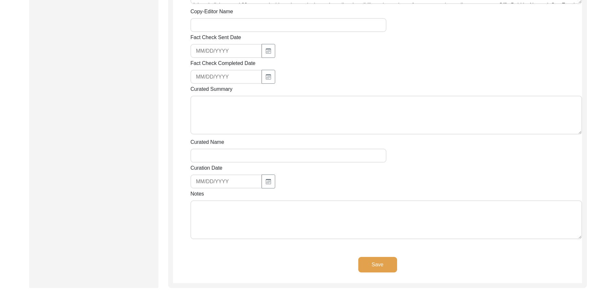
scroll to position [657, 0]
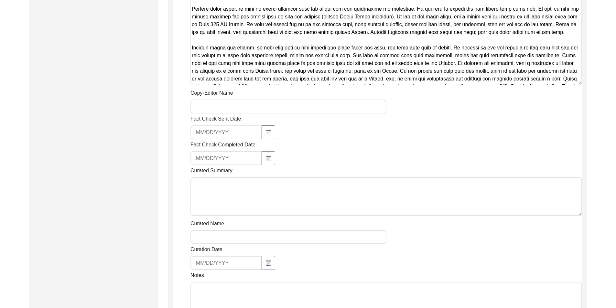
paste textarea "[PERSON_NAME], son of [PERSON_NAME] Jut [PERSON_NAME], was born at the village …"
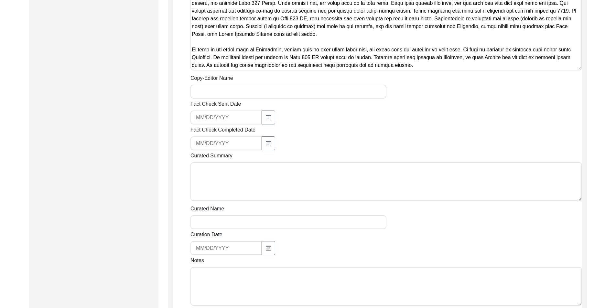
scroll to position [689, 0]
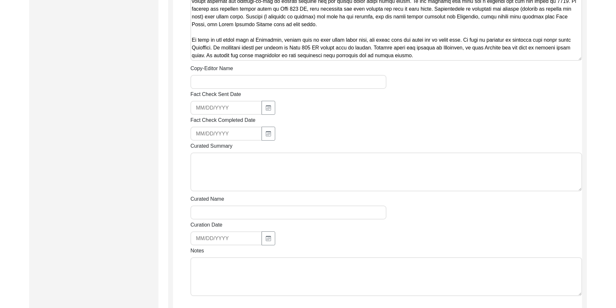
click at [239, 82] on div "Copy-Editor Name" at bounding box center [386, 77] width 392 height 24
click at [240, 89] on input "Copy-Editor Name" at bounding box center [288, 82] width 196 height 14
click at [243, 89] on input "Copy-Editor Name" at bounding box center [288, 82] width 196 height 14
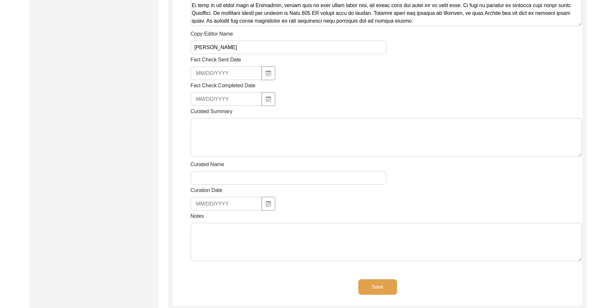
scroll to position [819, 0]
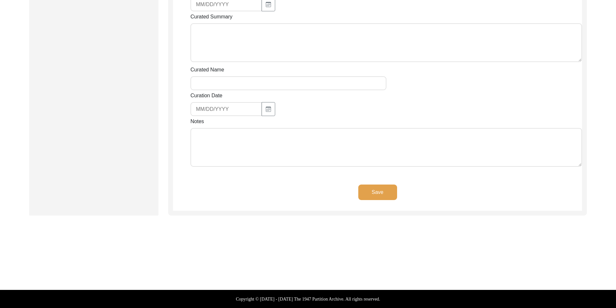
click at [231, 203] on div "Save" at bounding box center [377, 198] width 409 height 26
click at [224, 167] on textarea "Notes" at bounding box center [386, 147] width 392 height 39
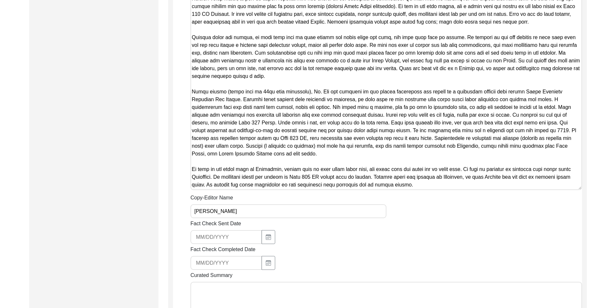
scroll to position [463, 0]
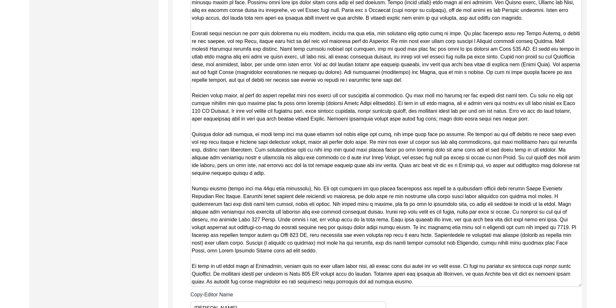
click at [329, 160] on textarea "Copy-Edited Summary" at bounding box center [386, 137] width 392 height 299
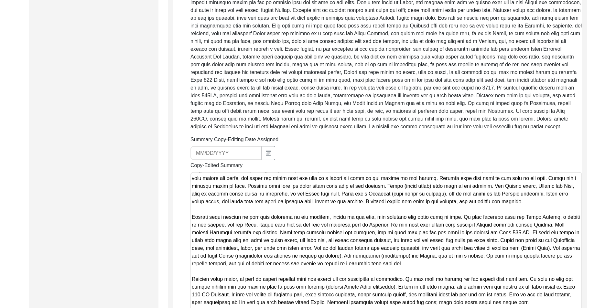
scroll to position [269, 0]
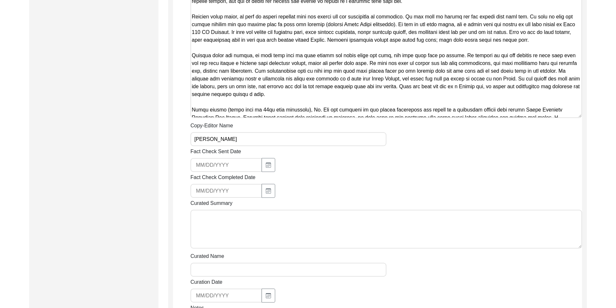
scroll to position [722, 0]
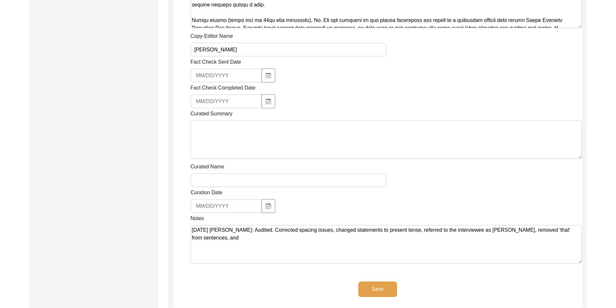
click at [329, 248] on textarea "[DATE] [PERSON_NAME]: Audited. Corrected spacing issues, changed statements to …" at bounding box center [386, 244] width 392 height 39
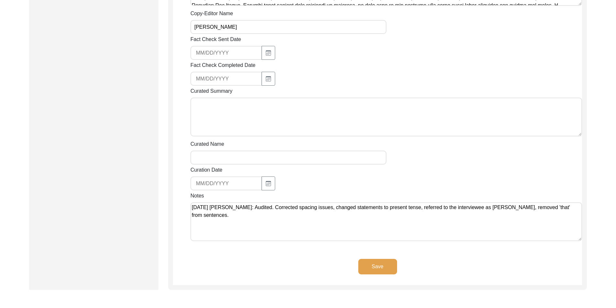
scroll to position [754, 0]
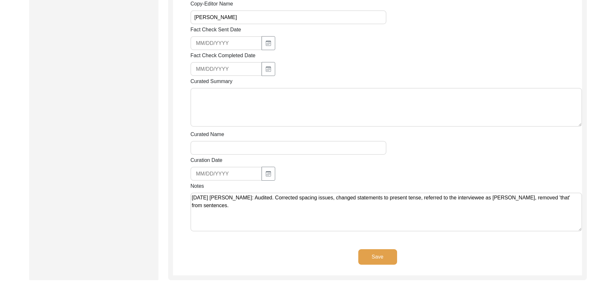
click at [329, 205] on textarea "[DATE] [PERSON_NAME]: Audited. Corrected spacing issues, changed statements to …" at bounding box center [386, 212] width 392 height 39
click at [313, 203] on textarea "[DATE] [PERSON_NAME]: Audited. Corrected spacing issues, changed statements to …" at bounding box center [386, 212] width 392 height 39
click at [329, 218] on textarea "[DATE] [PERSON_NAME]: Audited. Corrected spacing, punctuation, and capitalizati…" at bounding box center [386, 212] width 392 height 39
click at [329, 265] on button "Save" at bounding box center [377, 257] width 39 height 16
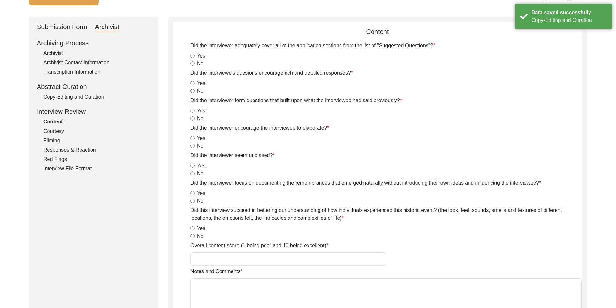
scroll to position [0, 0]
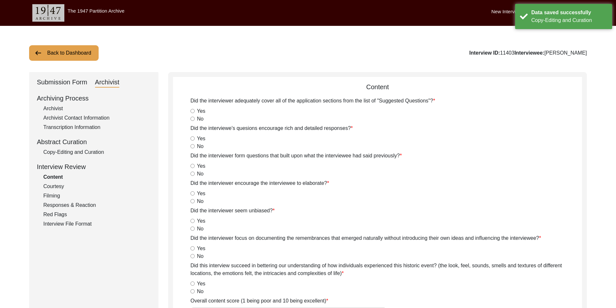
click at [67, 105] on div "Archivist" at bounding box center [96, 109] width 107 height 8
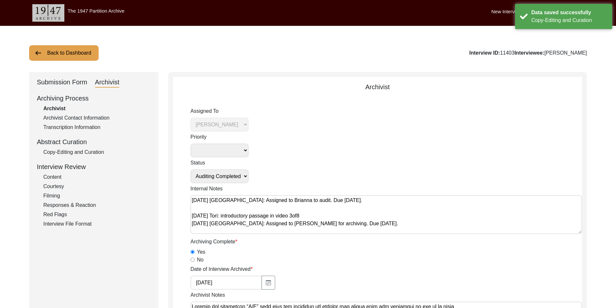
click at [65, 85] on div "Submission Form" at bounding box center [62, 82] width 50 height 10
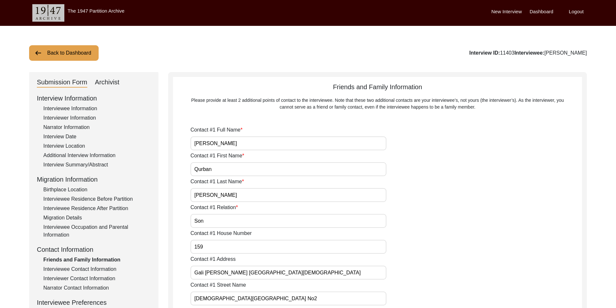
click at [63, 57] on button "Back to Dashboard" at bounding box center [64, 53] width 70 height 16
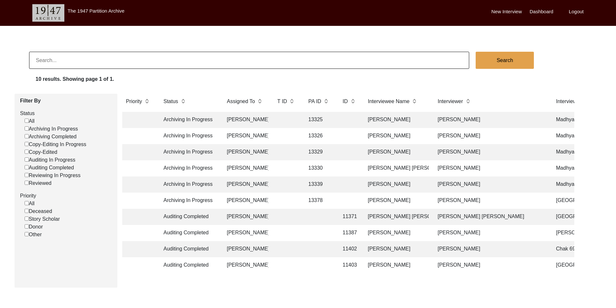
scroll to position [0, 6]
